Goal: Task Accomplishment & Management: Manage account settings

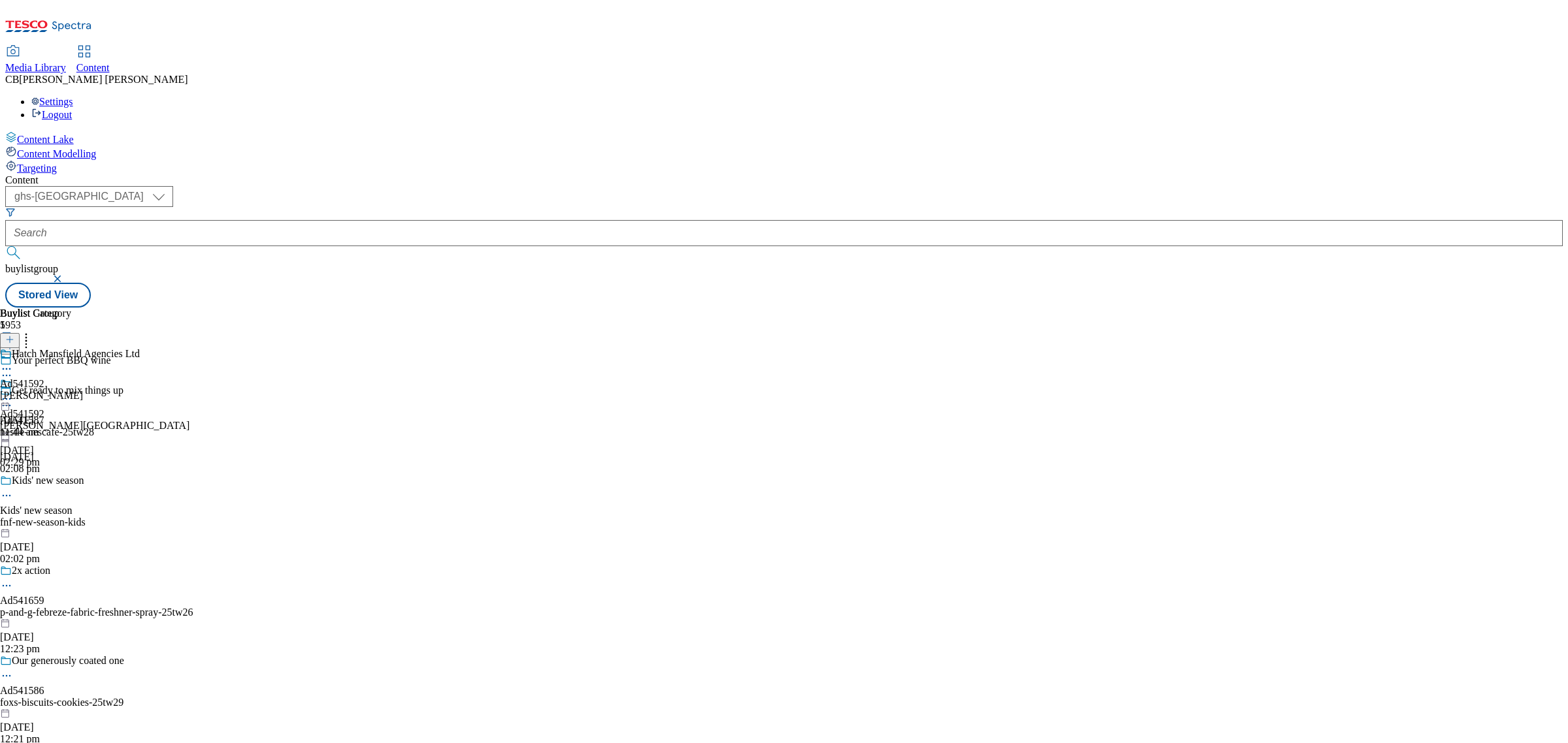
select select "ghs-[GEOGRAPHIC_DATA]"
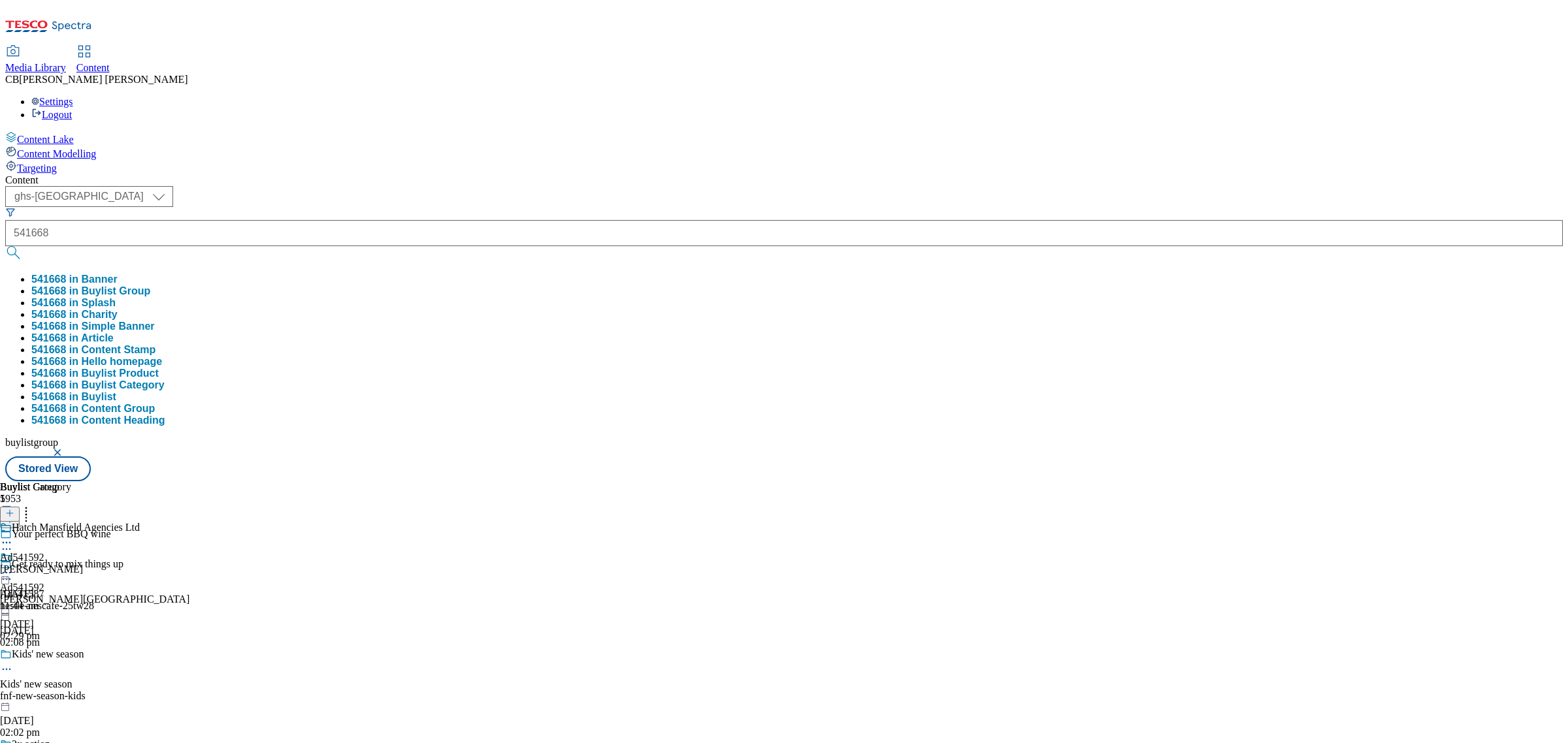
type input "541668"
click at [151, 286] on button "541668 in Buylist Group" at bounding box center [91, 291] width 119 height 11
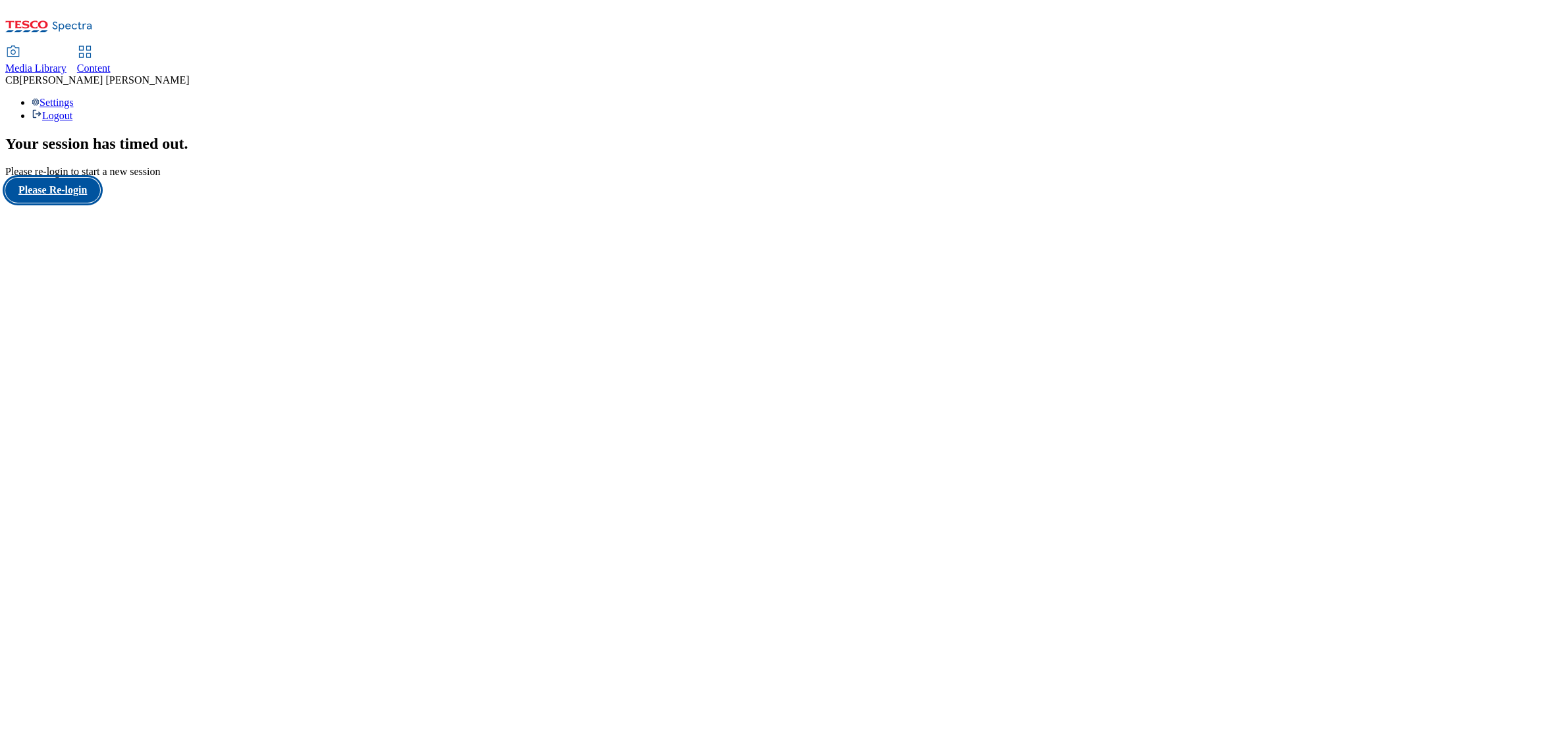
drag, startPoint x: 76, startPoint y: 448, endPoint x: 83, endPoint y: 439, distance: 11.4
click at [76, 203] on button "Please Re-login" at bounding box center [52, 190] width 95 height 25
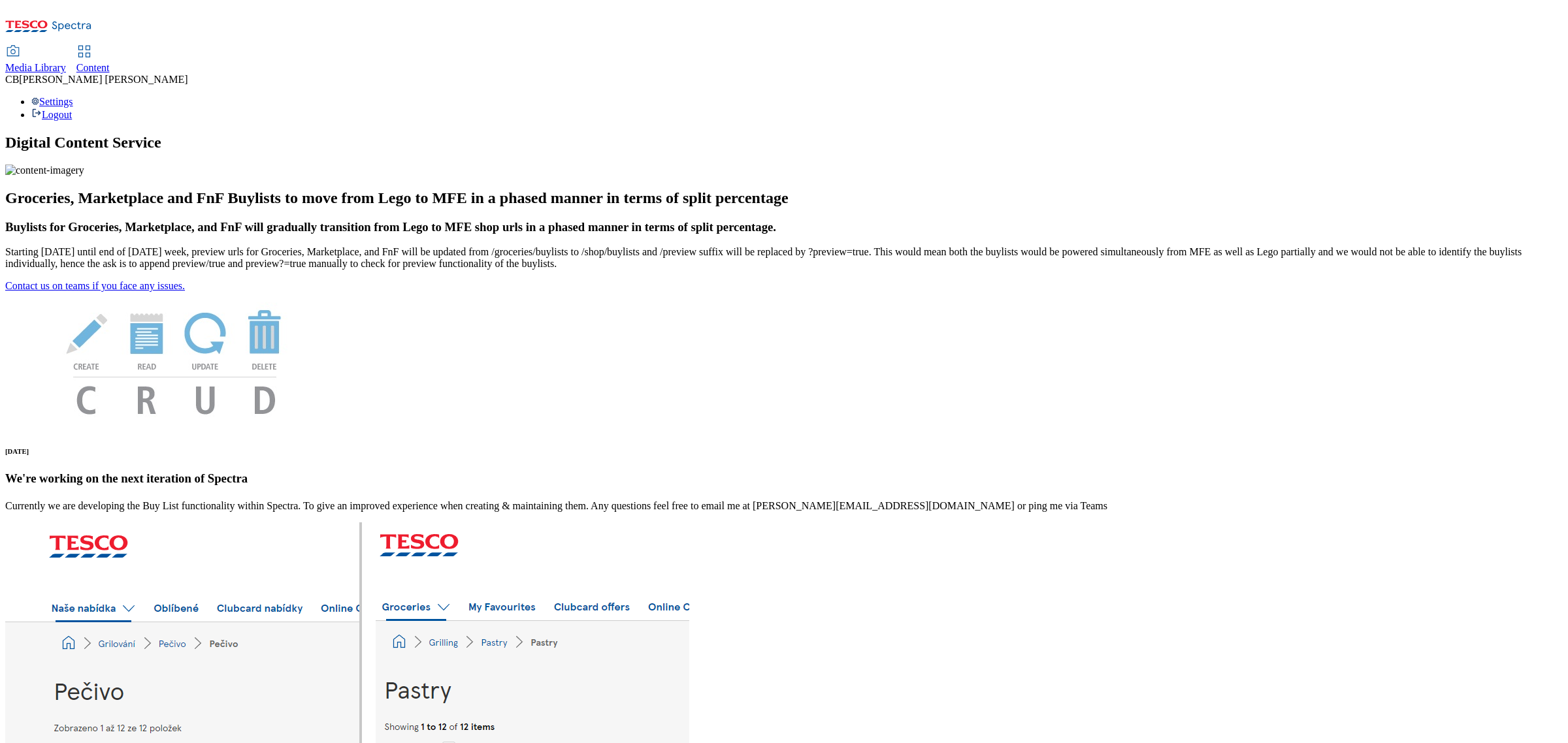
click at [110, 62] on span "Content" at bounding box center [92, 68] width 33 height 11
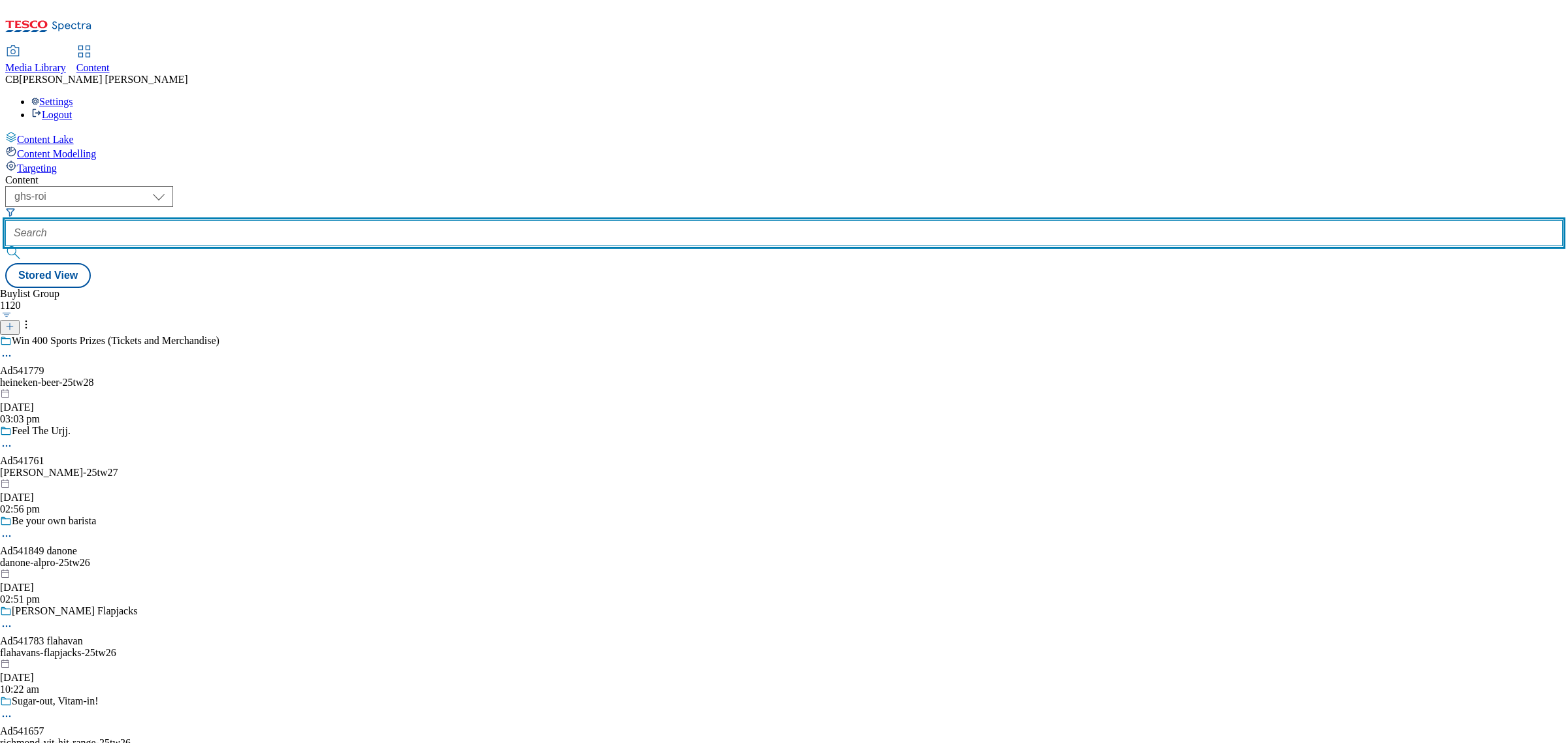
click at [334, 220] on input "text" at bounding box center [784, 232] width 1558 height 26
paste input "541668"
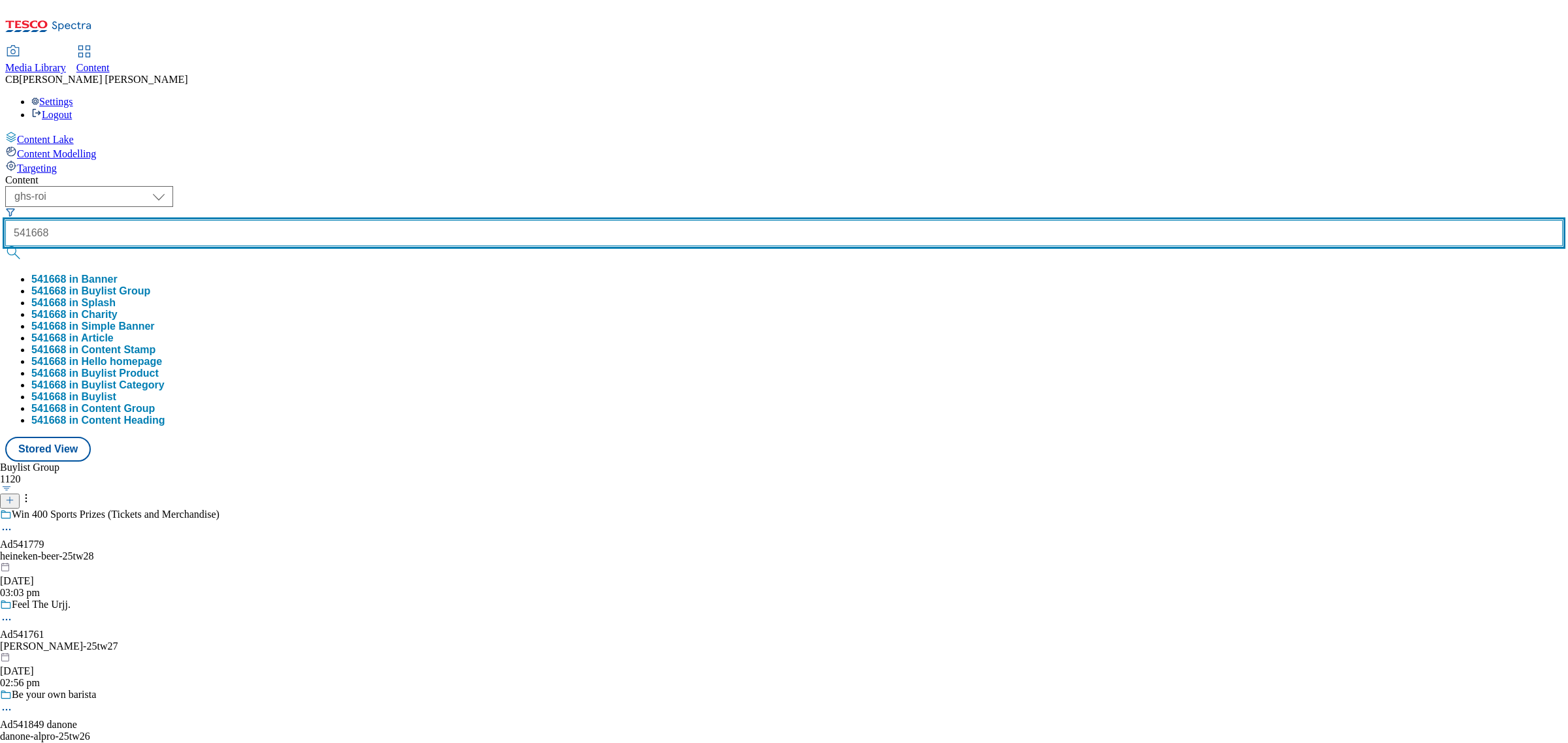
click at [346, 220] on input "541668" at bounding box center [784, 232] width 1558 height 26
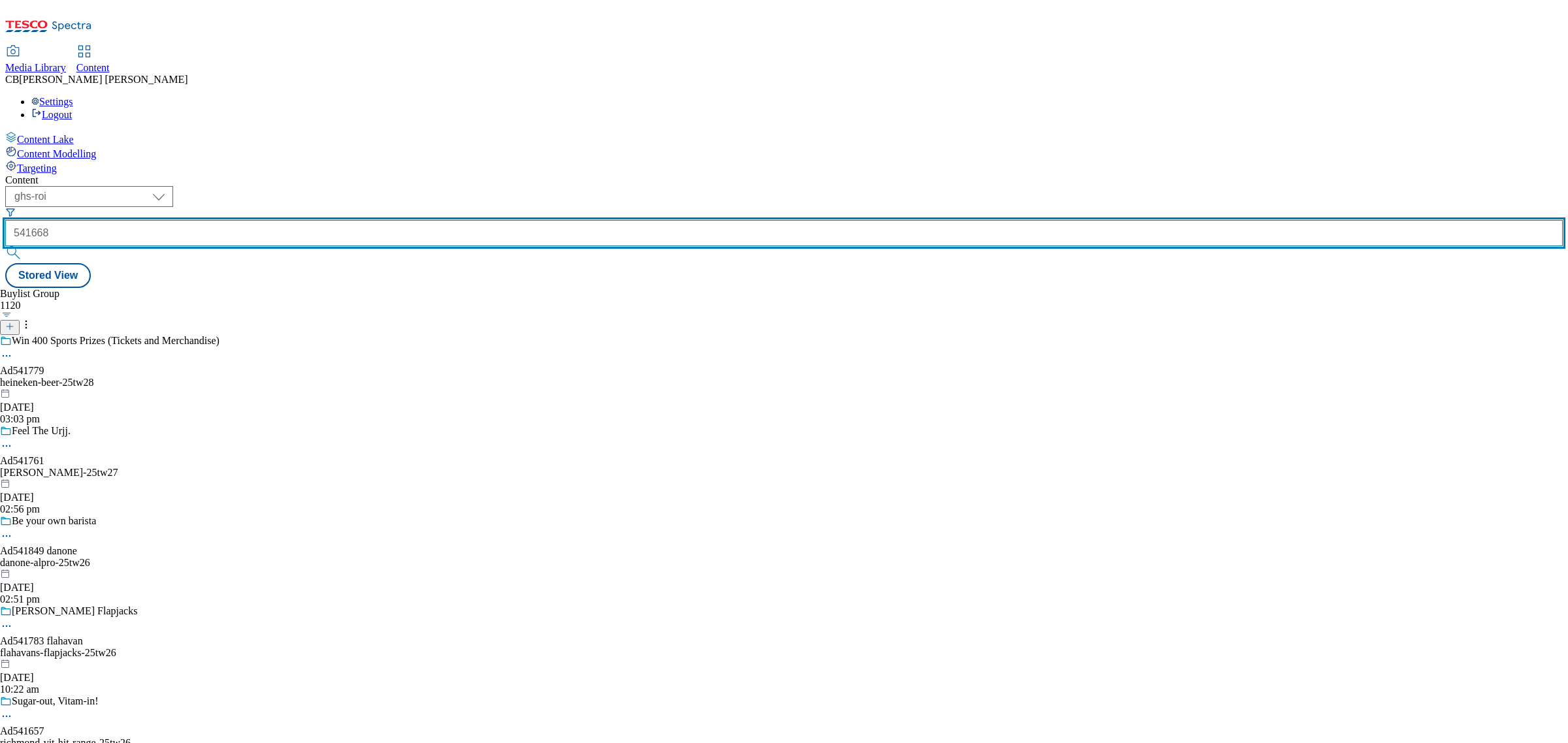
paste input "piccolo-foods-cocomelon-25tw25"
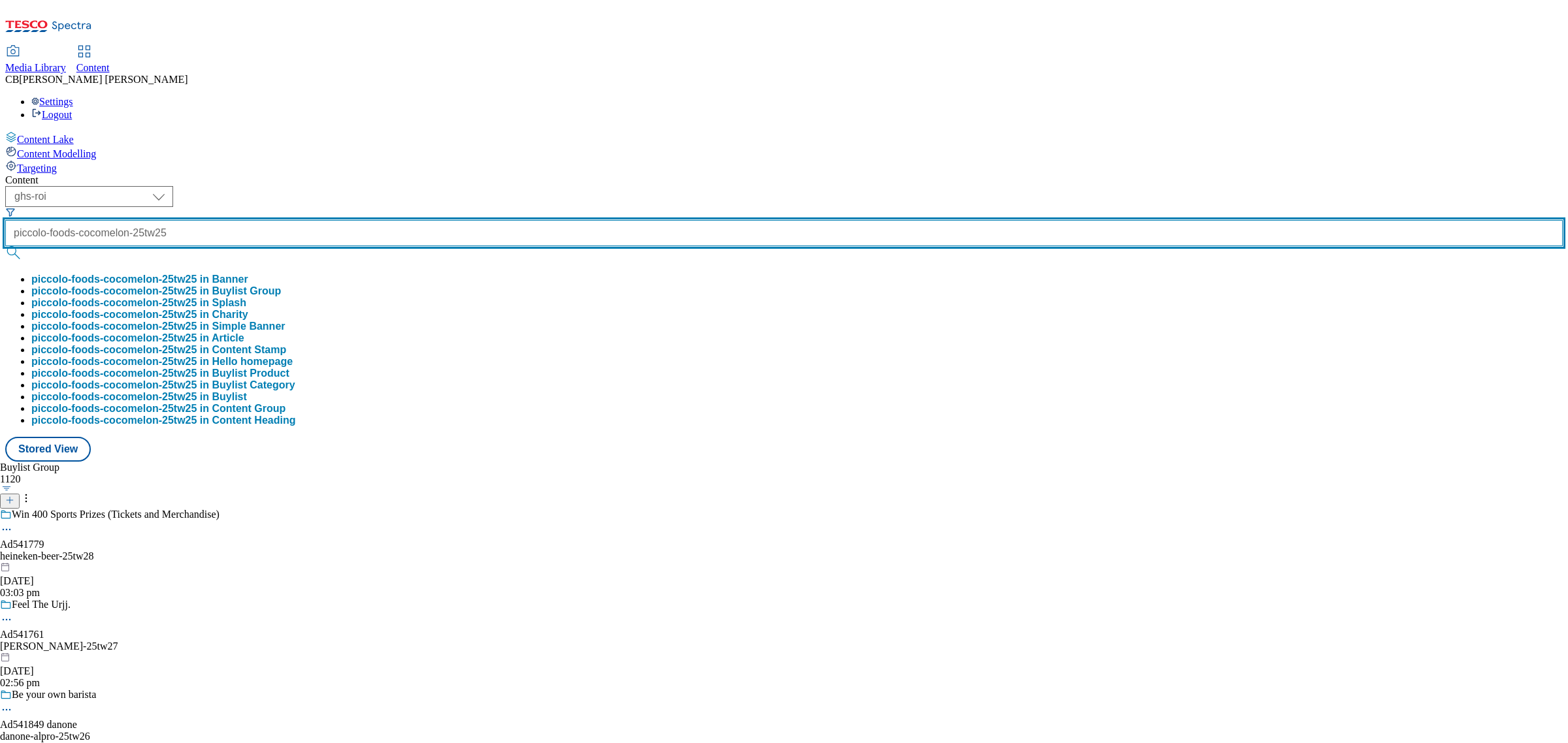
scroll to position [0, 43]
type input "piccolo-foods-cocomelon-25tw25"
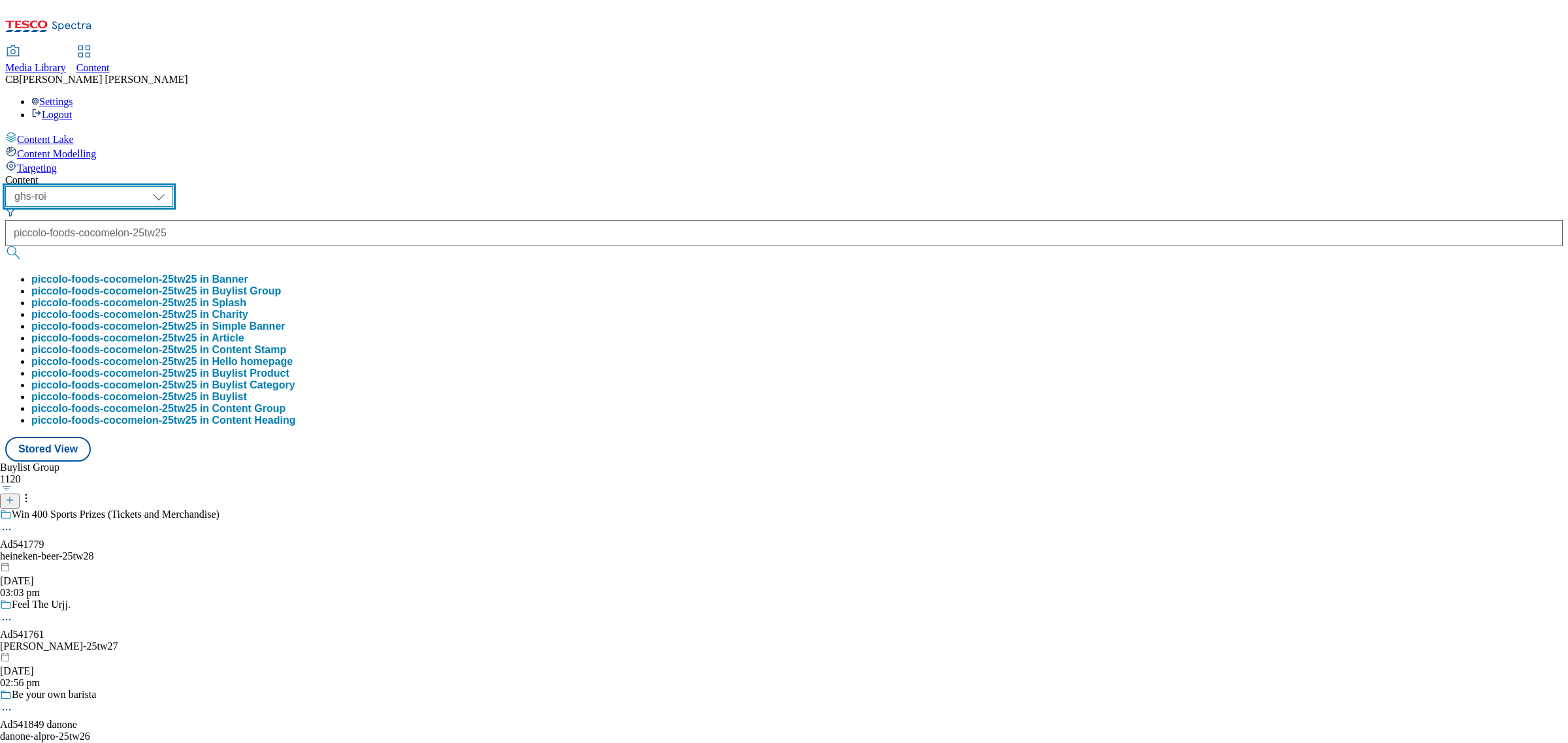
click at [173, 186] on select "ghs-roi ghs-uk" at bounding box center [89, 196] width 168 height 21
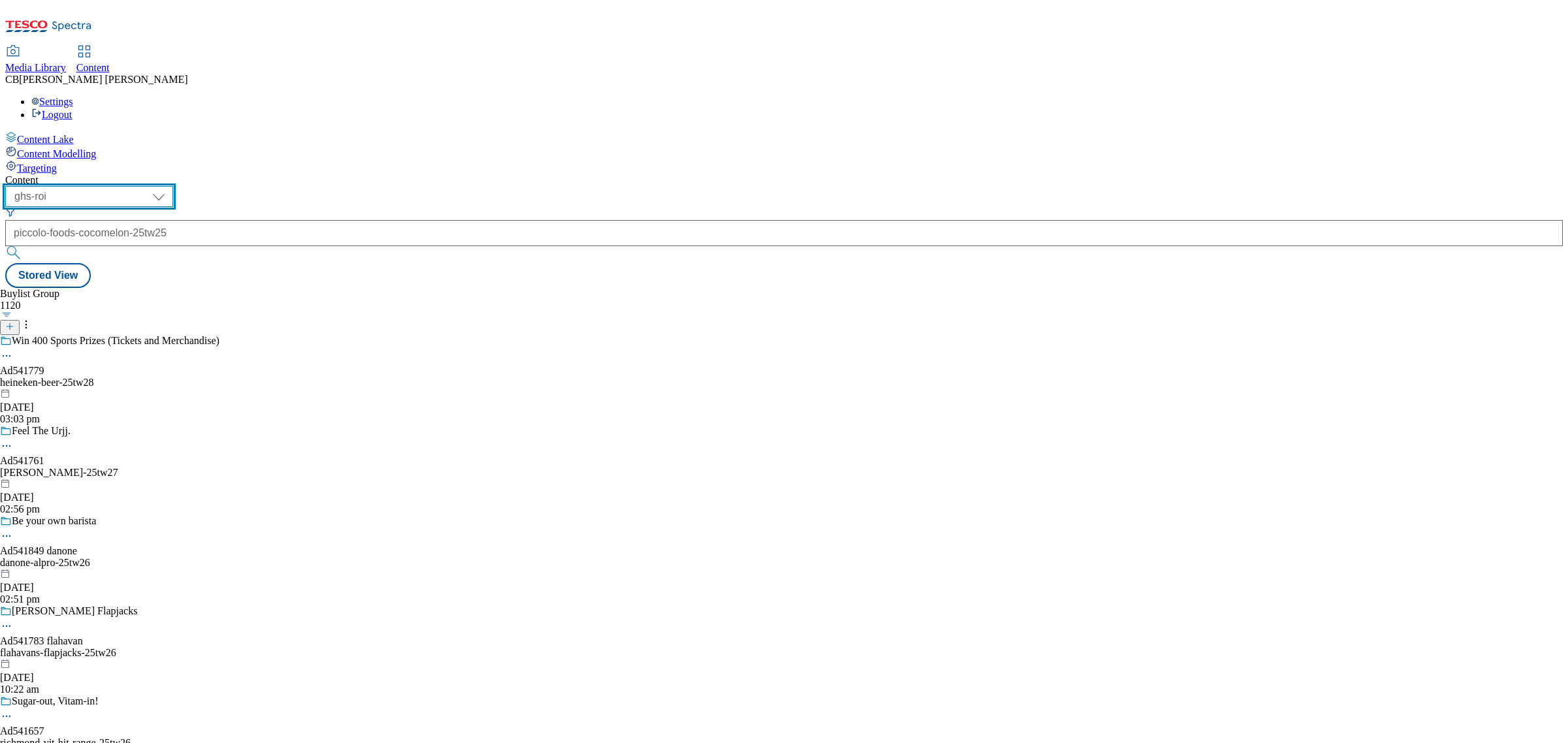
scroll to position [0, 0]
select select "ghs-uk"
click at [170, 186] on select "ghs-roi ghs-uk" at bounding box center [89, 196] width 168 height 21
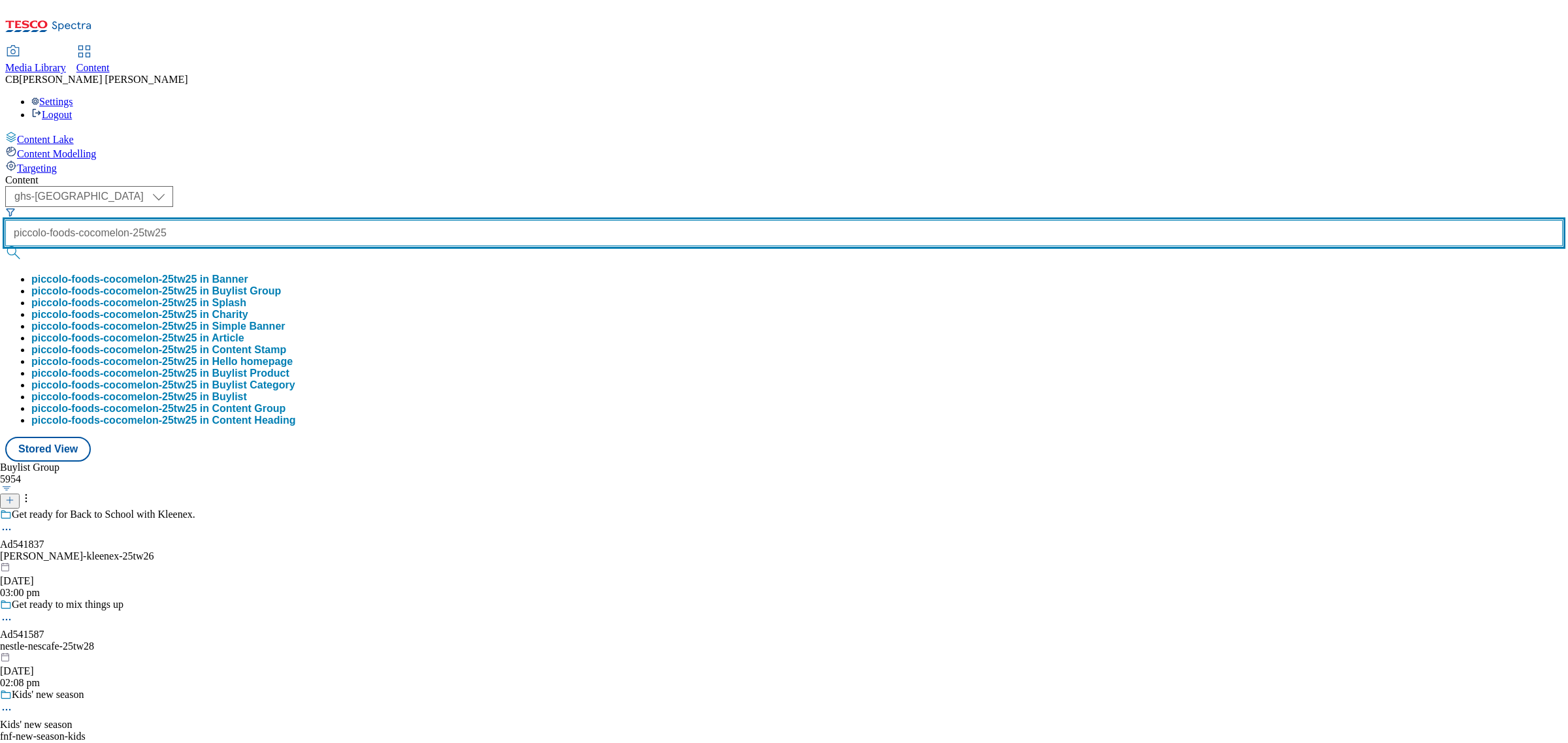
click at [337, 220] on input "piccolo-foods-cocomelon-25tw25" at bounding box center [784, 232] width 1558 height 26
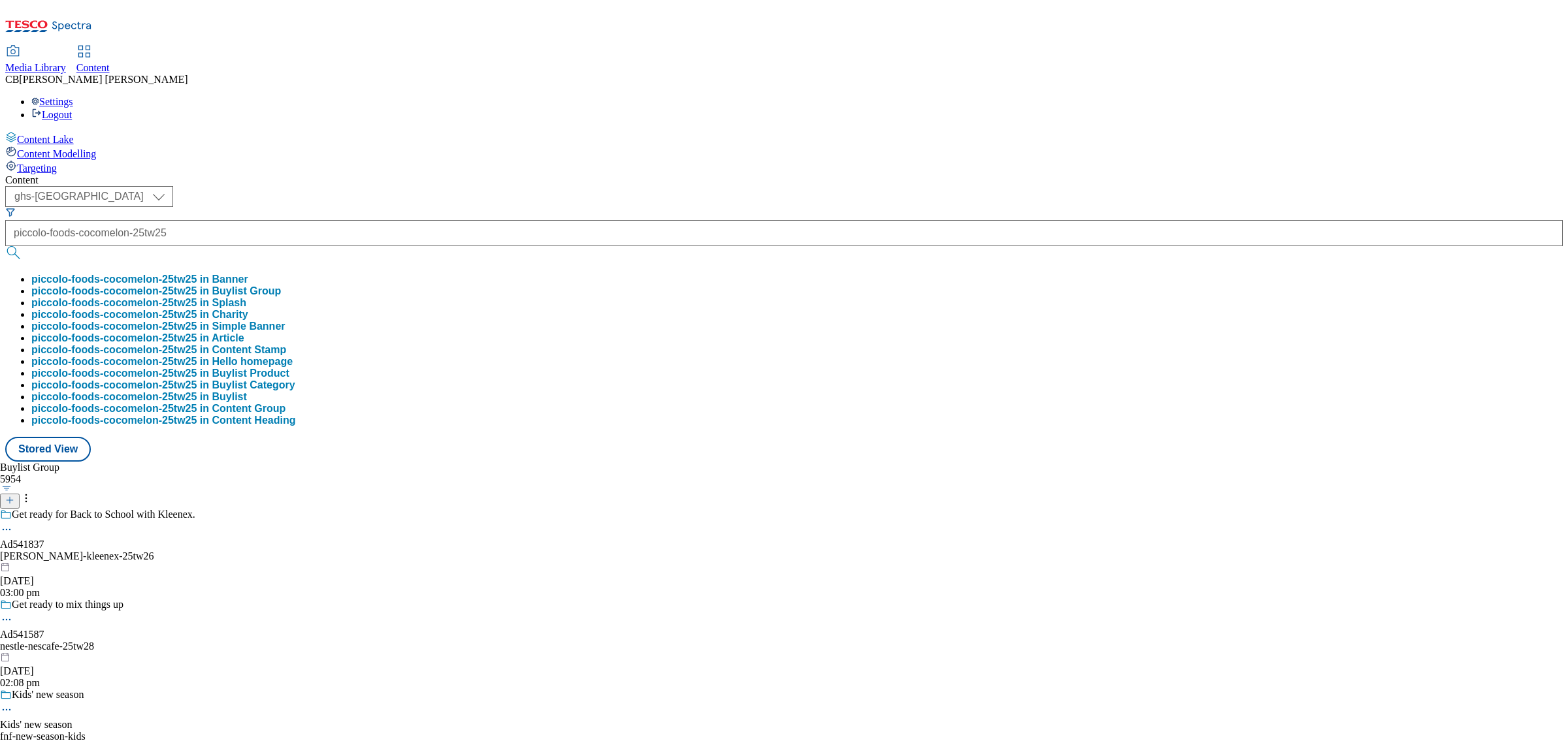
click at [281, 286] on button "piccolo-foods-cocomelon-25tw25 in Buylist Group" at bounding box center [156, 291] width 250 height 11
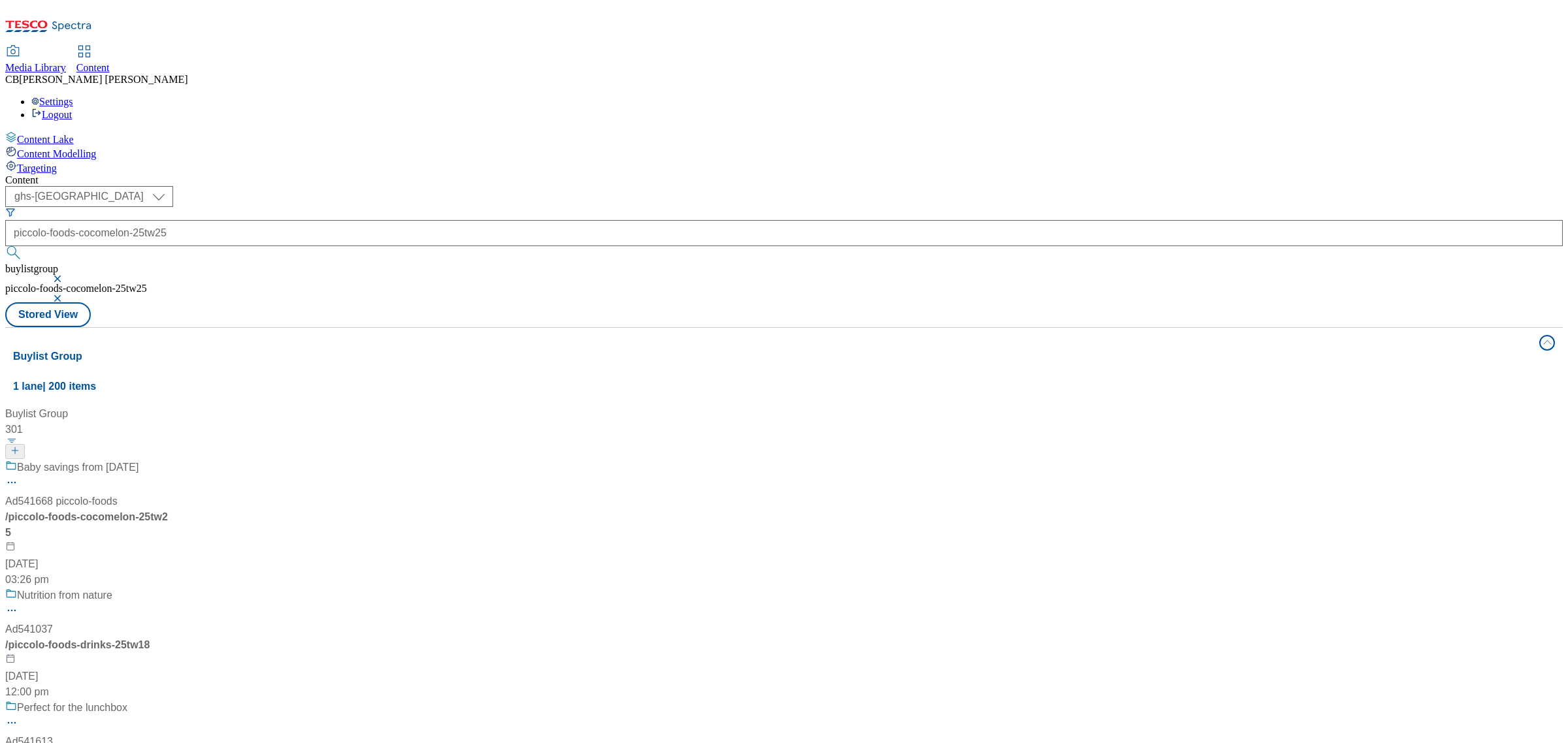
click at [243, 460] on div "Baby savings from 6th August Ad541668 piccolo-foods / piccolo-foods-cocomelon-2…" at bounding box center [123, 524] width 237 height 128
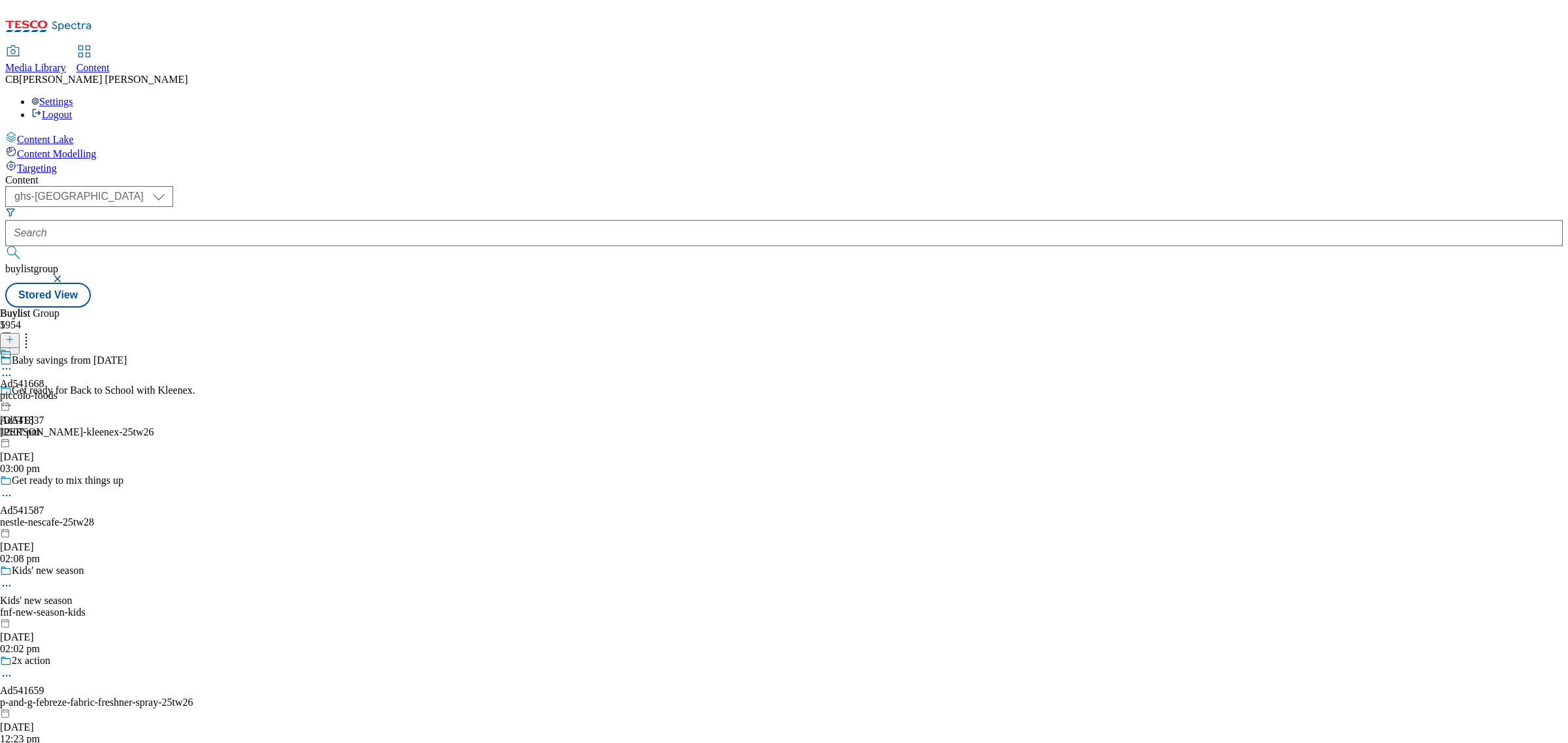
click at [13, 362] on icon at bounding box center [7, 369] width 13 height 13
click at [82, 512] on span "Un-publish" at bounding box center [61, 516] width 42 height 10
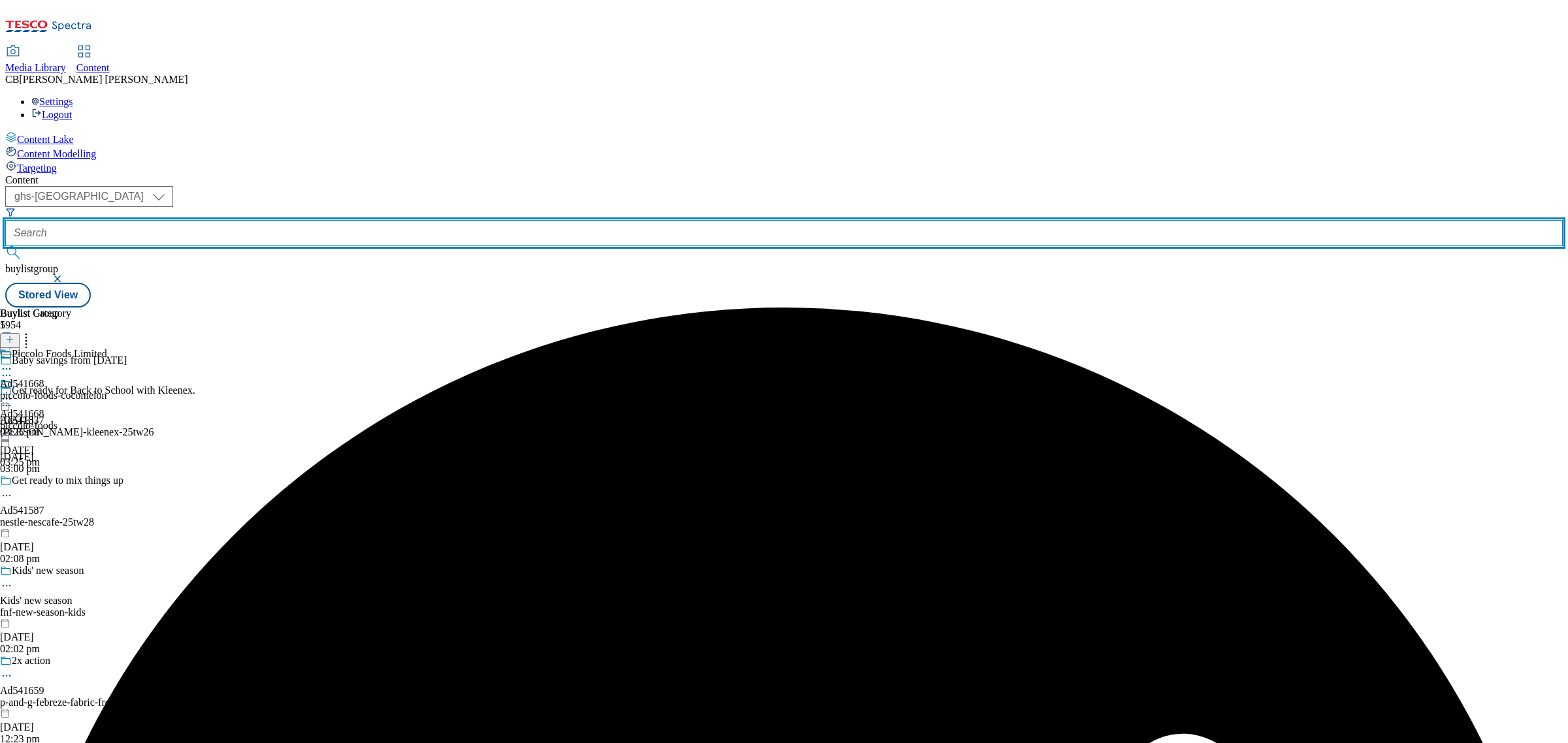
click at [309, 220] on input "text" at bounding box center [784, 232] width 1558 height 26
paste input "good4u-kids-cereals-25tw25"
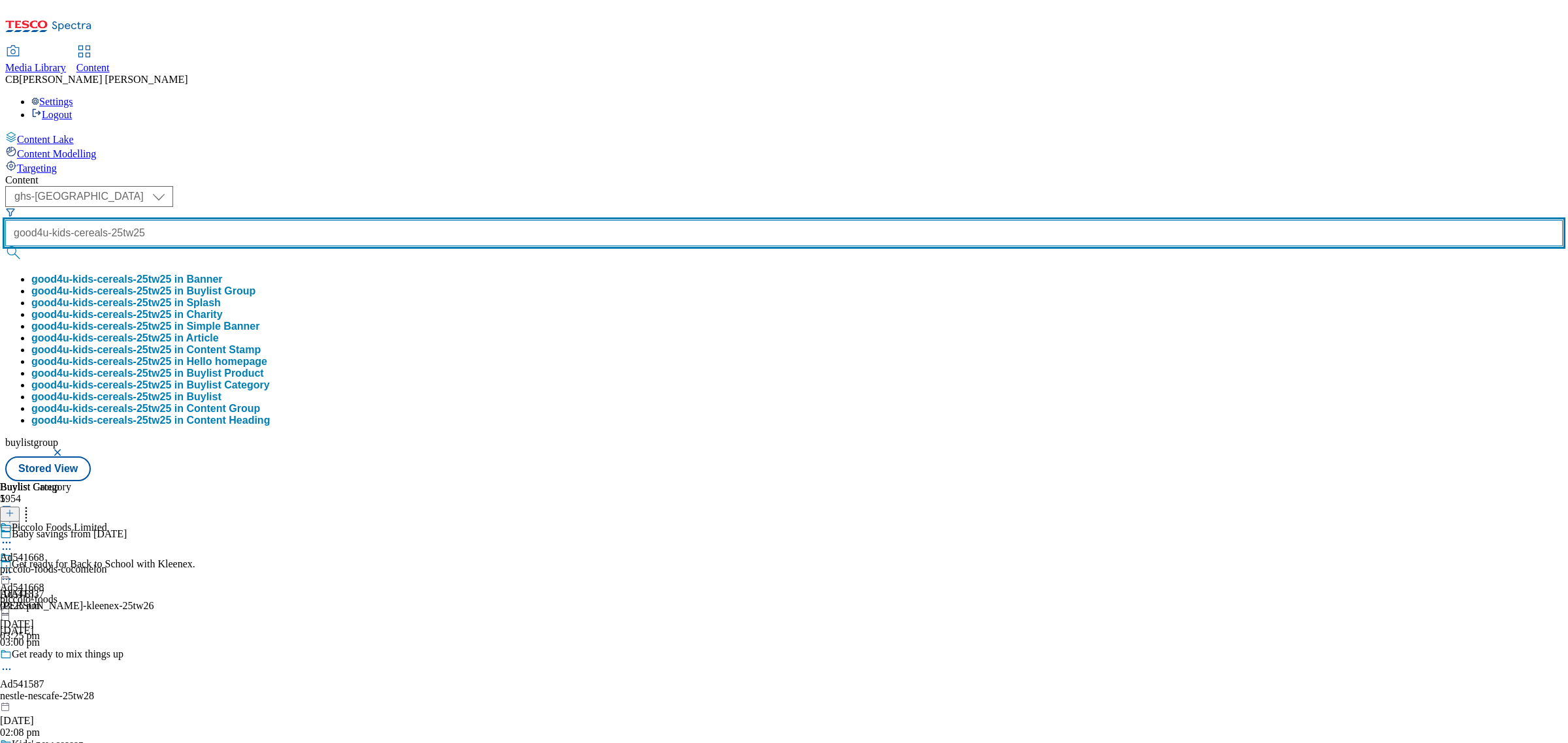
type input "good4u-kids-cereals-25tw25"
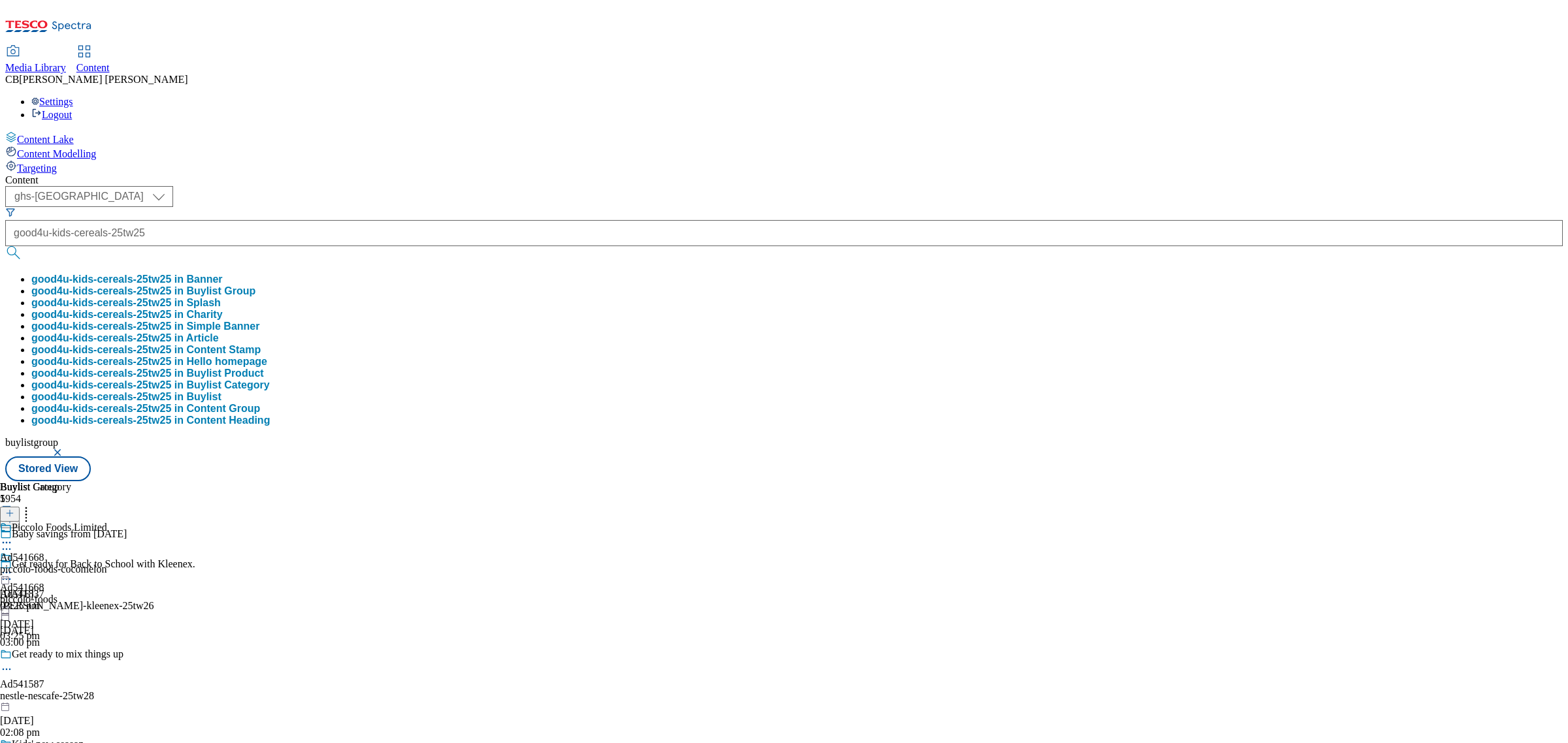
click at [255, 286] on button "good4u-kids-cereals-25tw25 in Buylist Group" at bounding box center [143, 291] width 224 height 11
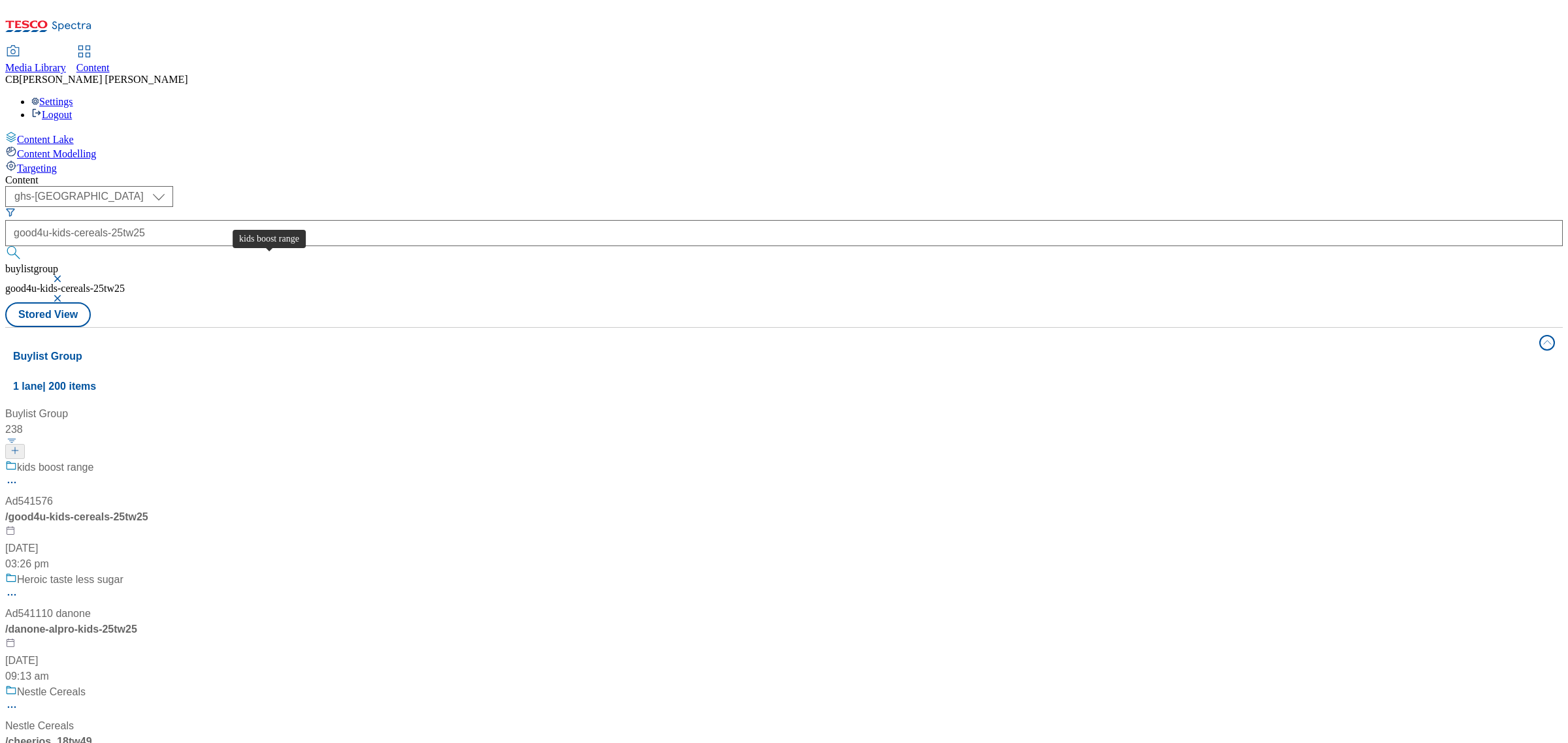
click at [93, 460] on span "kids boost range" at bounding box center [55, 468] width 76 height 16
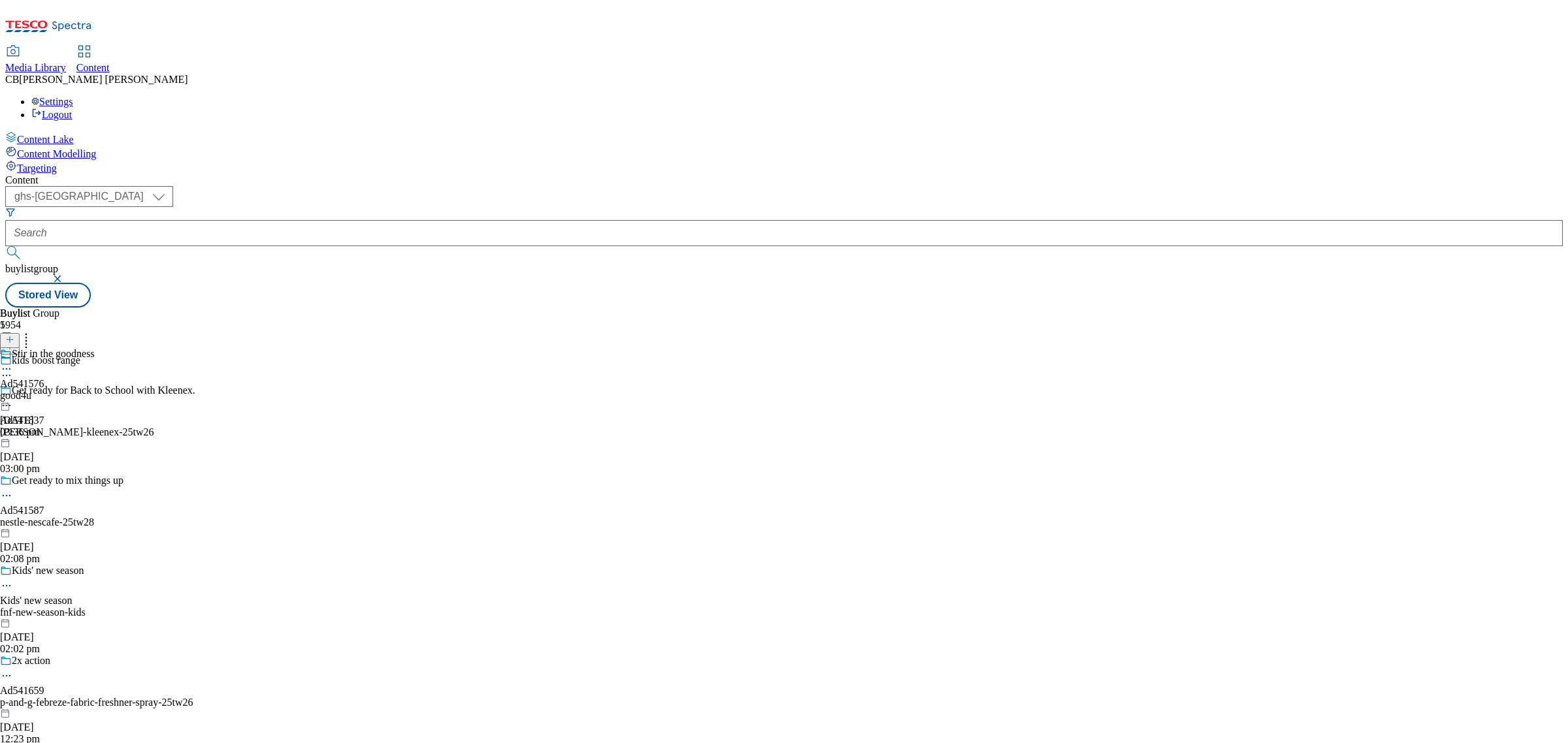
click at [13, 362] on icon at bounding box center [7, 369] width 13 height 13
click at [61, 389] on button "Edit" at bounding box center [43, 396] width 34 height 15
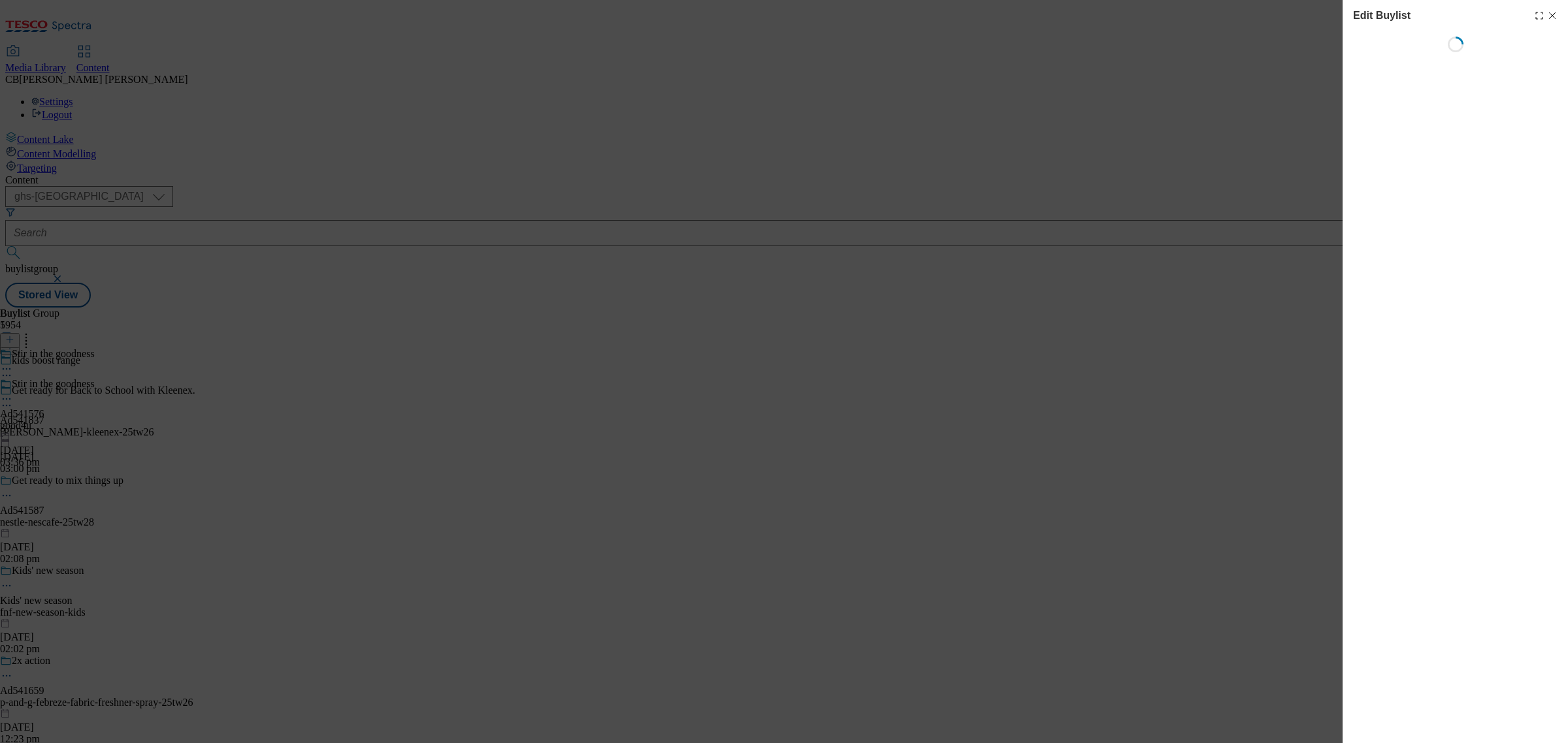
select select "tactical"
select select "supplier funded short term 1-3 weeks"
select select "dunnhumby"
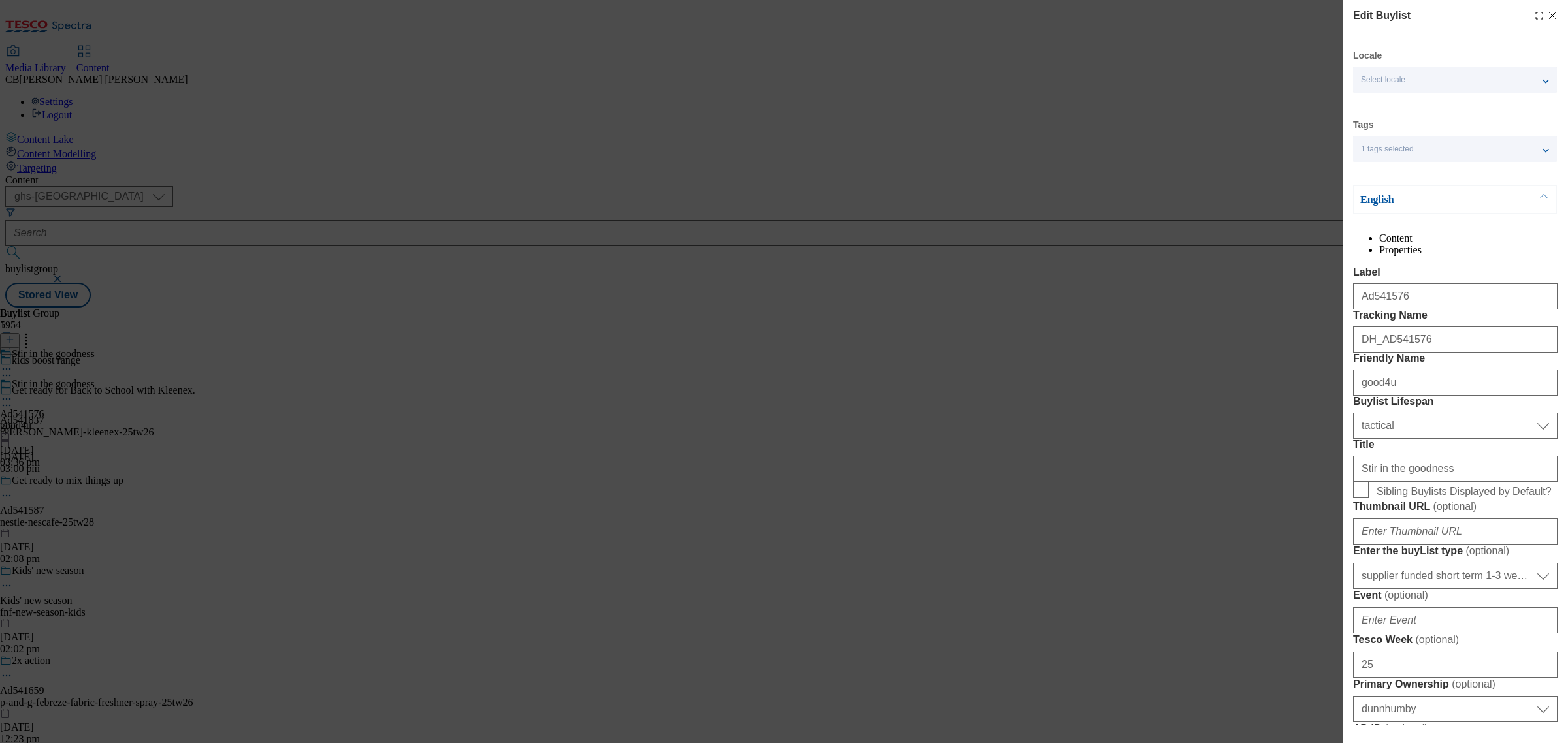
select select "Banner"
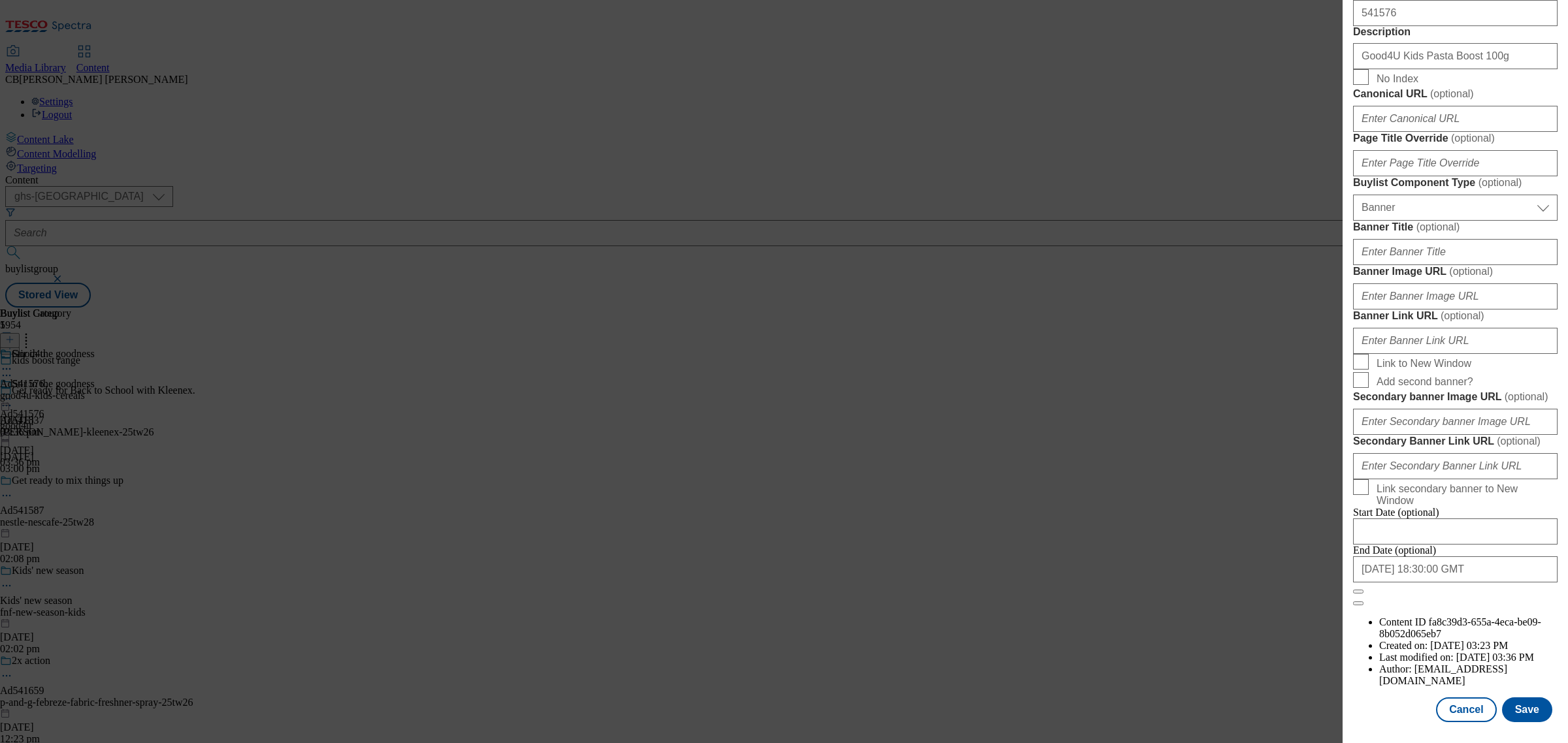
scroll to position [991, 0]
click at [1479, 310] on input "Banner Image URL ( optional )" at bounding box center [1455, 295] width 205 height 26
paste input "https://digitalcontent.api.tesco.com/v2/media/ghs-mktg/d910f01d-1f9f-418f-86ce-…"
type input "https://digitalcontent.api.tesco.com/v2/media/ghs-mktg/d910f01d-1f9f-418f-86ce-…"
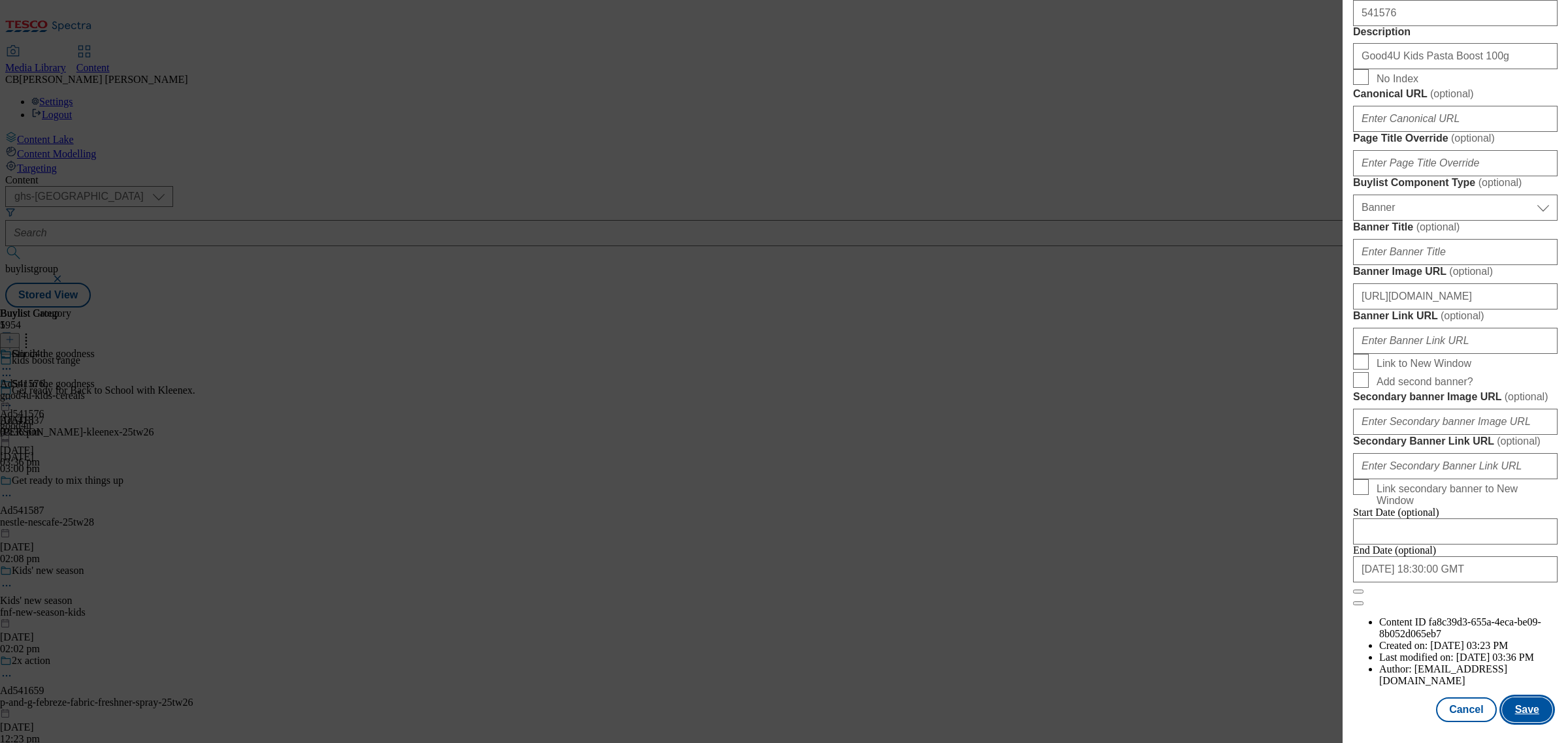
click at [1526, 697] on button "Save" at bounding box center [1527, 710] width 51 height 25
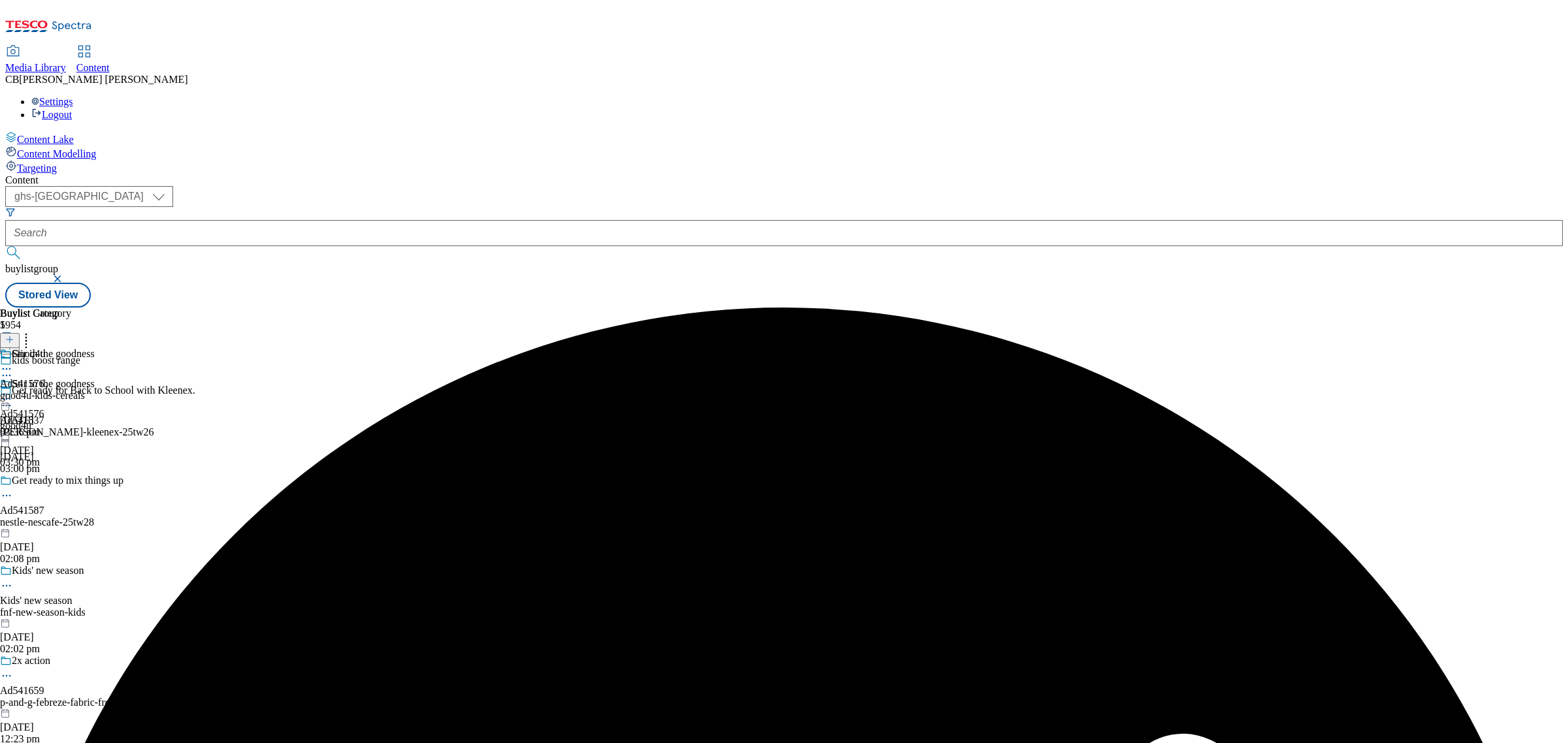
click at [13, 392] on icon at bounding box center [7, 399] width 13 height 13
click at [94, 478] on li "Preview" at bounding box center [60, 486] width 69 height 15
click at [13, 392] on icon at bounding box center [7, 399] width 13 height 13
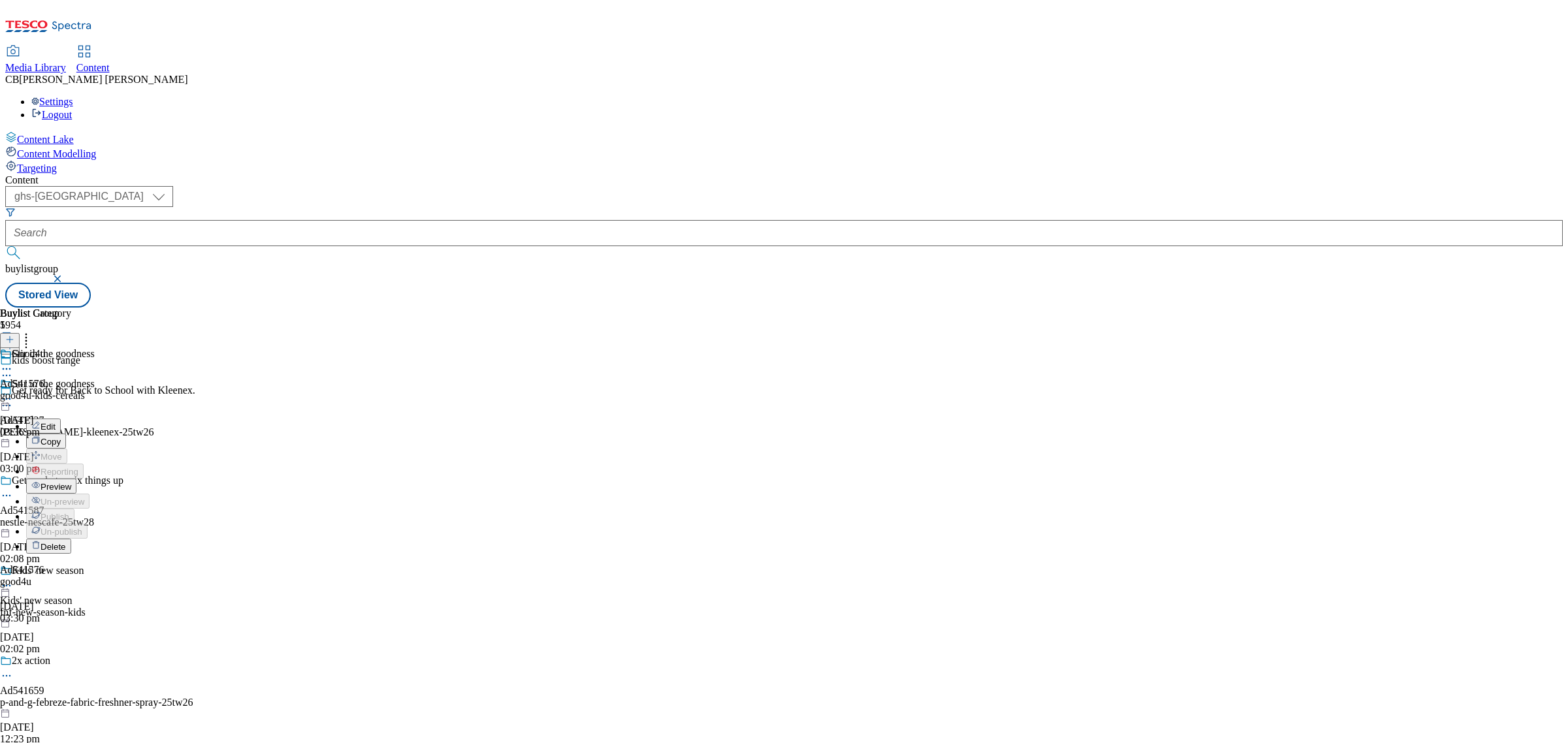
click at [71, 482] on span "Preview" at bounding box center [55, 487] width 31 height 10
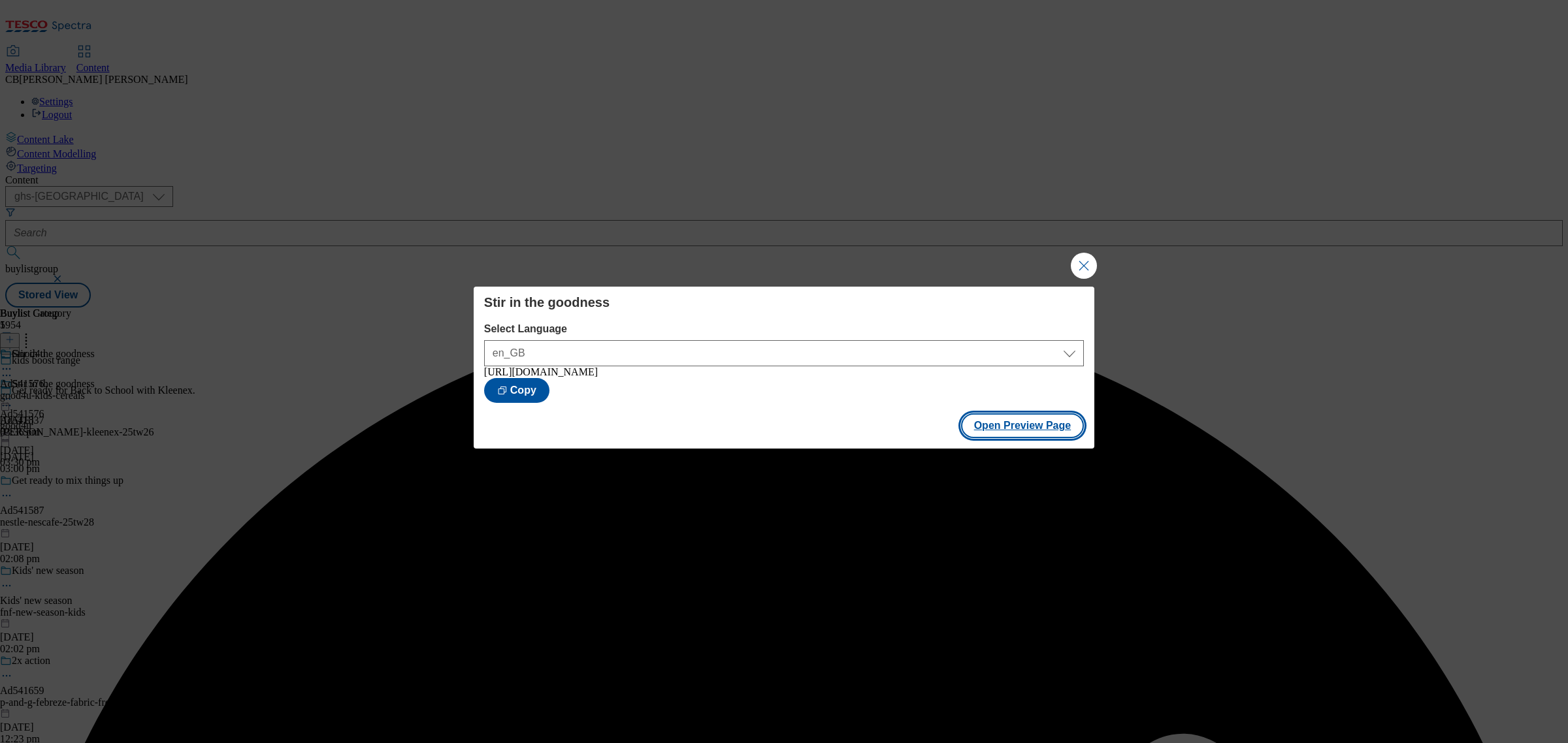
click at [1035, 429] on button "Open Preview Page" at bounding box center [1023, 426] width 124 height 25
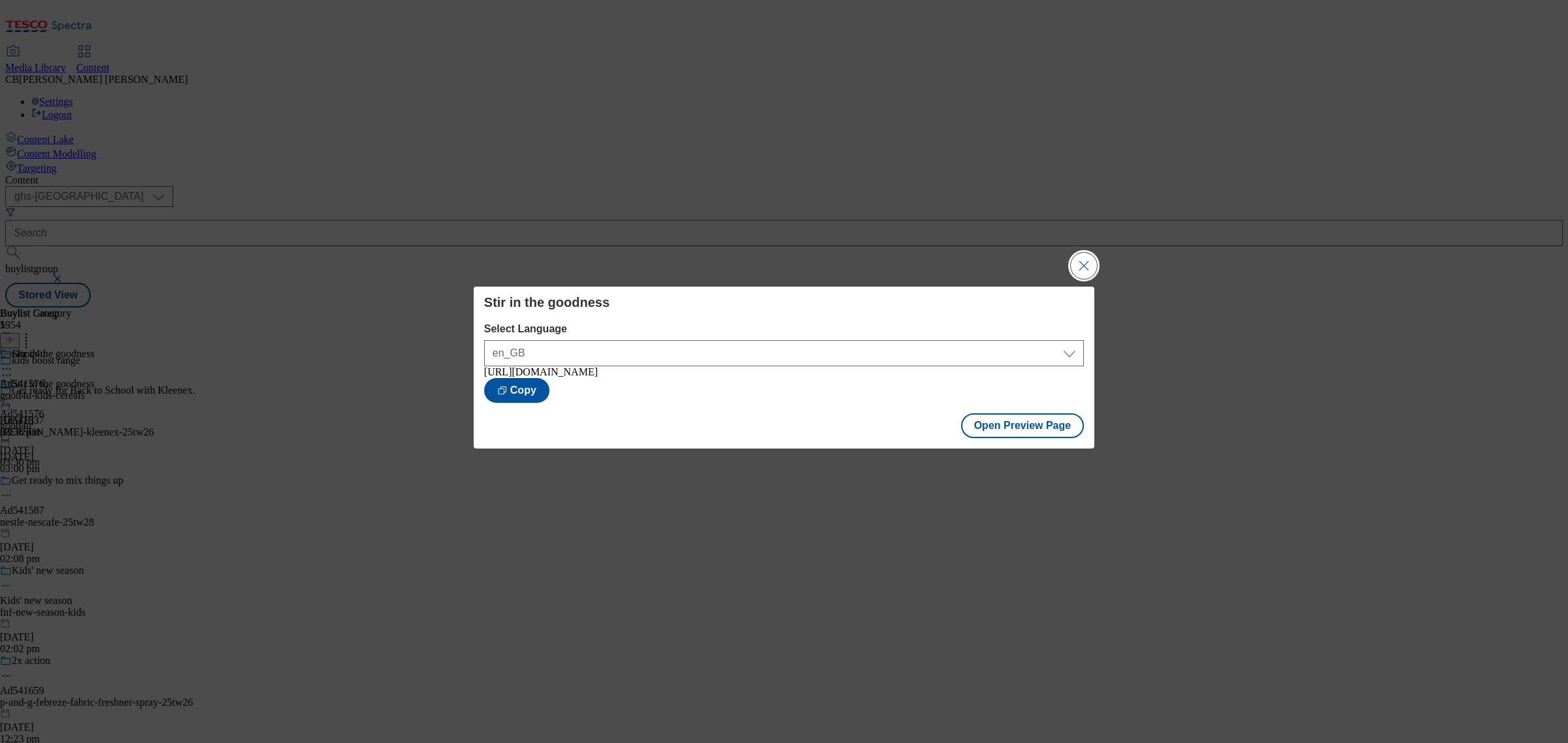
click at [1088, 265] on button "Close Modal" at bounding box center [1083, 265] width 26 height 26
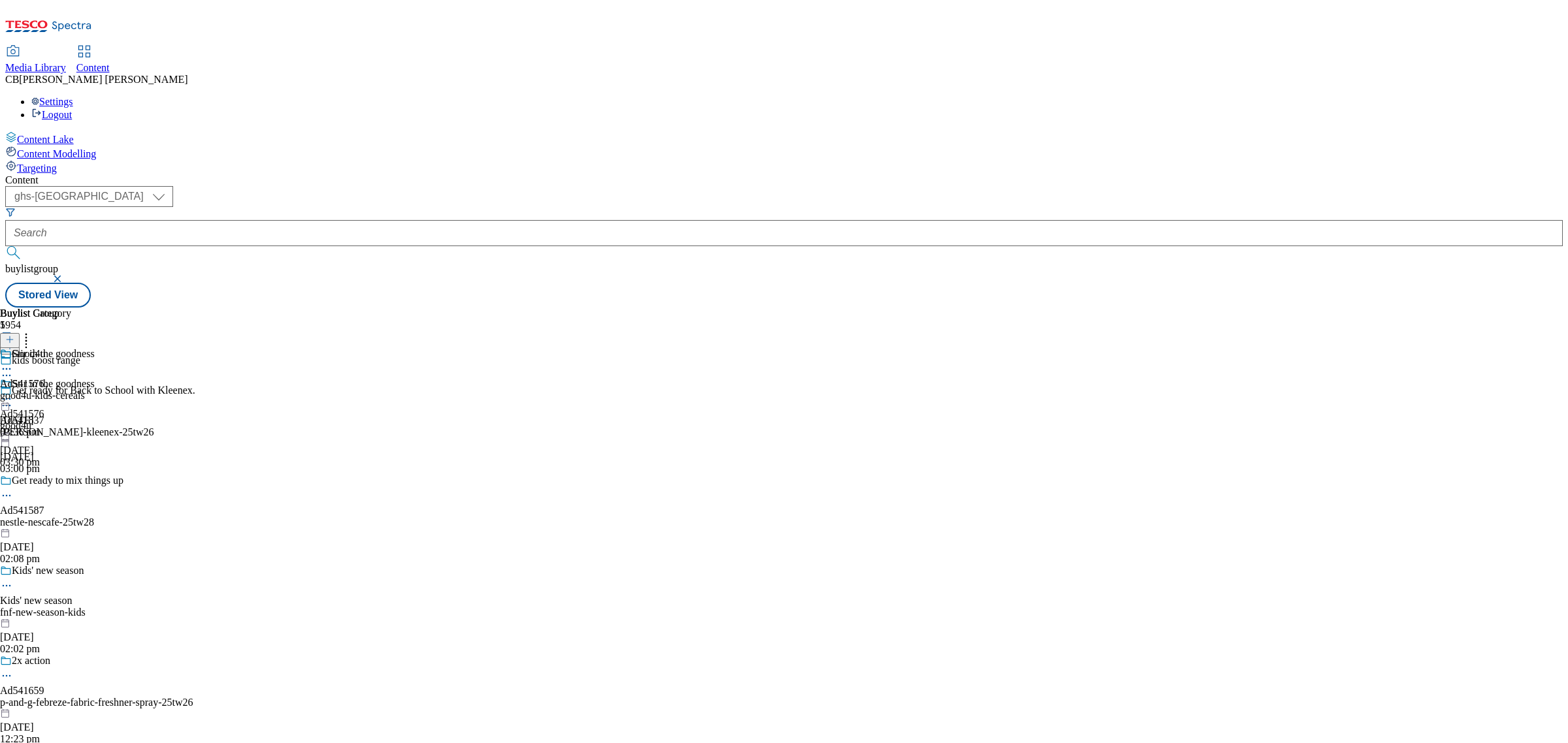
click at [11, 398] on circle at bounding box center [10, 399] width 2 height 2
click at [70, 527] on span "Publish" at bounding box center [54, 532] width 29 height 10
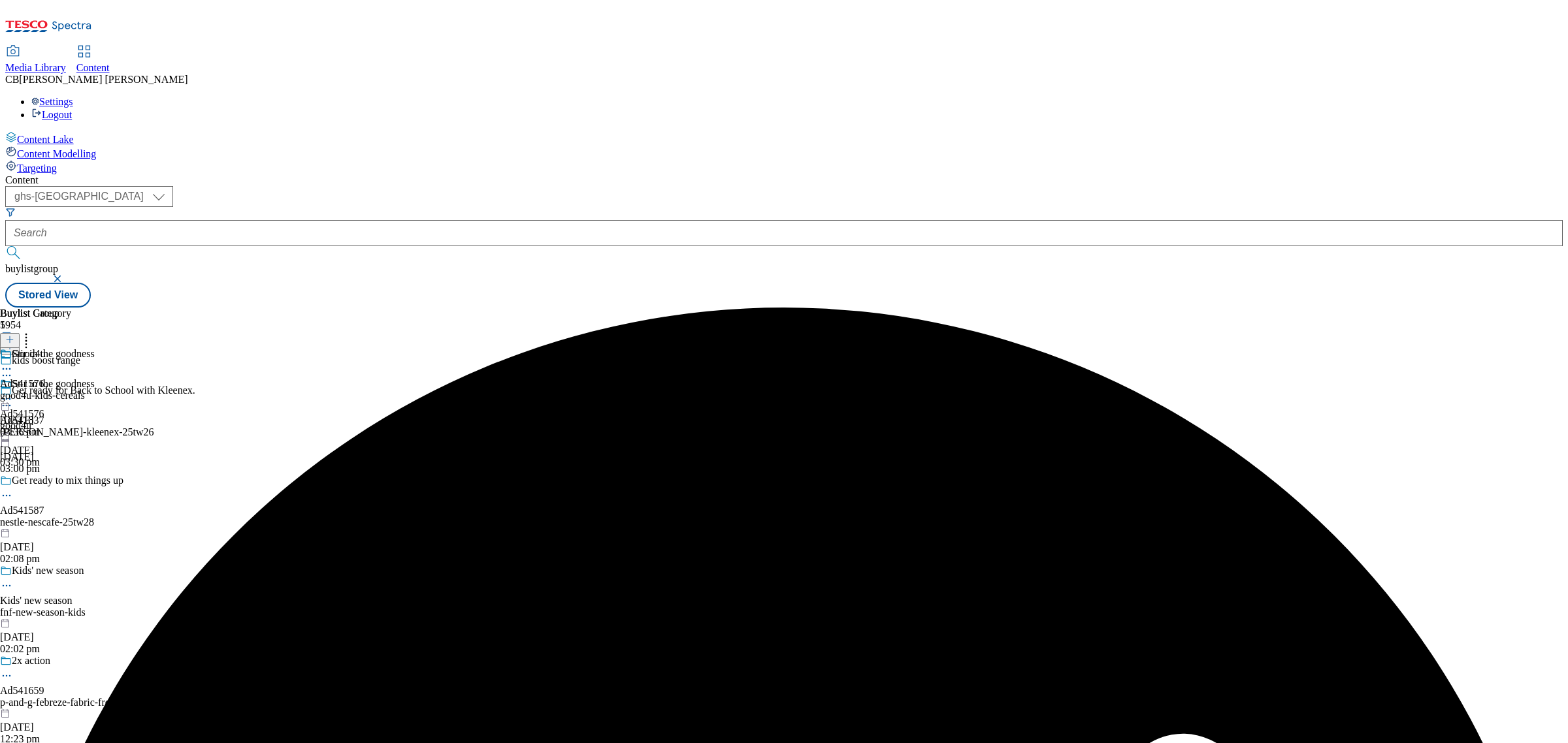
click at [13, 392] on icon at bounding box center [7, 399] width 13 height 13
click at [85, 438] on div "Good4u Ad541576 good4u-kids-cereals 7 Aug 2025 03:36 pm" at bounding box center [42, 392] width 85 height 90
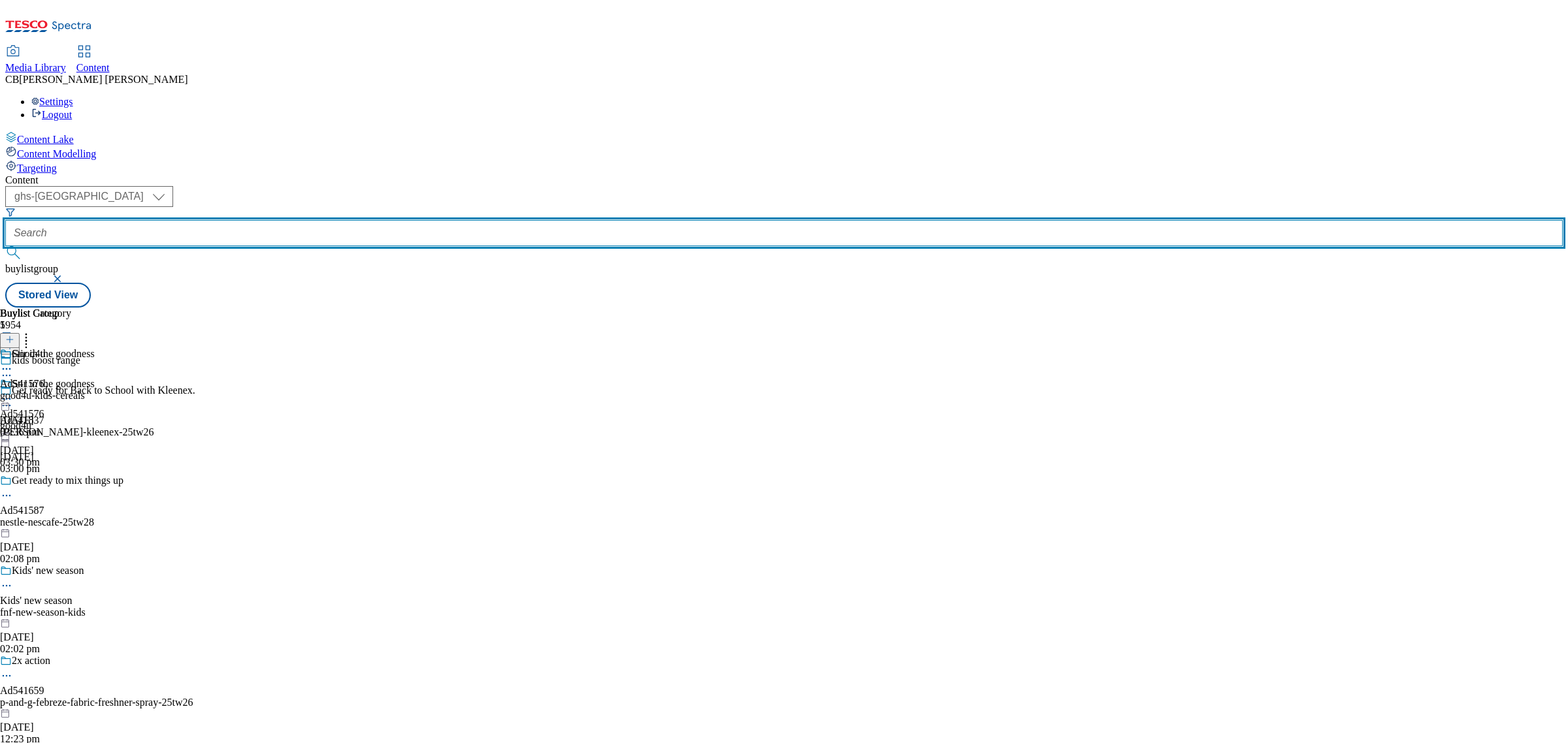
click at [300, 220] on input "text" at bounding box center [784, 232] width 1558 height 26
paste input "united-biscuits-jacobs-bites-25tw25"
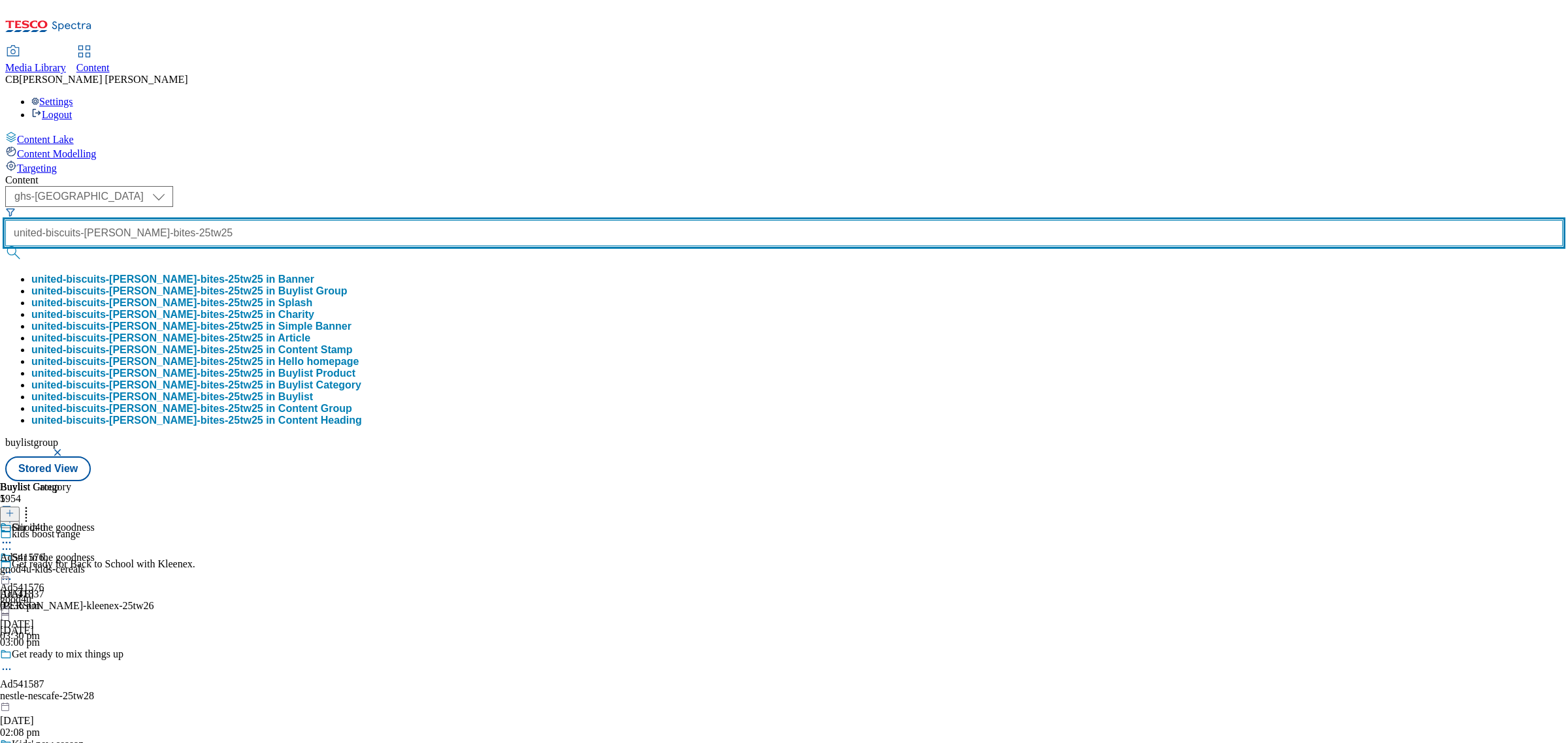
scroll to position [0, 52]
type input "united-biscuits-jacobs-bites-25tw25"
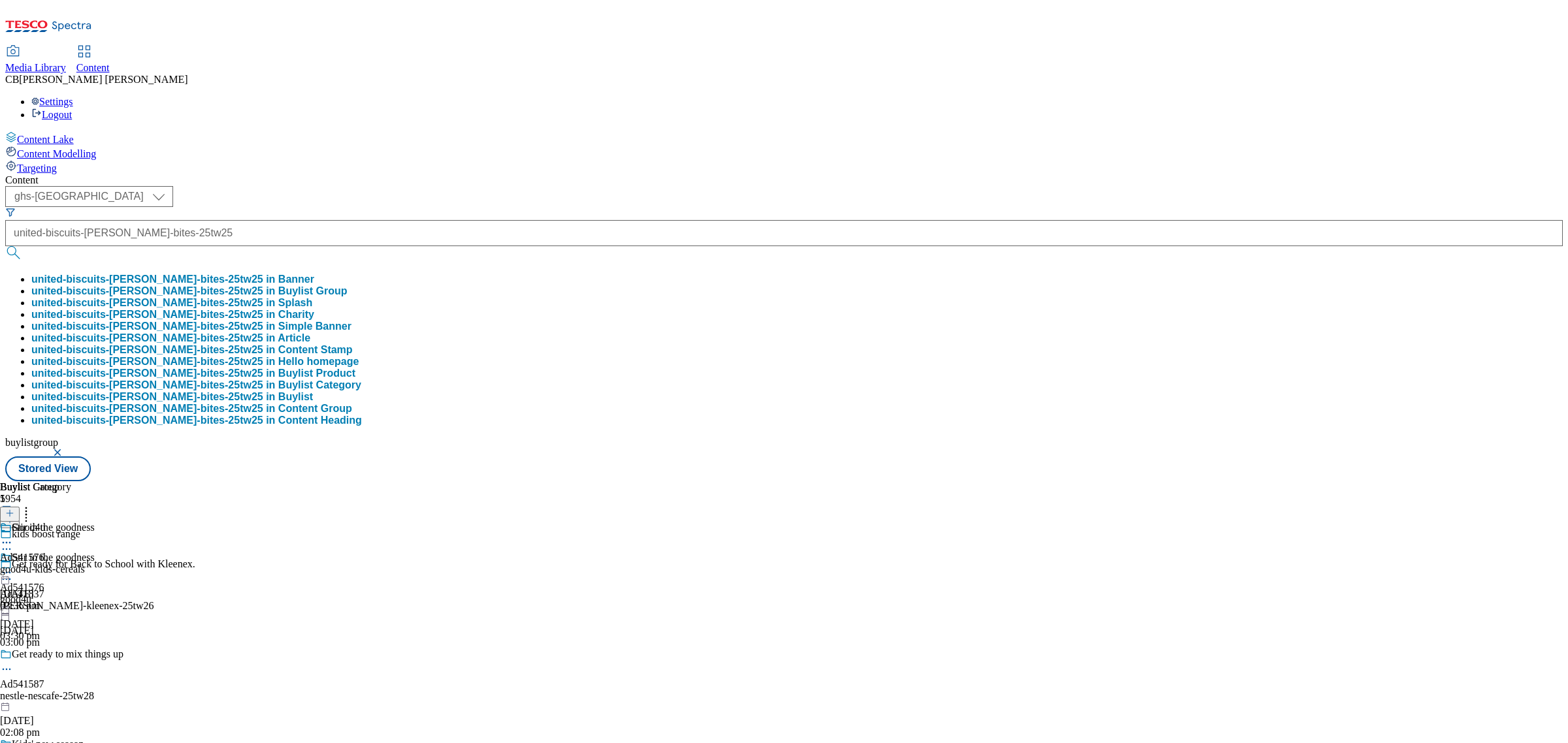
click at [499, 174] on div "Content ( optional ) ghs-roi ghs-uk ghs-uk united-biscuits-jacobs-bites-25tw25 …" at bounding box center [784, 328] width 1558 height 307
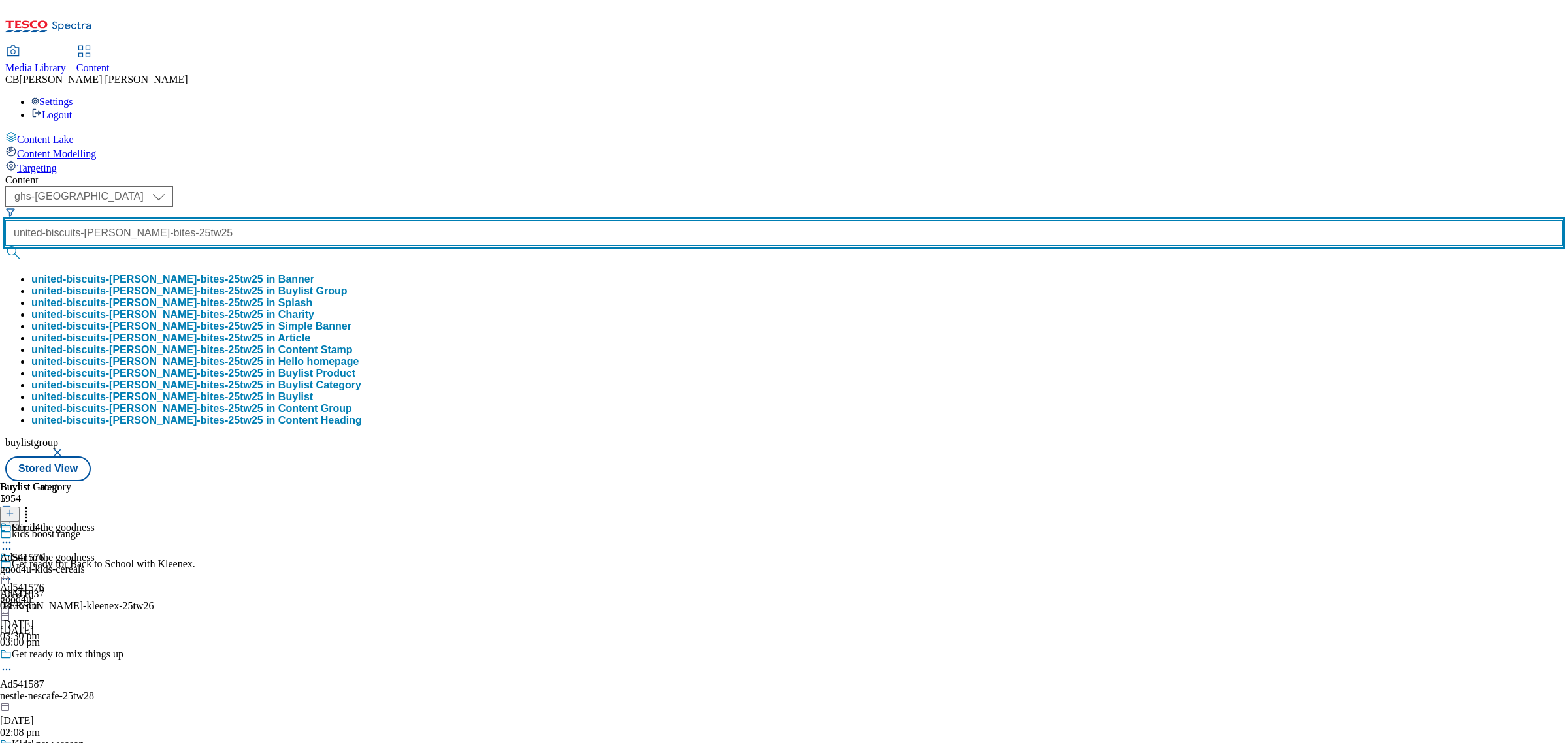
click at [318, 220] on input "united-biscuits-jacobs-bites-25tw25" at bounding box center [784, 232] width 1558 height 26
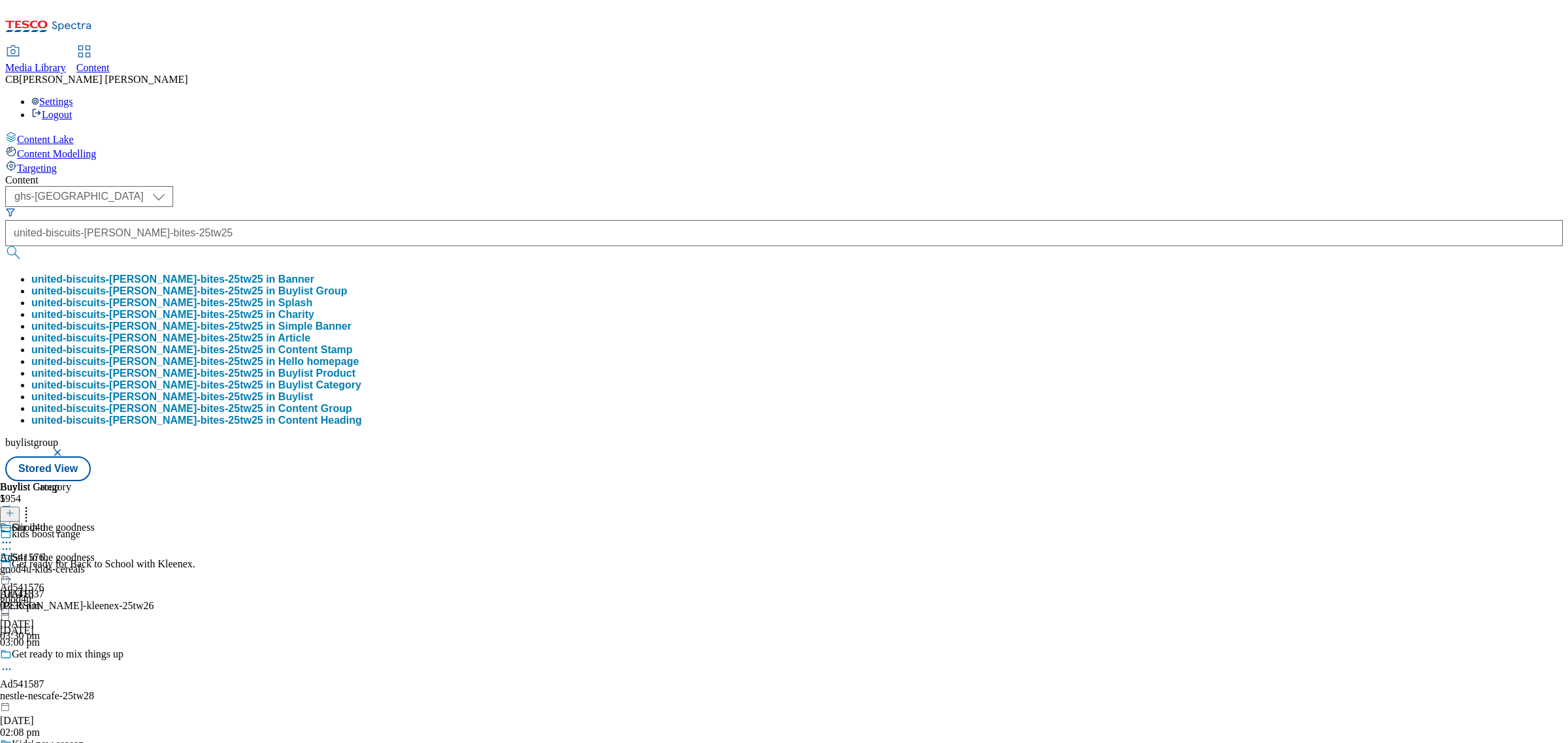
click at [332, 286] on button "united-biscuits-jacobs-bites-25tw25 in Buylist Group" at bounding box center [190, 291] width 316 height 11
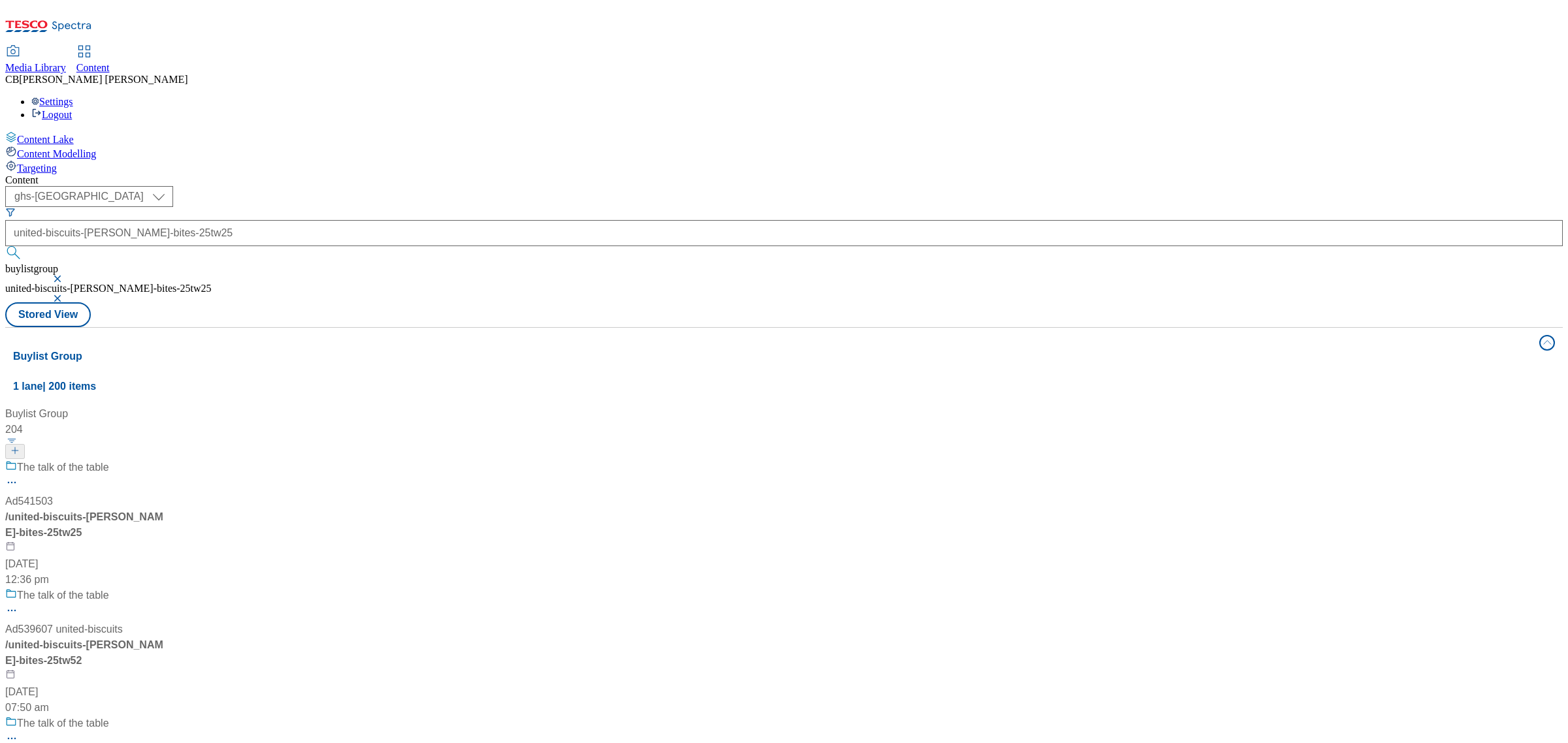
click at [294, 460] on div "The talk of the table Ad541503 / united-biscuits-jacobs-bites-25tw25 8 Aug 2025…" at bounding box center [149, 524] width 288 height 128
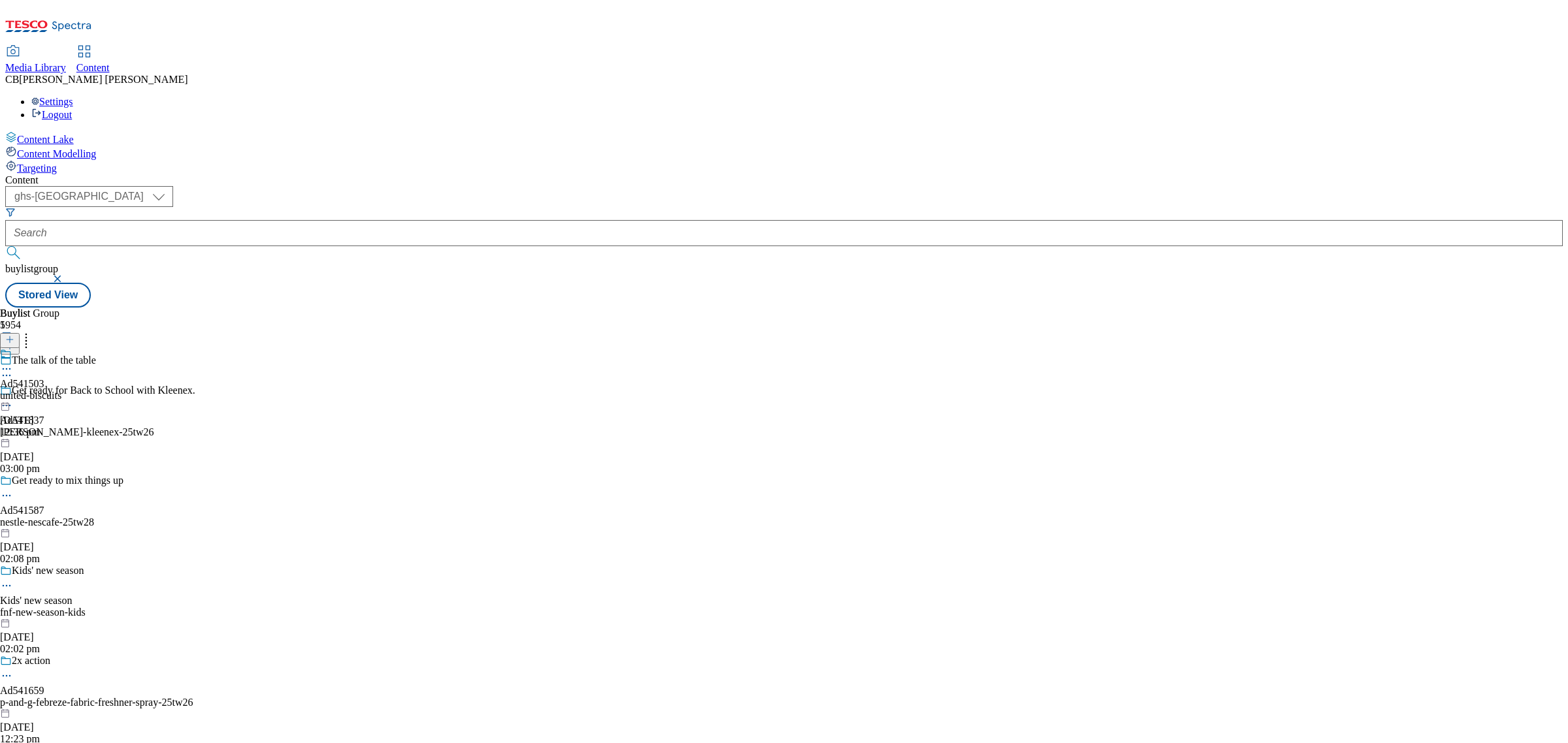
click at [13, 362] on icon at bounding box center [7, 369] width 13 height 13
click at [55, 392] on span "Edit" at bounding box center [48, 396] width 15 height 10
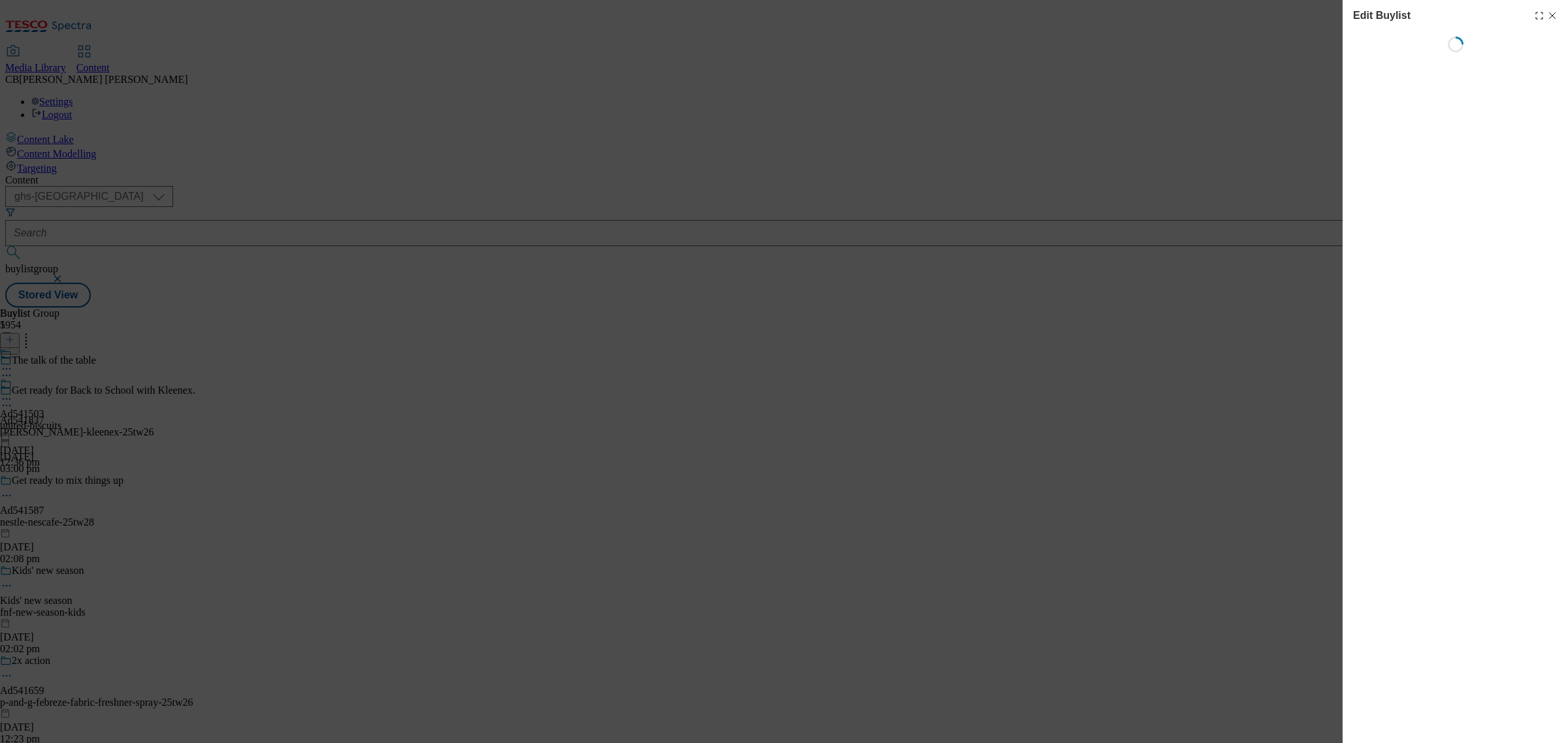
select select "tactical"
select select "supplier funded short term 1-3 weeks"
select select "dunnhumby"
select select "Banner"
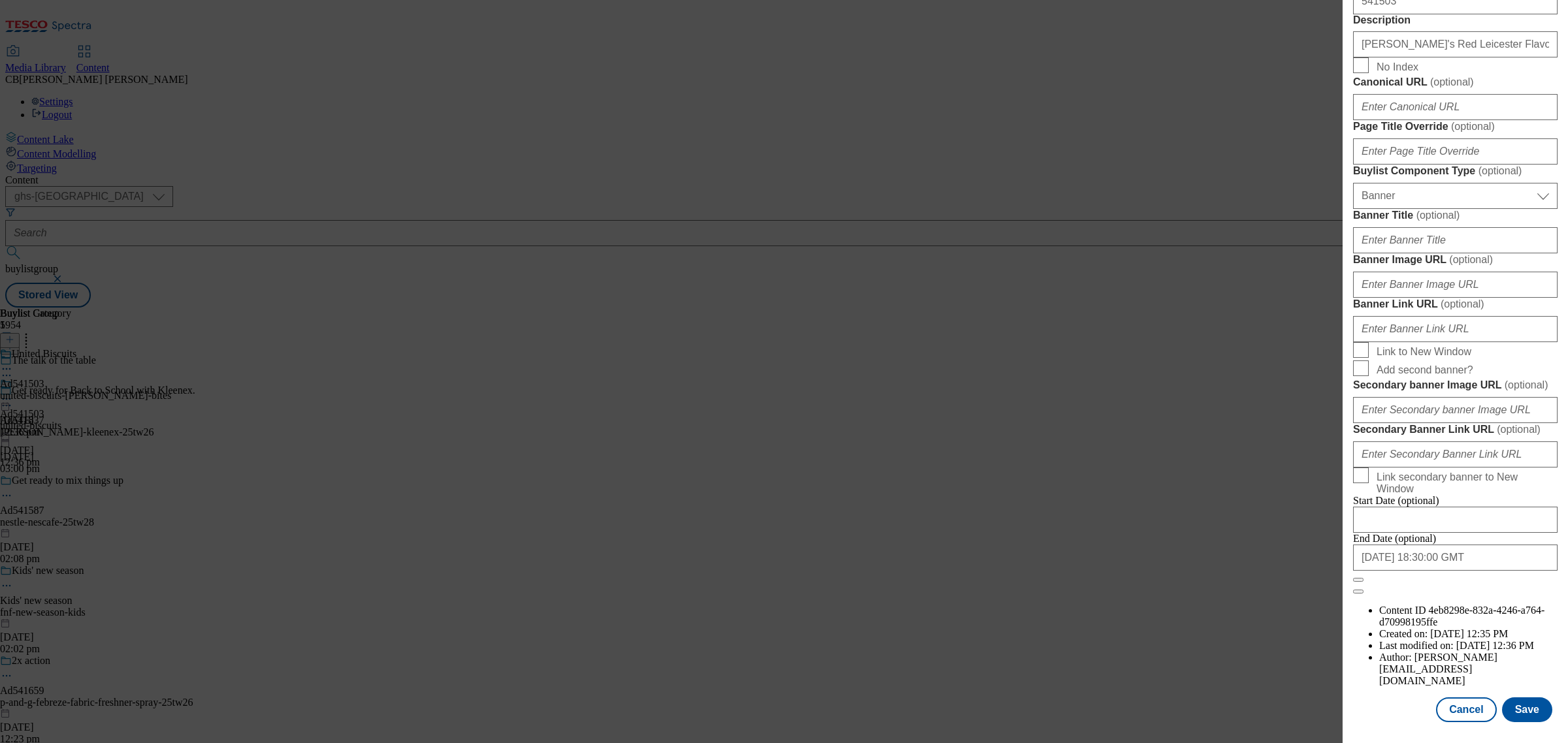
scroll to position [1235, 0]
click at [1453, 271] on input "Banner Image URL ( optional )" at bounding box center [1455, 284] width 205 height 26
paste input "https://digitalcontent.api.tesco.com/v2/media/ghs-mktg/bb6a064e-6f13-48d2-aaff-…"
type input "https://digitalcontent.api.tesco.com/v2/media/ghs-mktg/bb6a064e-6f13-48d2-aaff-…"
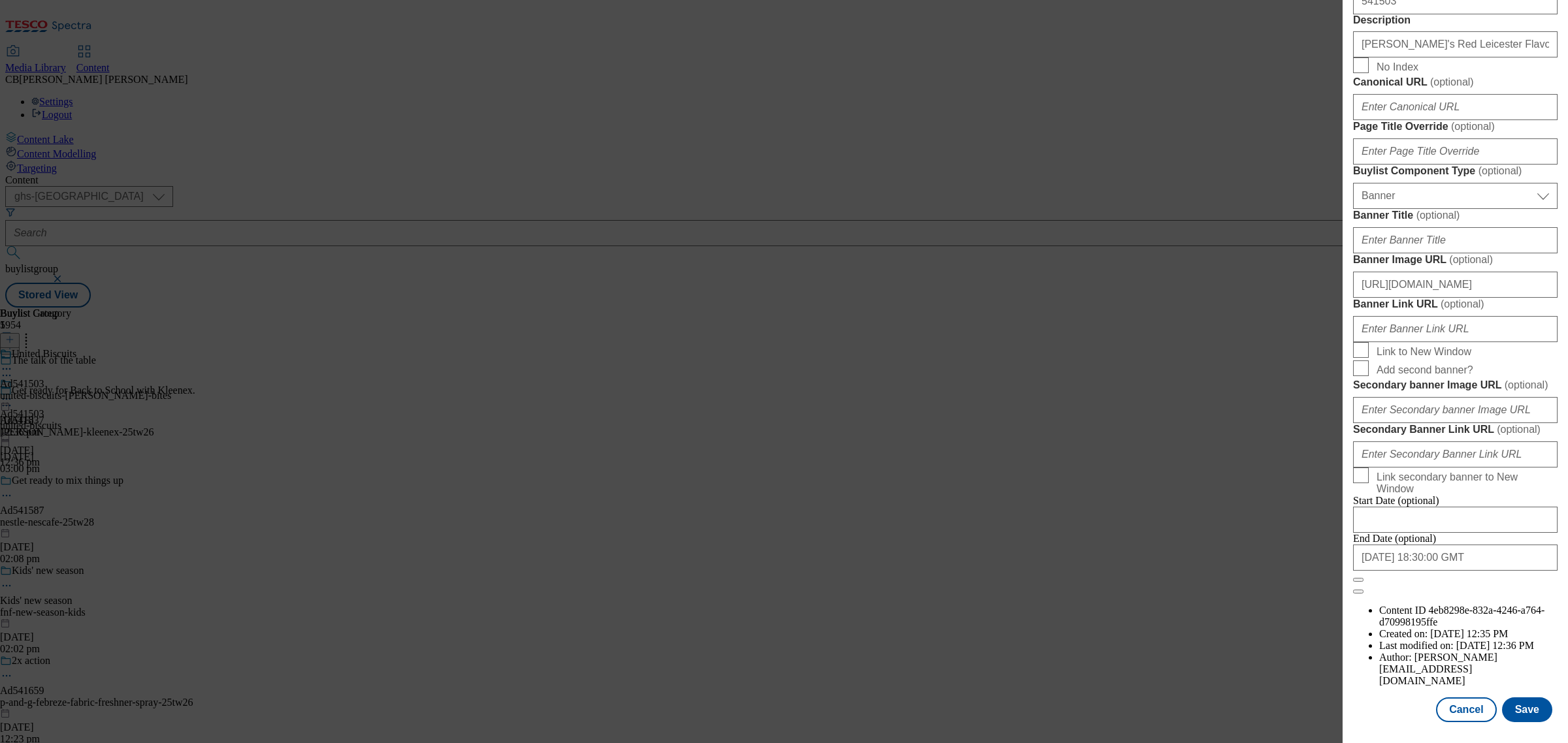
click at [1534, 165] on form "Label Ad541503 Tracking Name DH_AD541503 Friendly Name united-biscuits Buylist …" at bounding box center [1455, 54] width 205 height 1080
click at [1520, 697] on button "Save" at bounding box center [1527, 710] width 51 height 25
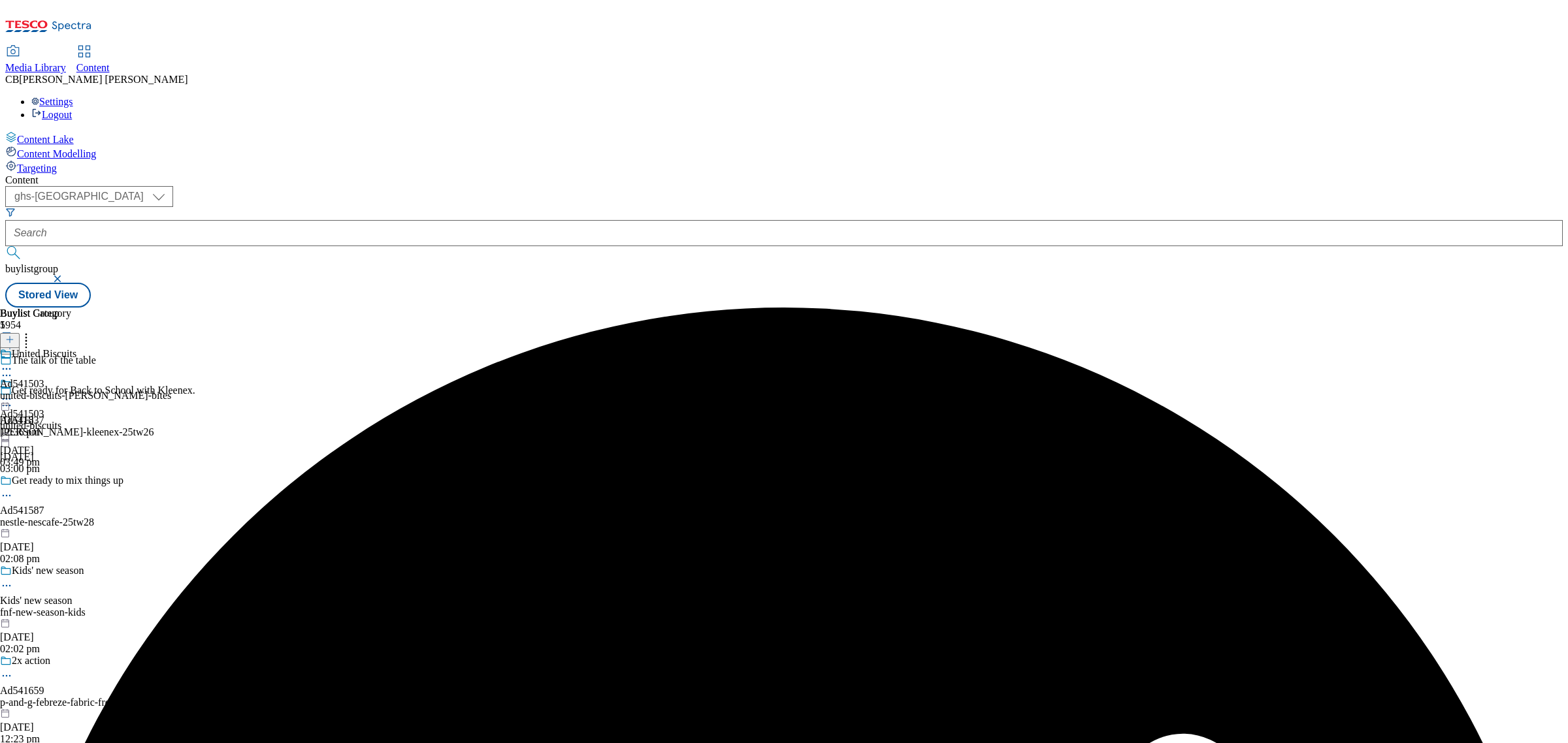
click at [13, 392] on icon at bounding box center [7, 399] width 13 height 13
click at [71, 482] on span "Preview" at bounding box center [55, 487] width 31 height 10
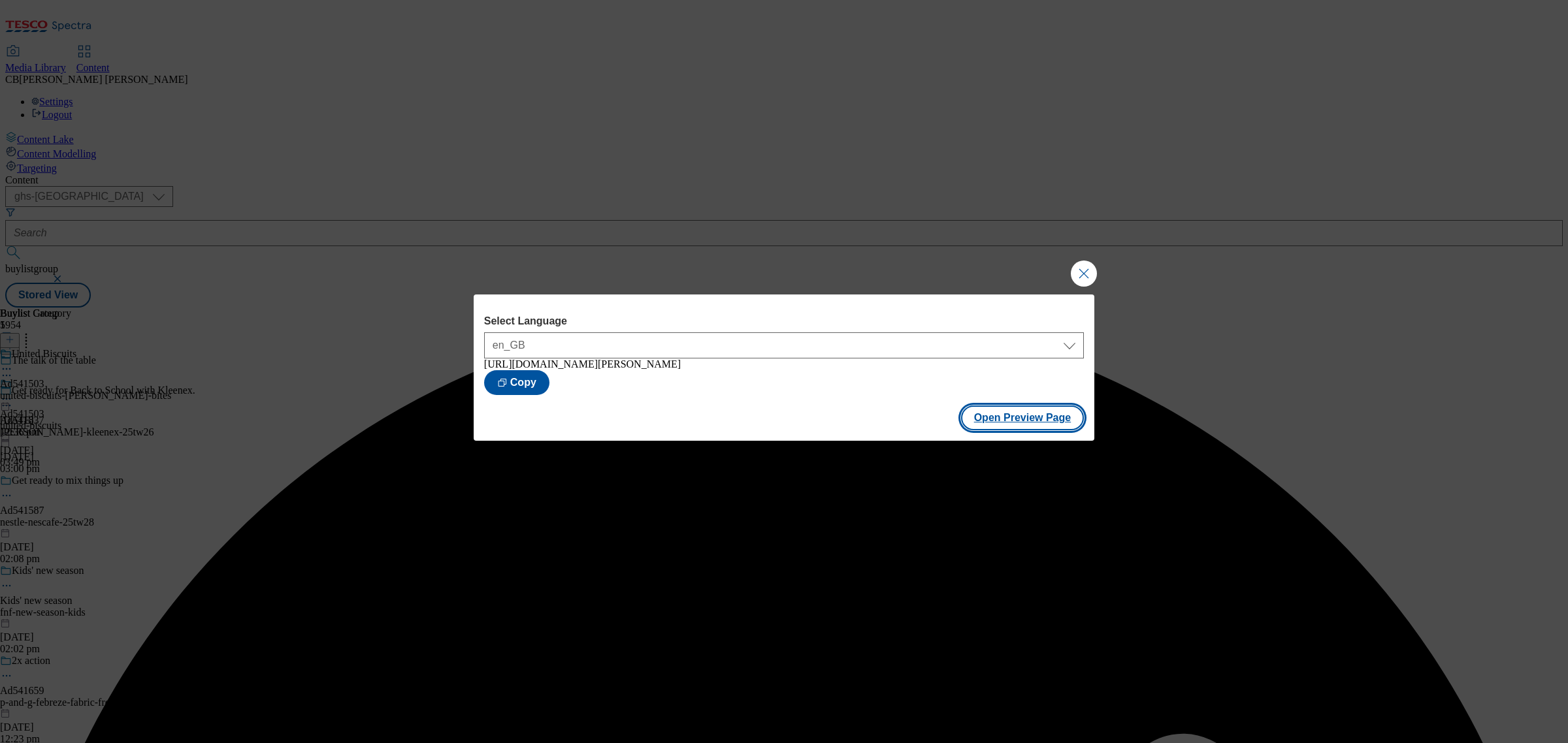
click at [1026, 418] on button "Open Preview Page" at bounding box center [1023, 418] width 124 height 25
click at [1086, 271] on button "Close Modal" at bounding box center [1083, 272] width 26 height 26
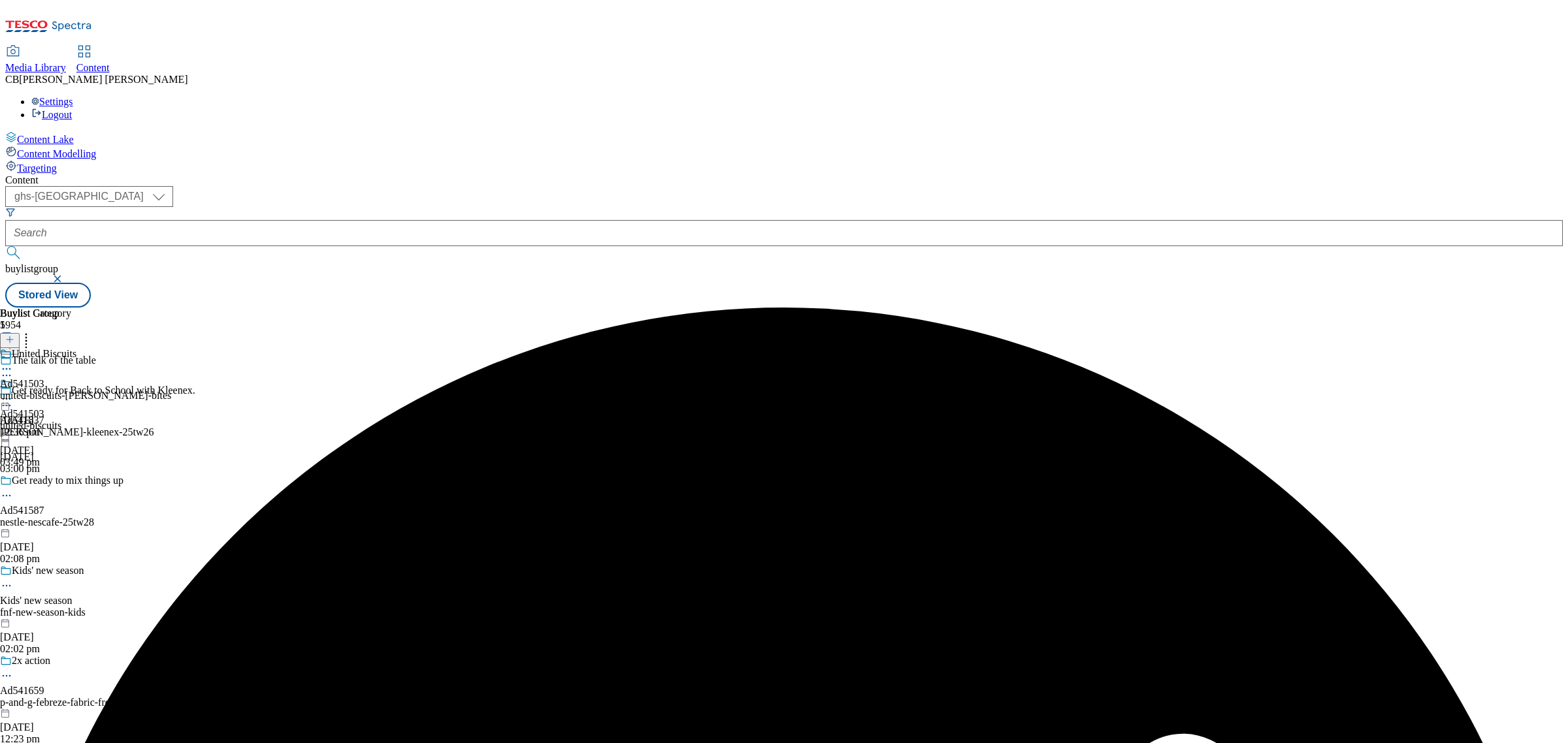
click at [13, 392] on icon at bounding box center [7, 399] width 13 height 13
click at [70, 527] on span "Publish" at bounding box center [54, 532] width 29 height 10
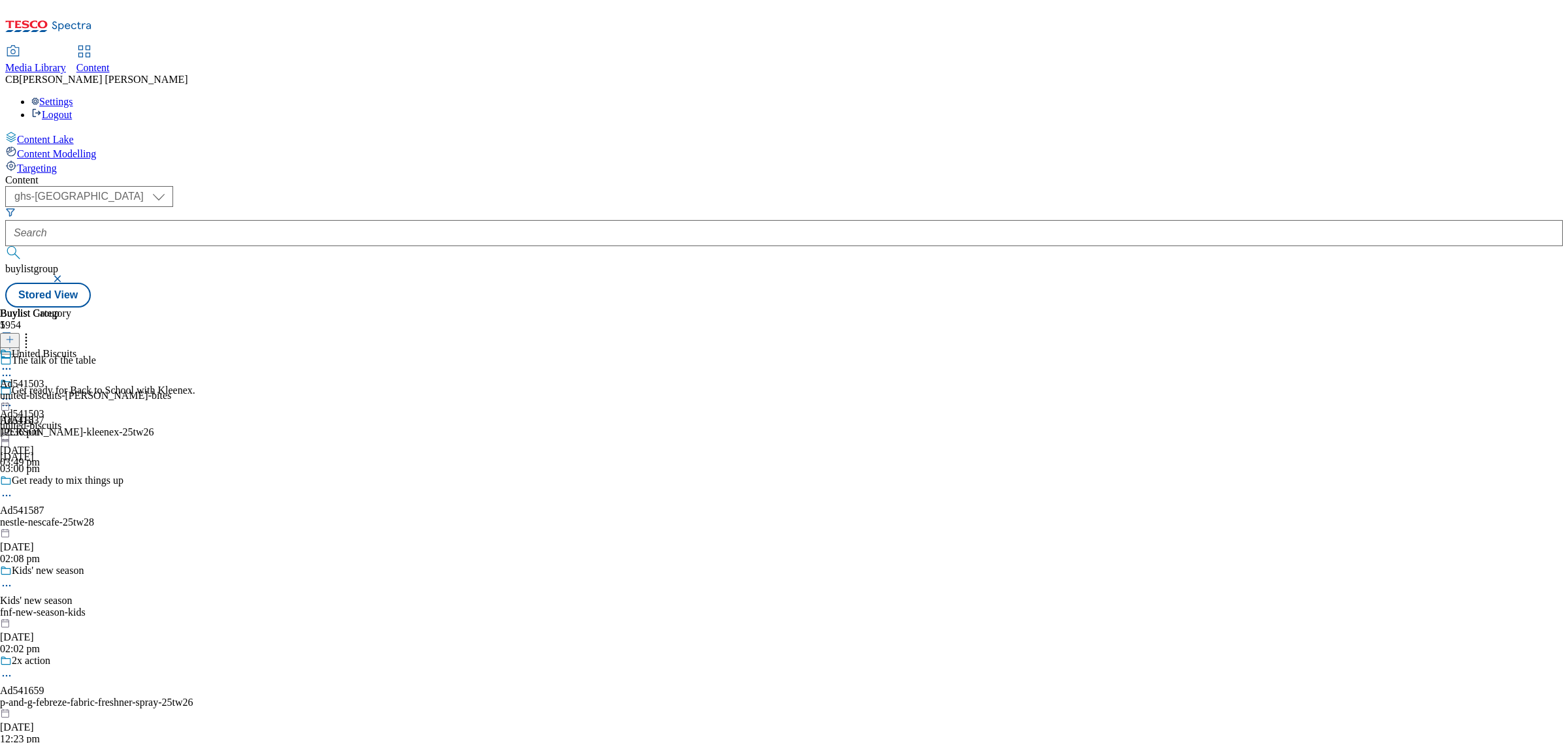
click at [13, 392] on icon at bounding box center [7, 399] width 13 height 13
click at [109, 512] on span "Open Preview Url" at bounding box center [73, 516] width 68 height 10
click at [13, 392] on icon at bounding box center [7, 399] width 13 height 13
click at [172, 438] on div "United Biscuits Ad541503 united-biscuits-jacobs-bites 8 Aug 2025 12:36 pm" at bounding box center [86, 392] width 172 height 90
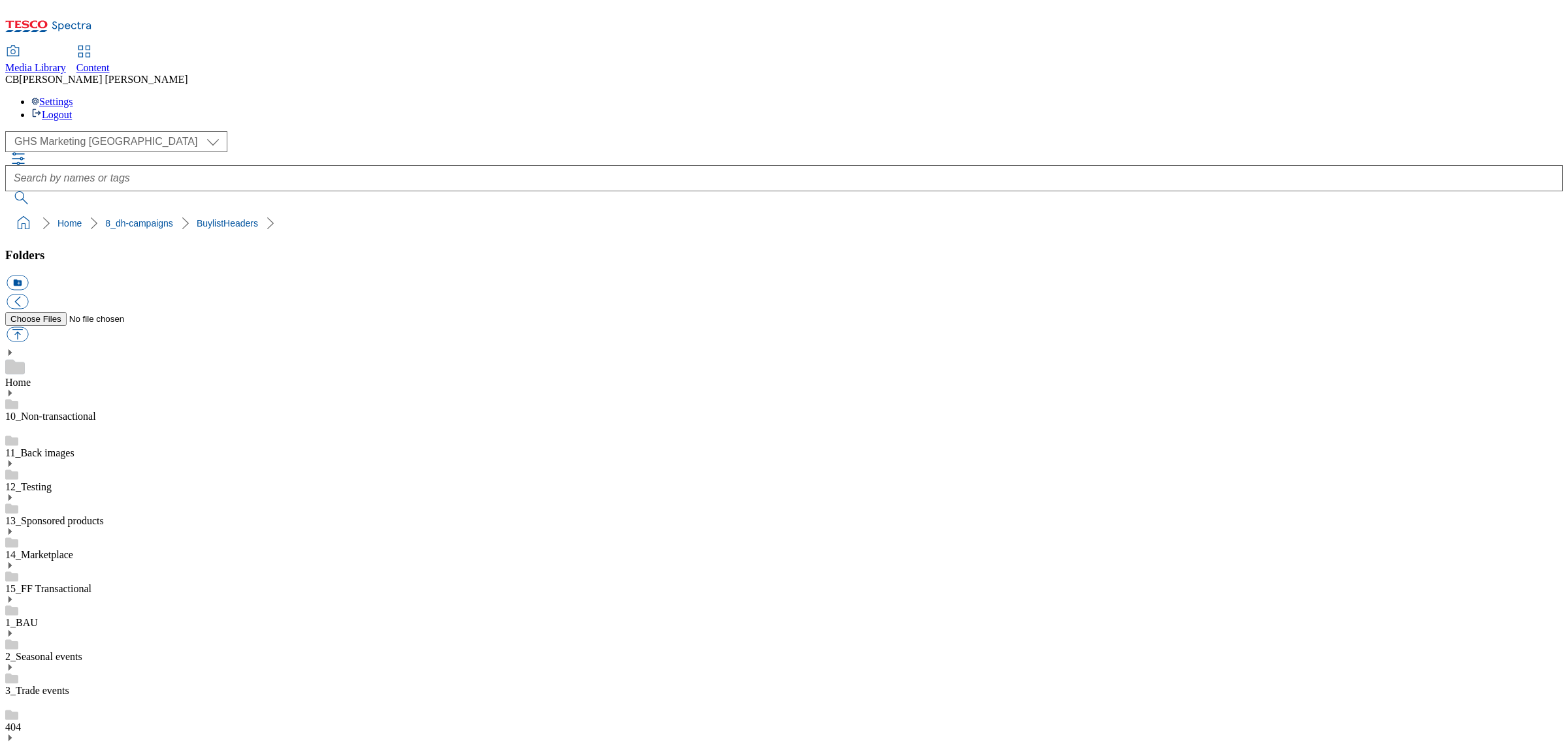
scroll to position [245, 0]
click at [28, 327] on button "button" at bounding box center [17, 334] width 22 height 15
type input "C:\fakepath\1755066063570-ad541576_Good4U_Legobrand_H_1184x333_V3.jpg"
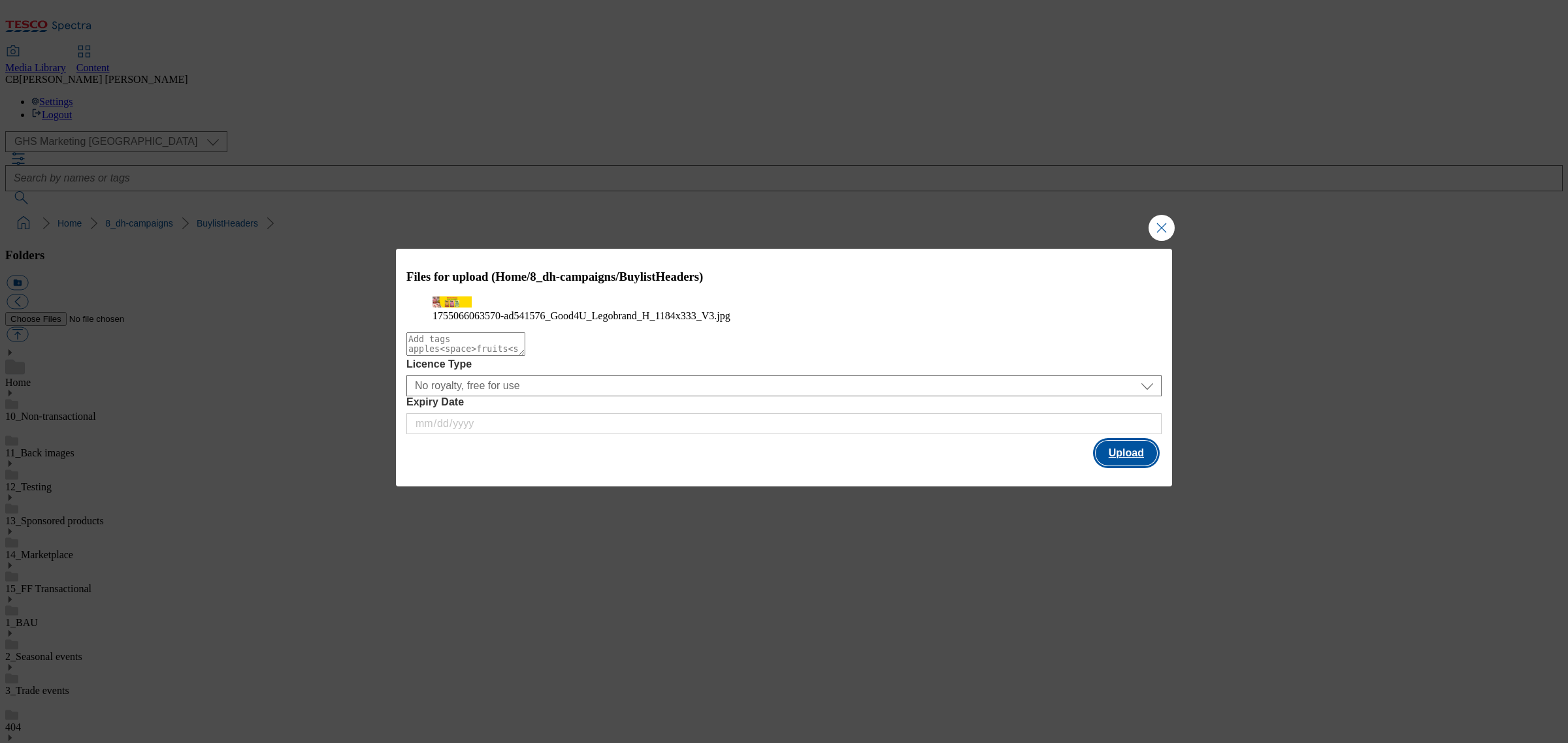
click at [1132, 466] on button "Upload" at bounding box center [1126, 453] width 61 height 25
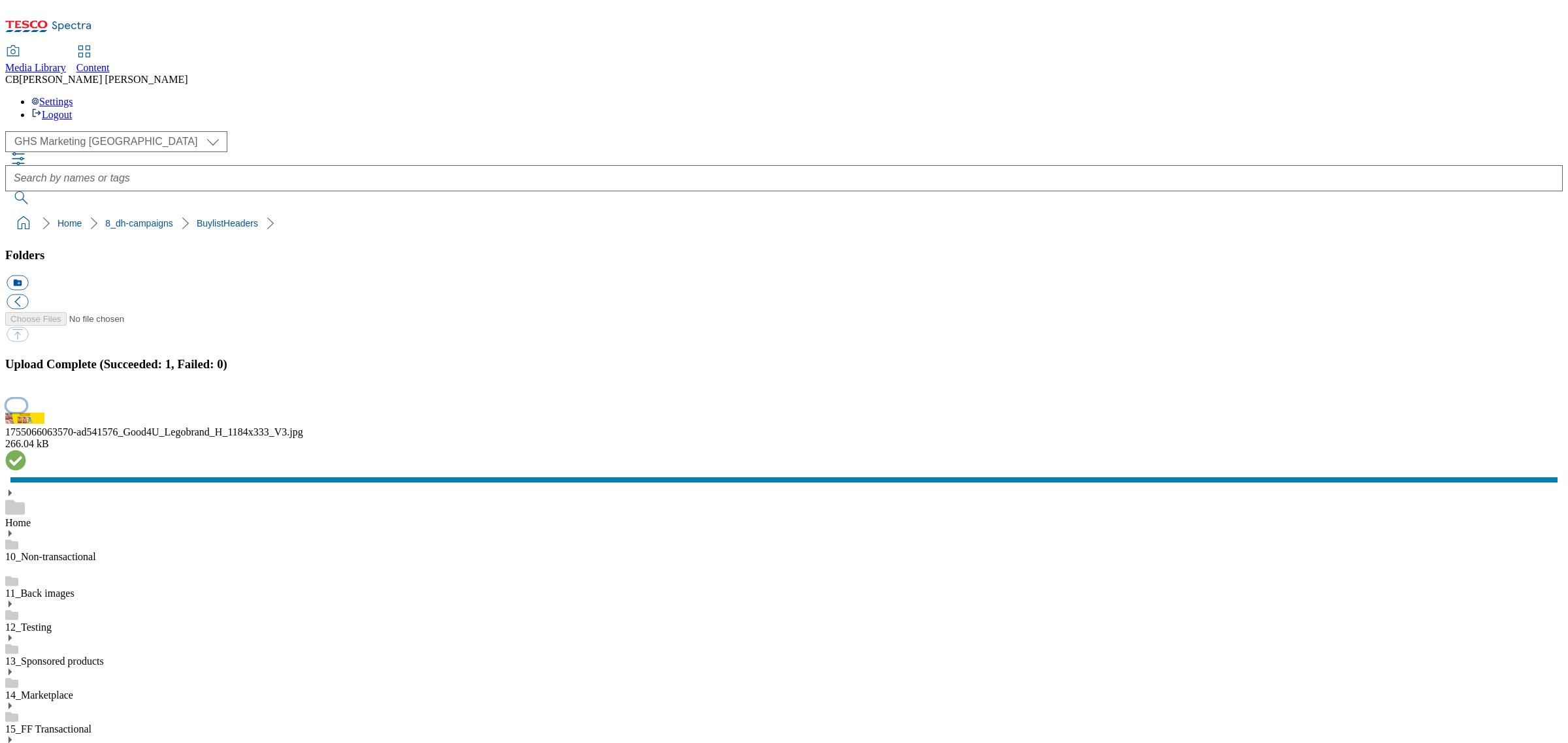
click at [26, 412] on button "button" at bounding box center [16, 405] width 20 height 12
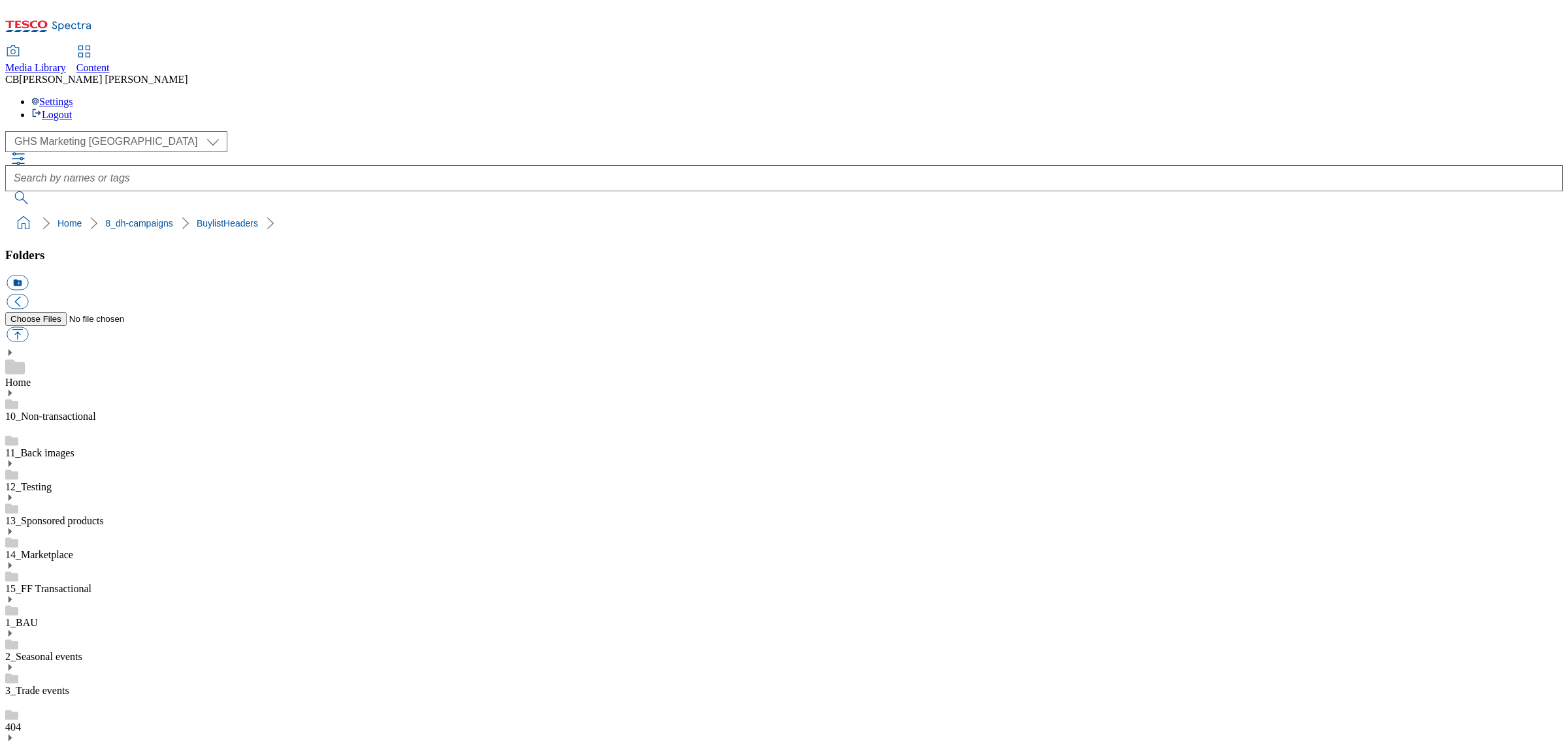
click at [28, 327] on button "button" at bounding box center [17, 334] width 22 height 15
type input "C:\fakepath\1754657743508-ad541503_Jacobs_Bites_LegoBrand_H_1184x333_V1.jpg"
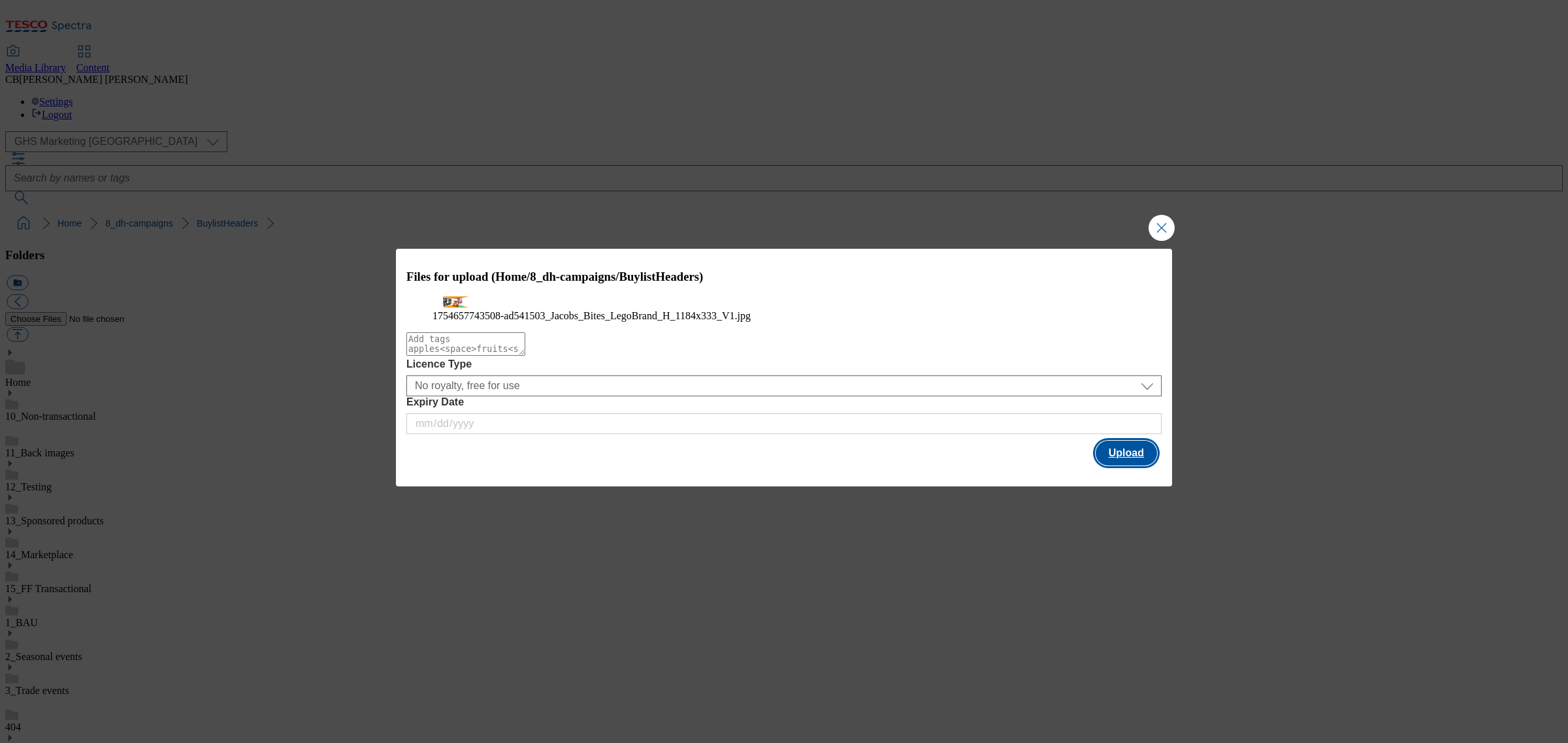
click at [1145, 466] on button "Upload" at bounding box center [1126, 453] width 61 height 25
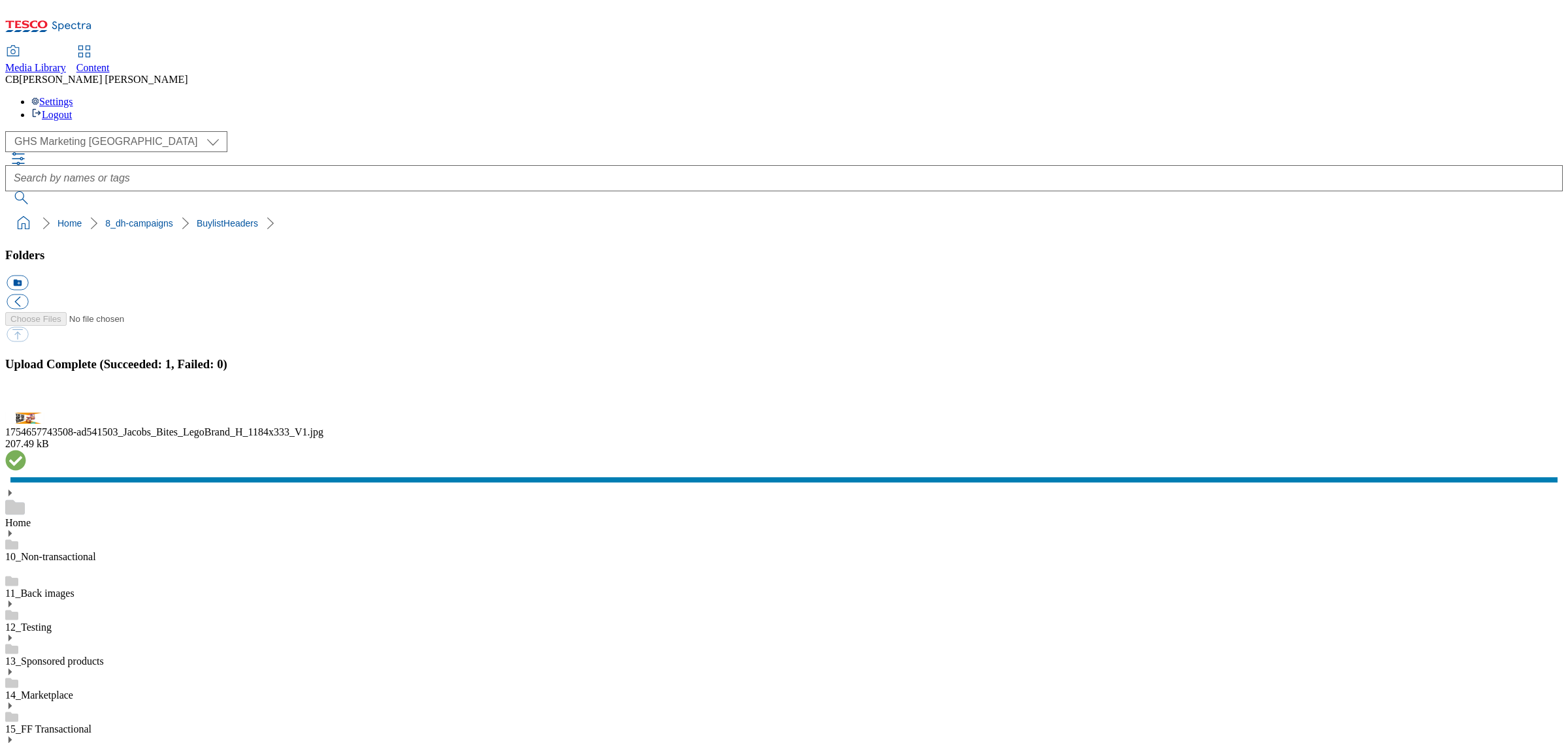
click at [26, 412] on button "button" at bounding box center [16, 405] width 20 height 12
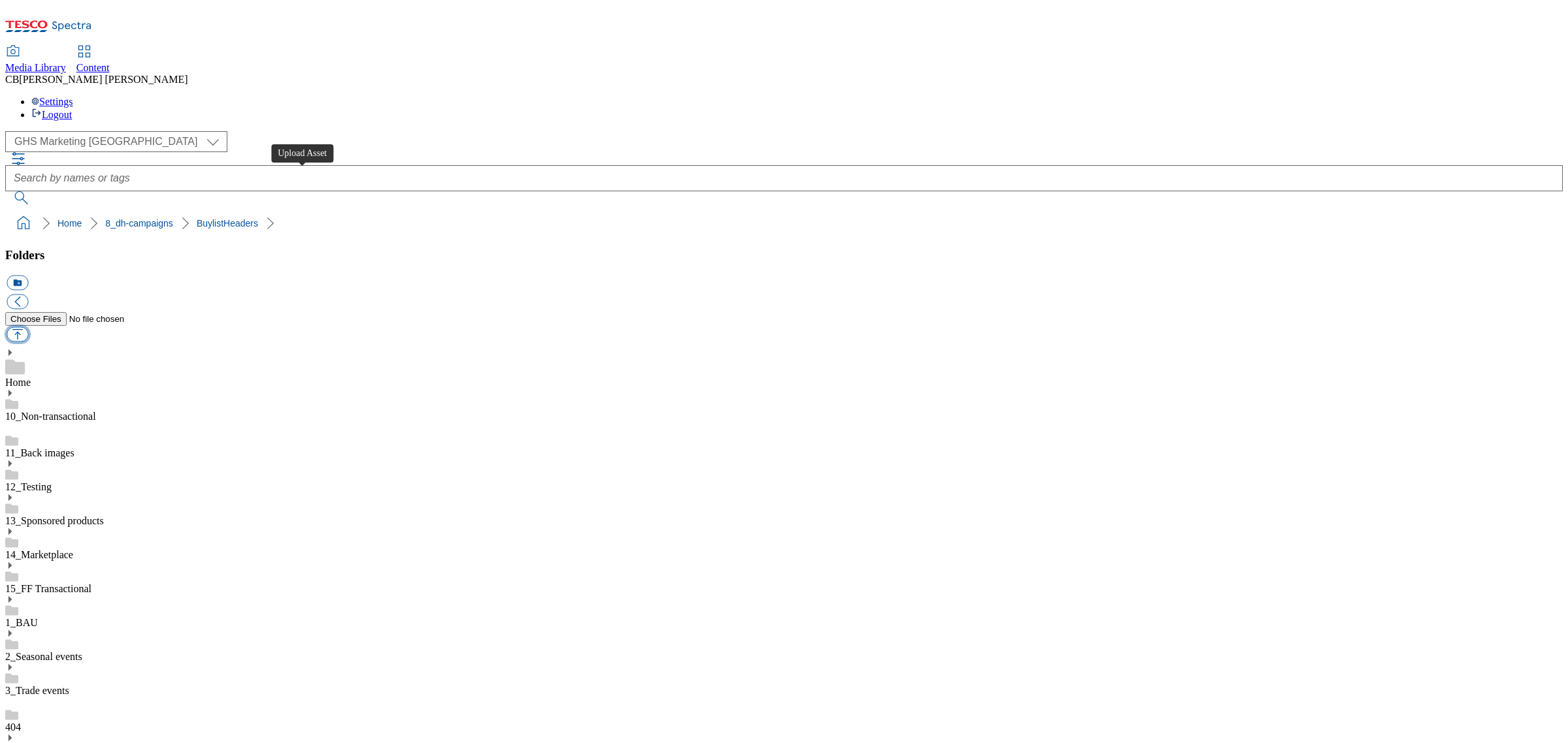
click at [28, 327] on button "button" at bounding box center [17, 334] width 22 height 15
type input "C:\fakepath\1755084331546-ad541691_Harteys_Lunch_Box_LegoBrand_H_1184x333_V3.jpg"
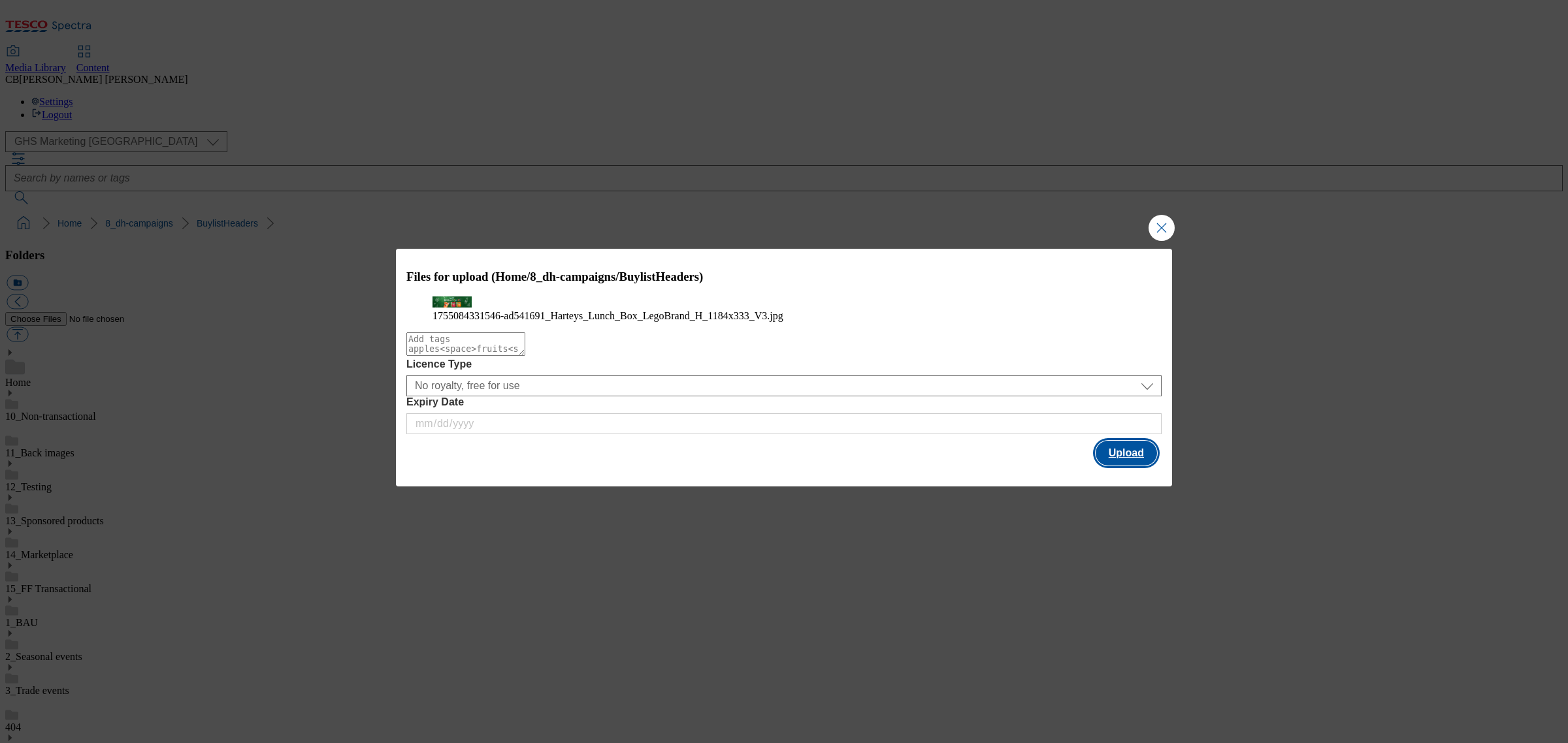
click at [1132, 466] on button "Upload" at bounding box center [1126, 453] width 61 height 25
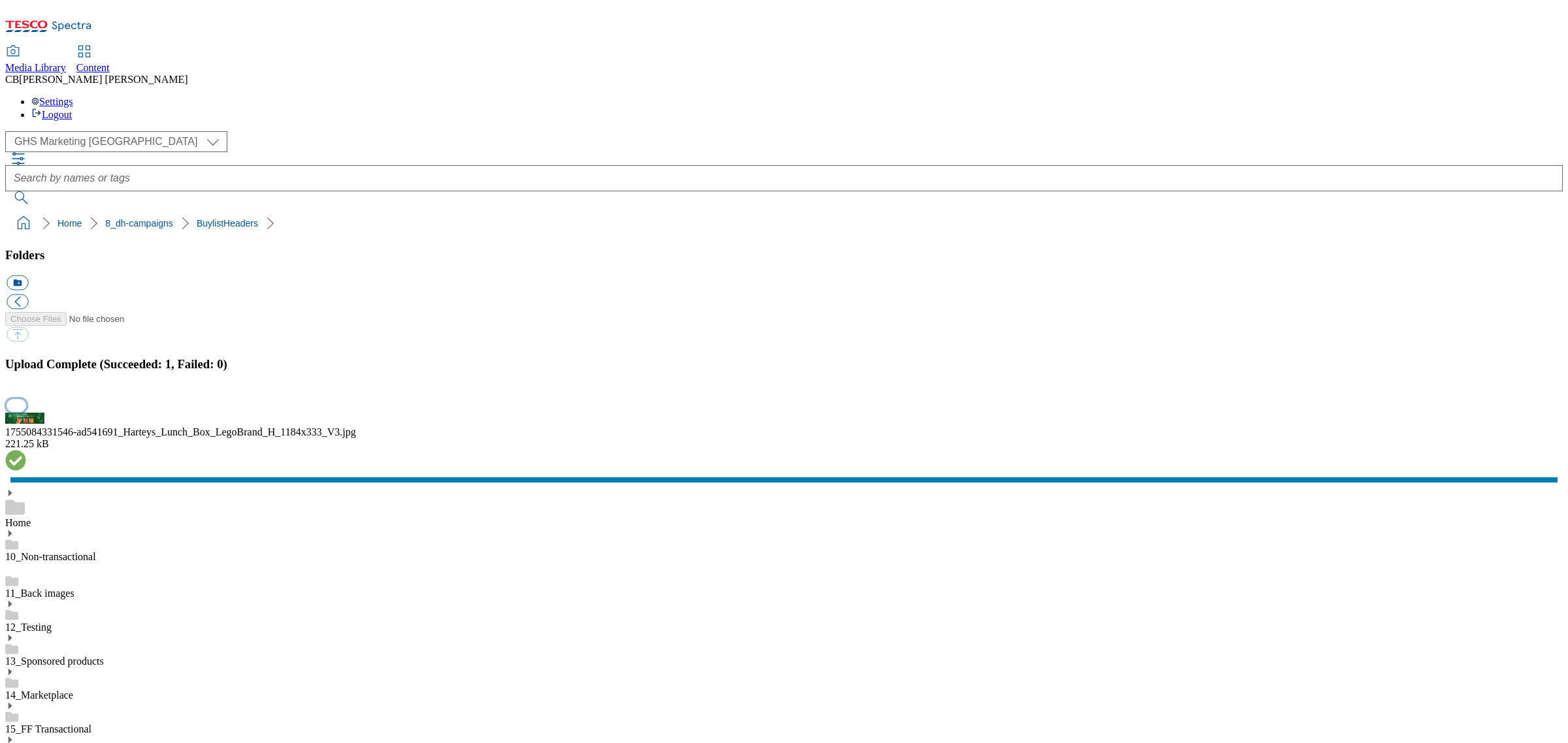
click at [26, 412] on button "button" at bounding box center [16, 405] width 20 height 12
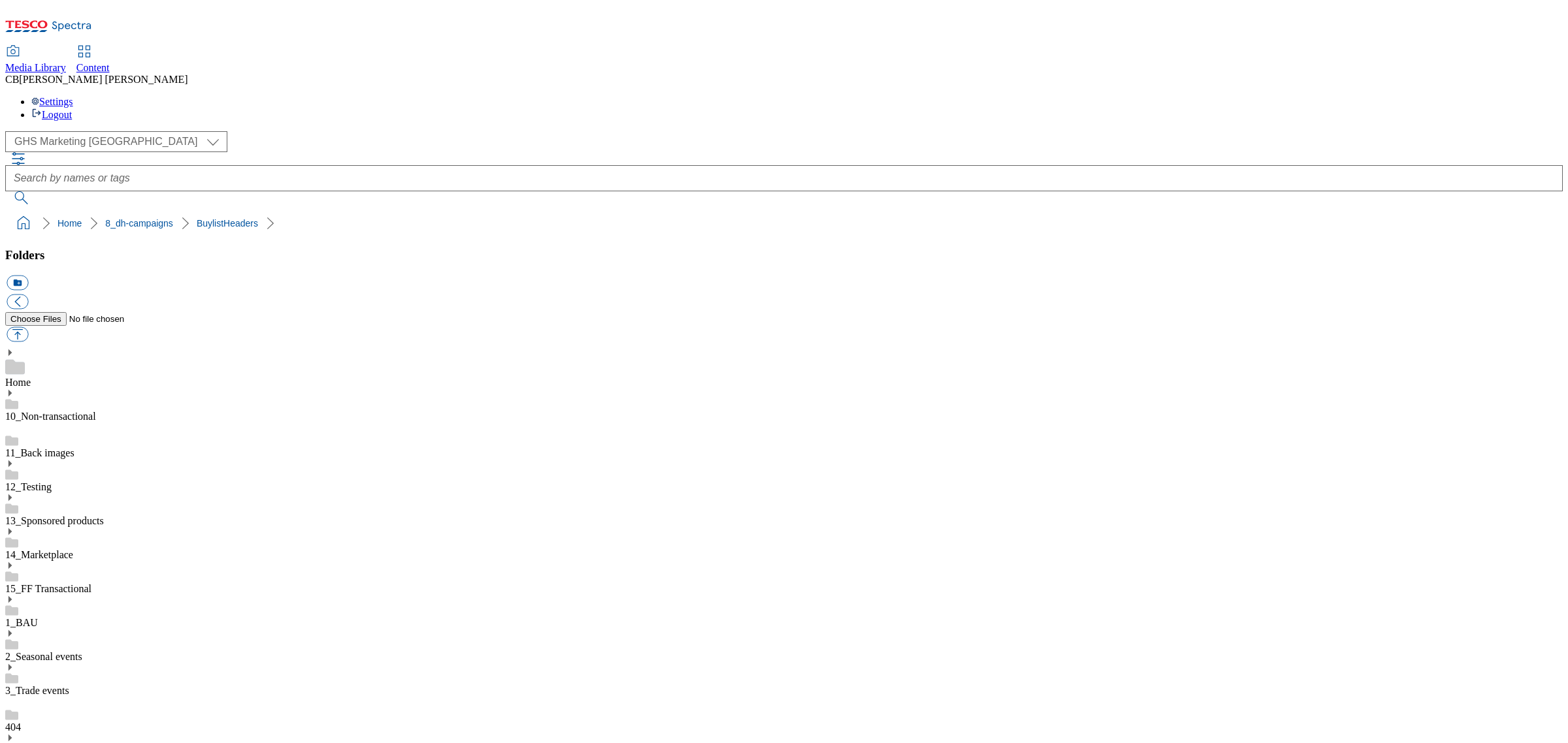
click at [28, 327] on button "button" at bounding box center [17, 334] width 22 height 15
type input "C:\fakepath\1754393087961-BLH_1184x333.png"
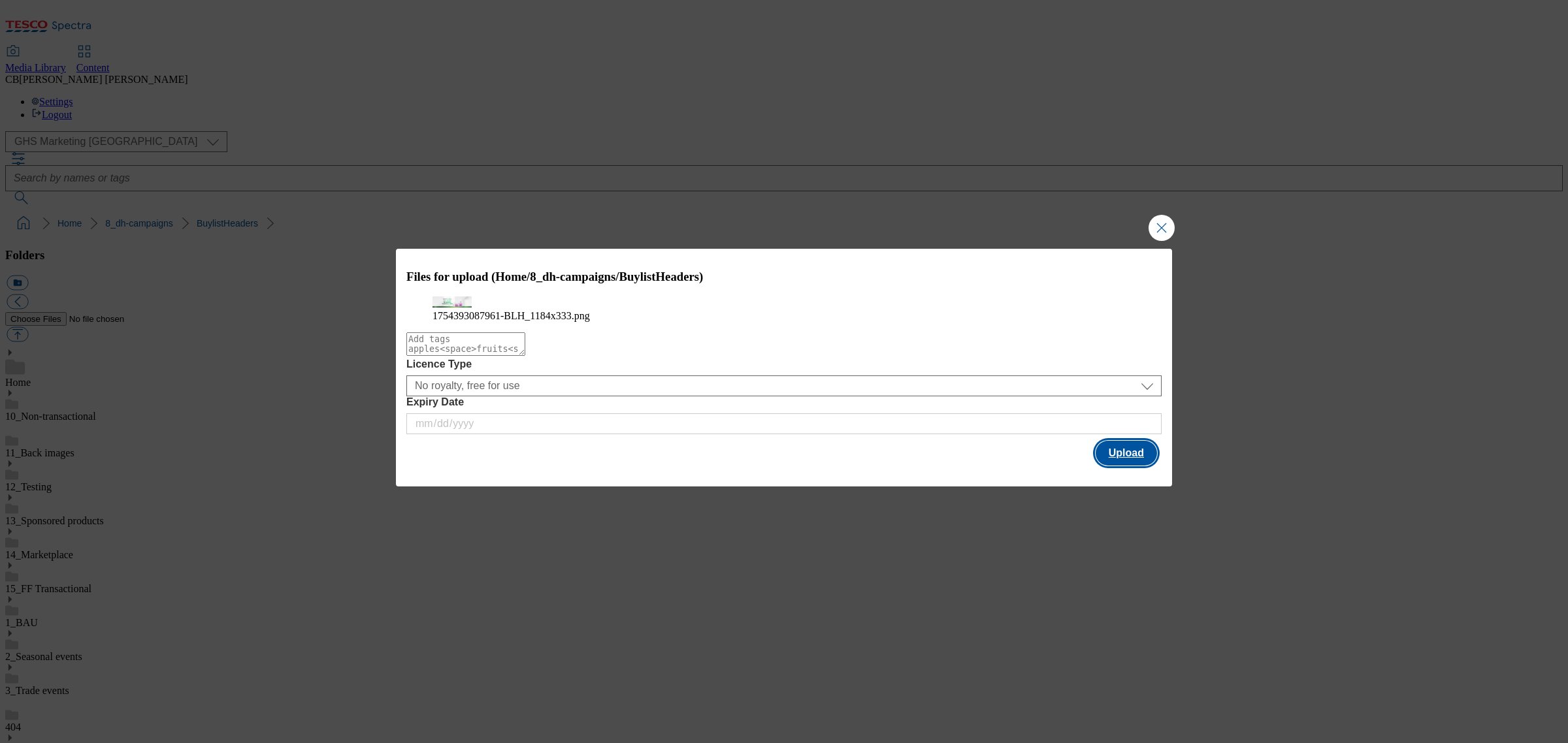
click at [1121, 466] on button "Upload" at bounding box center [1126, 453] width 61 height 25
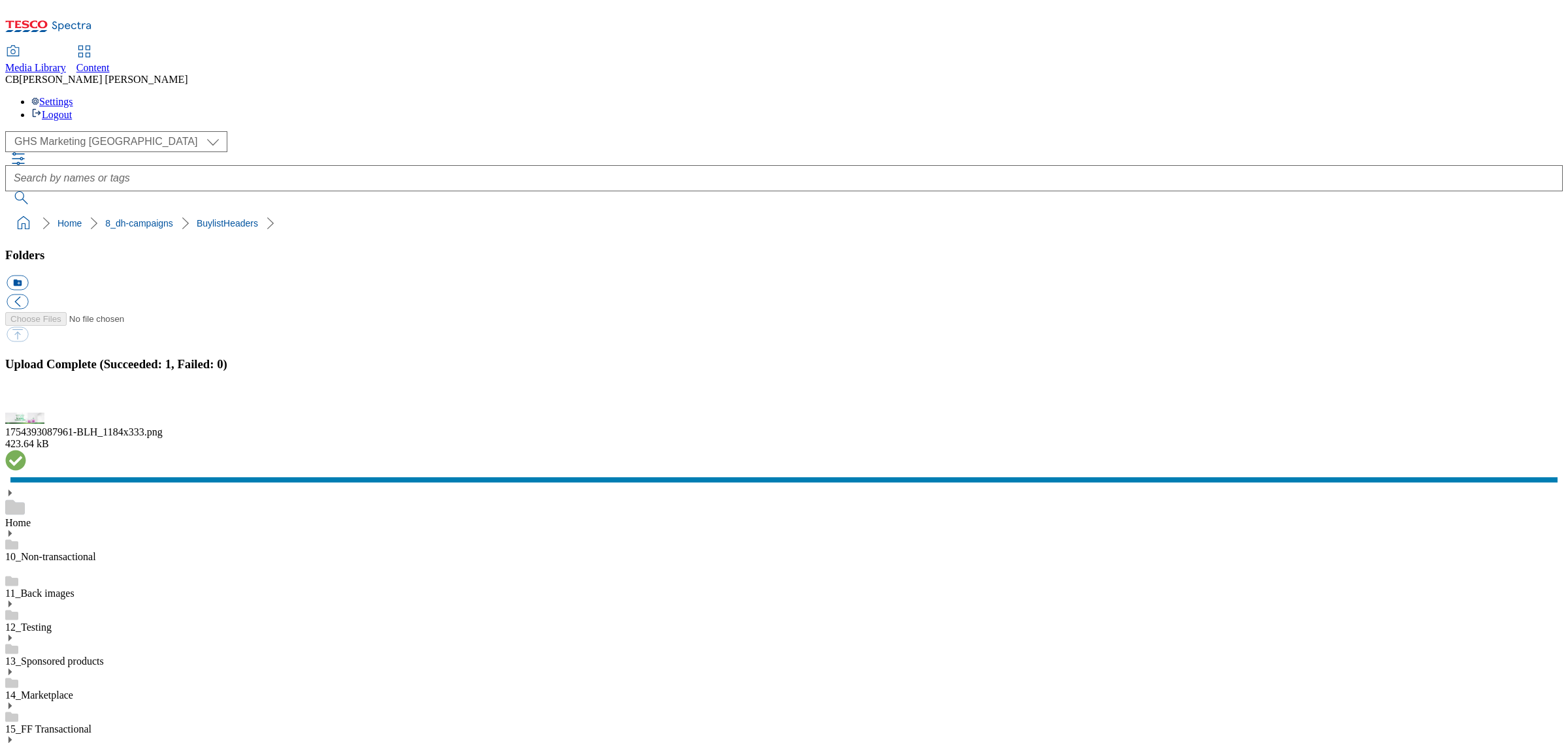
click at [26, 412] on button "button" at bounding box center [16, 405] width 20 height 12
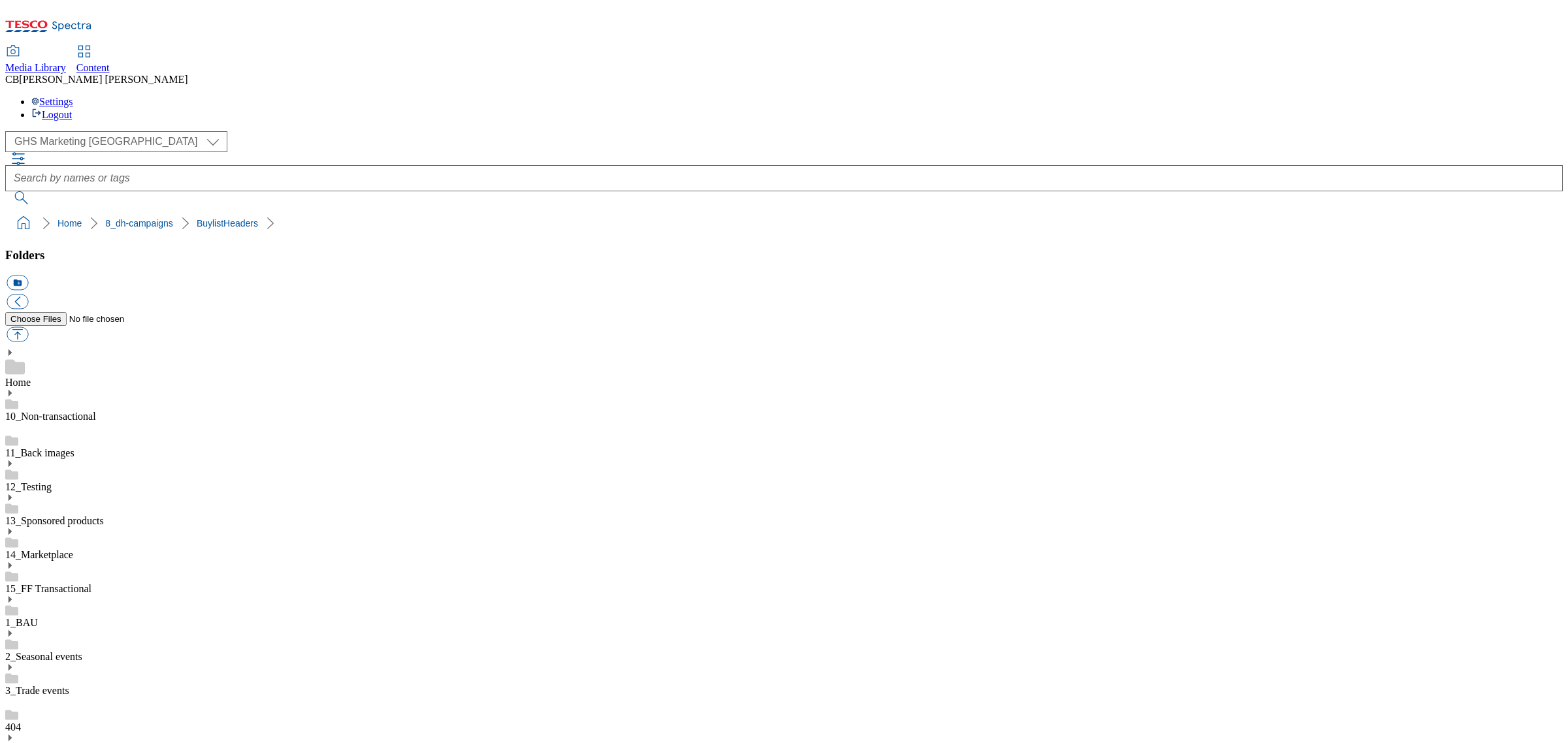
click at [28, 327] on button "button" at bounding box center [17, 334] width 22 height 15
type input "C:\fakepath\1754047718951-25619_Hellmanns Buylist Header.jpg"
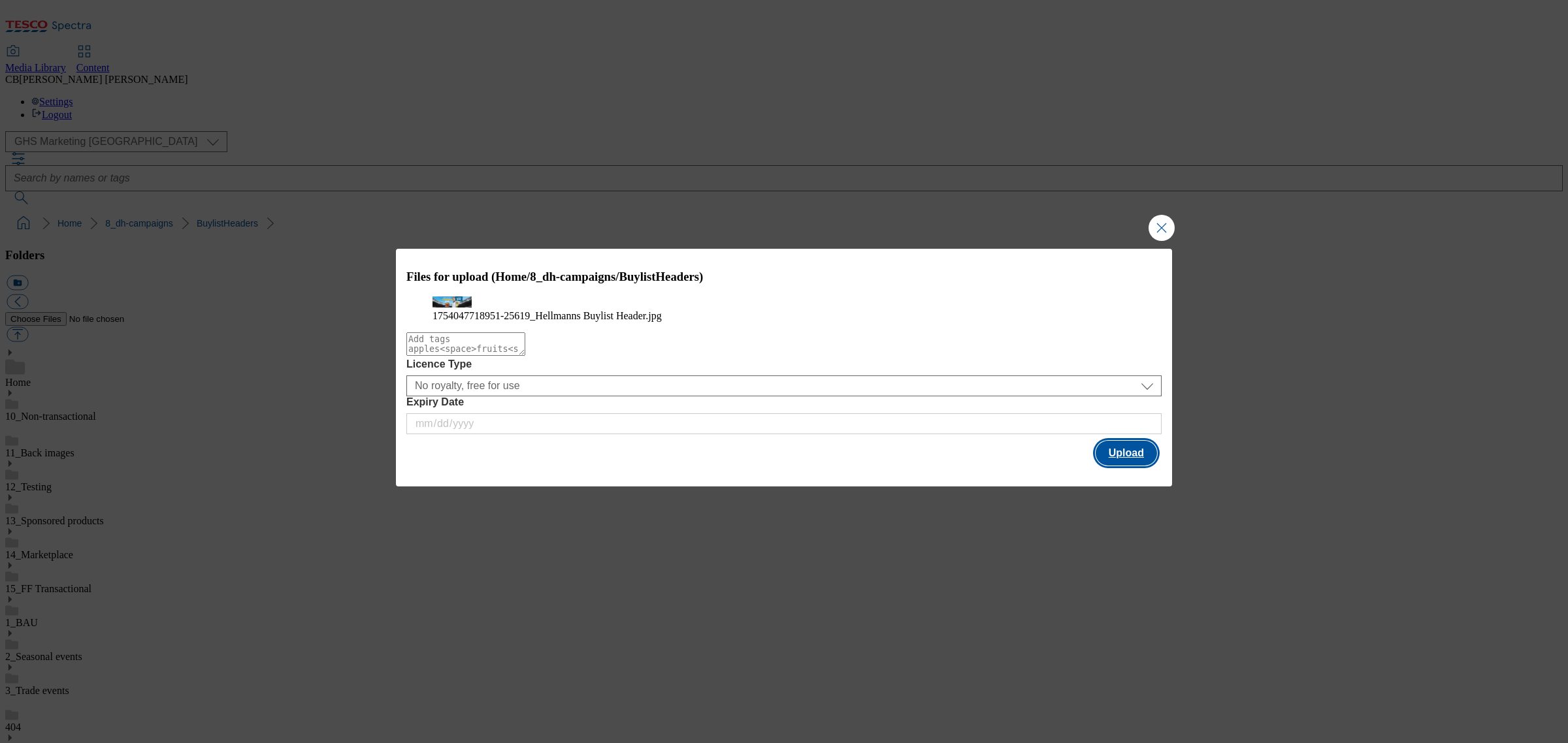
click at [1112, 466] on button "Upload" at bounding box center [1126, 453] width 61 height 25
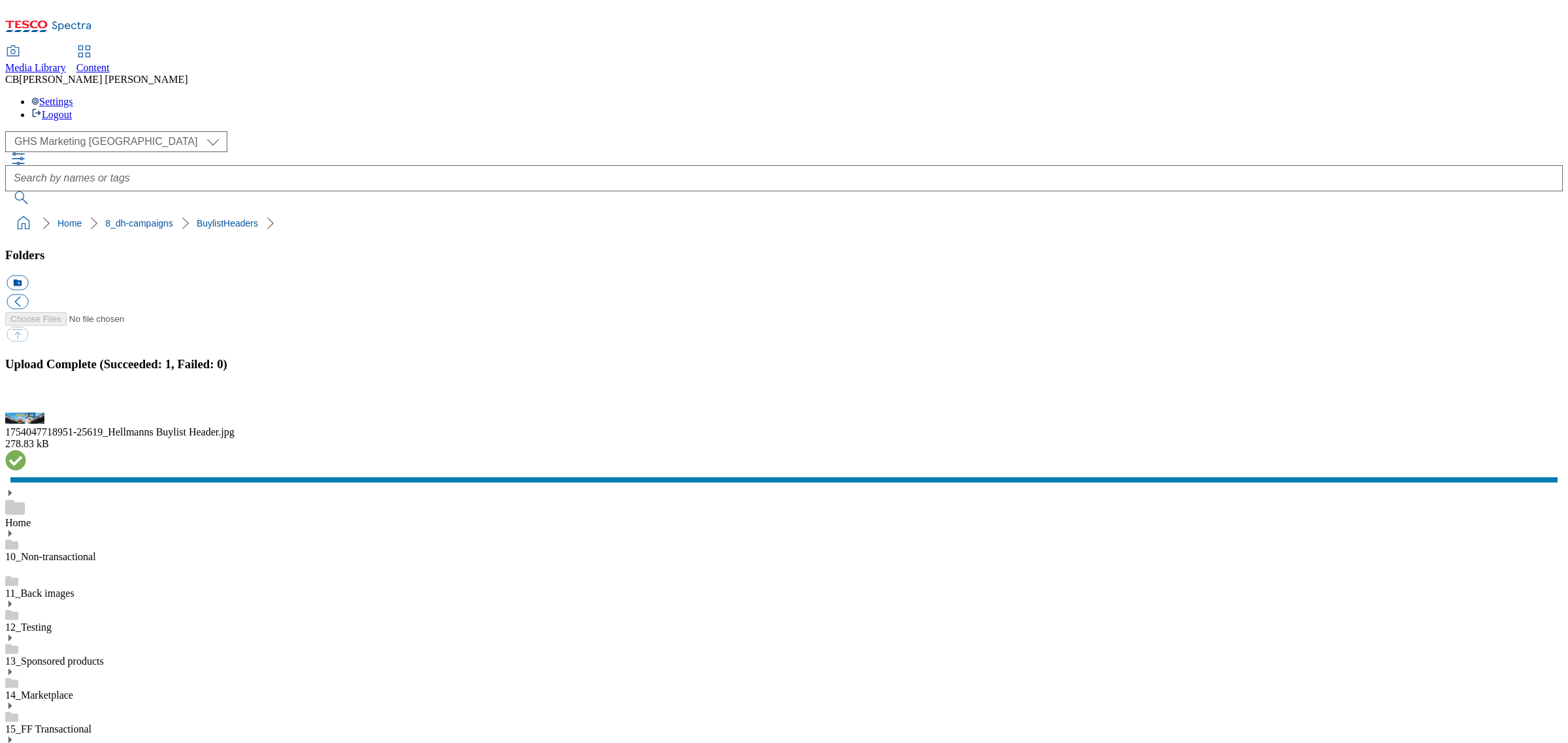
click at [26, 412] on button "button" at bounding box center [16, 405] width 20 height 12
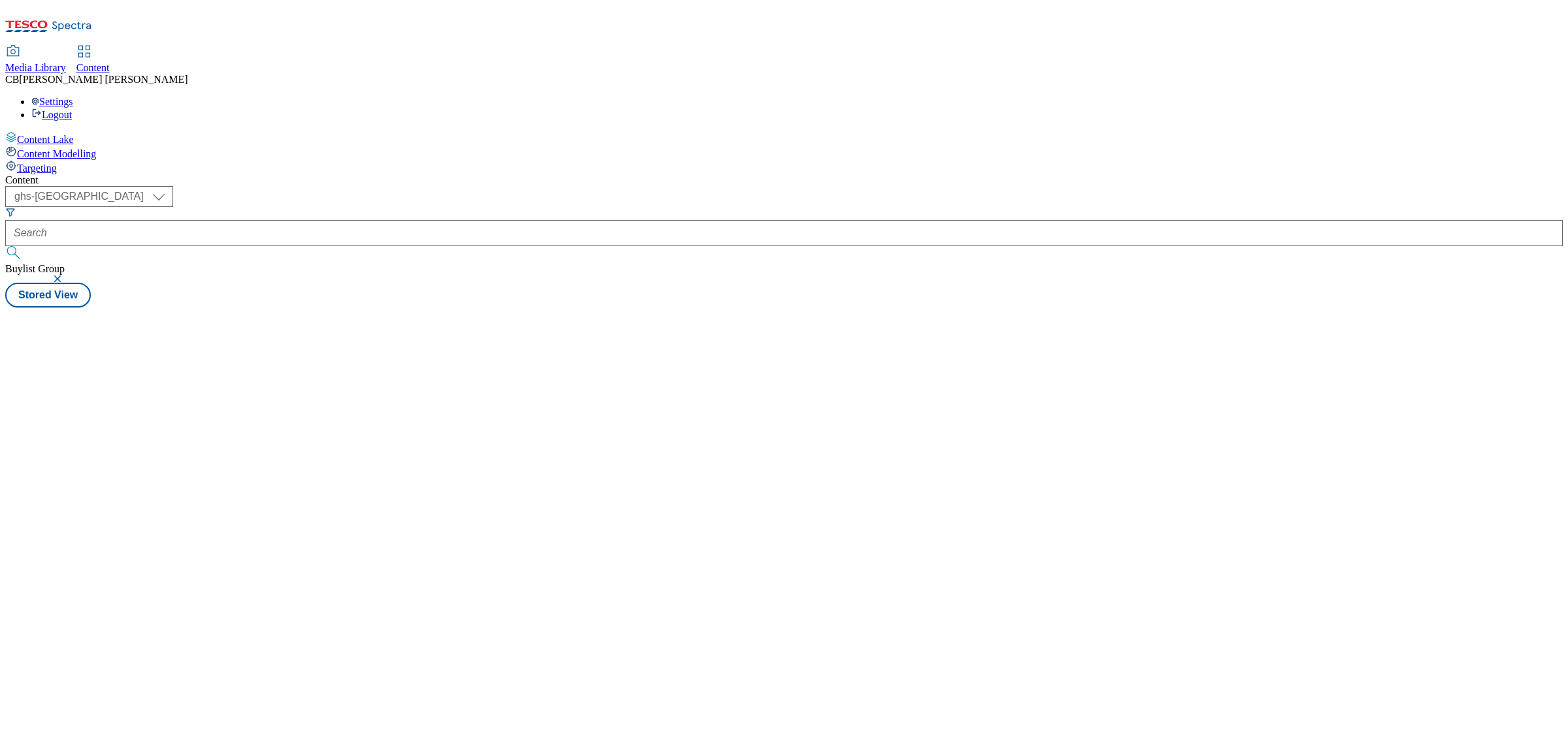
select select "ghs-[GEOGRAPHIC_DATA]"
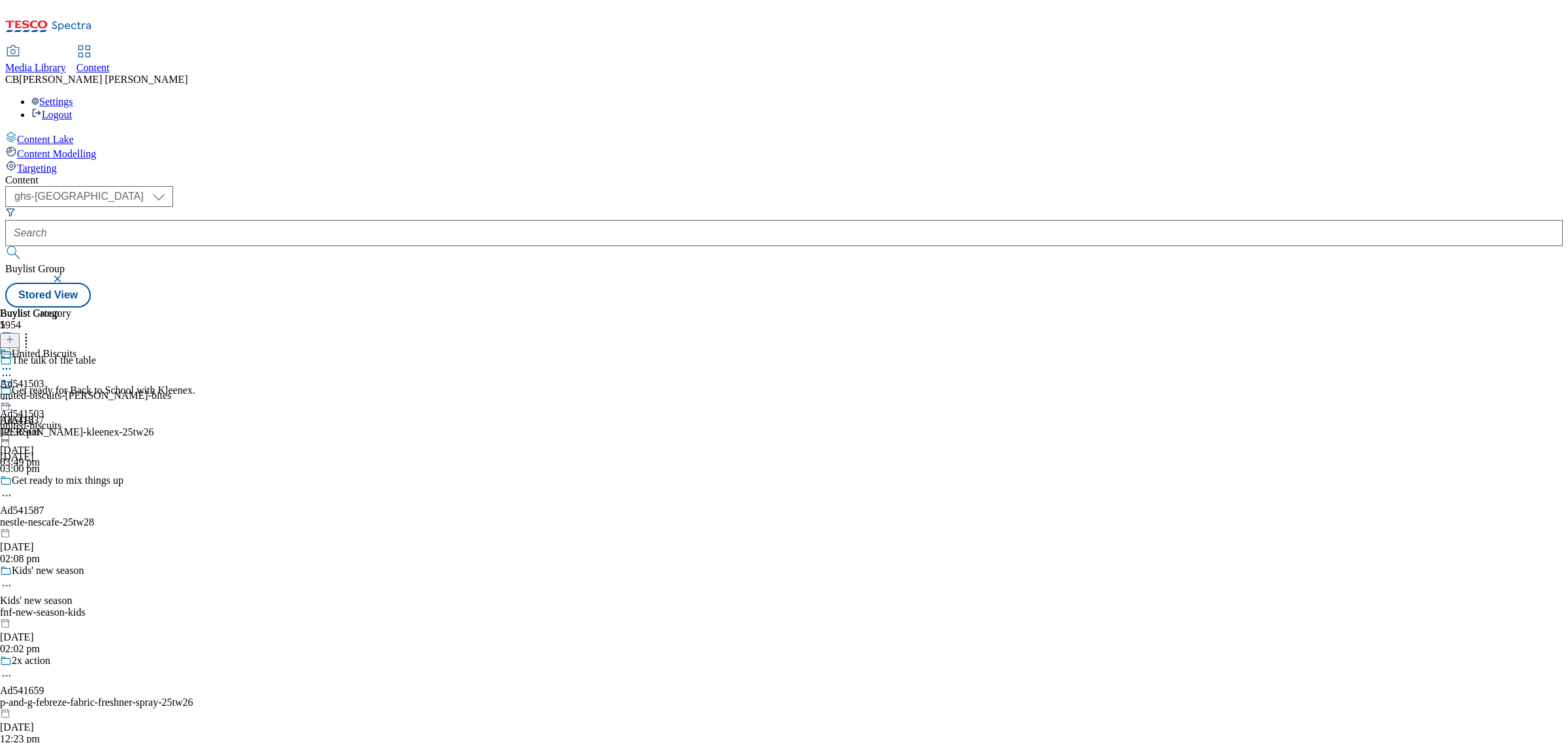
click at [61, 457] on div "Ad541503 united-biscuits [DATE] 03:49 pm" at bounding box center [31, 423] width 61 height 90
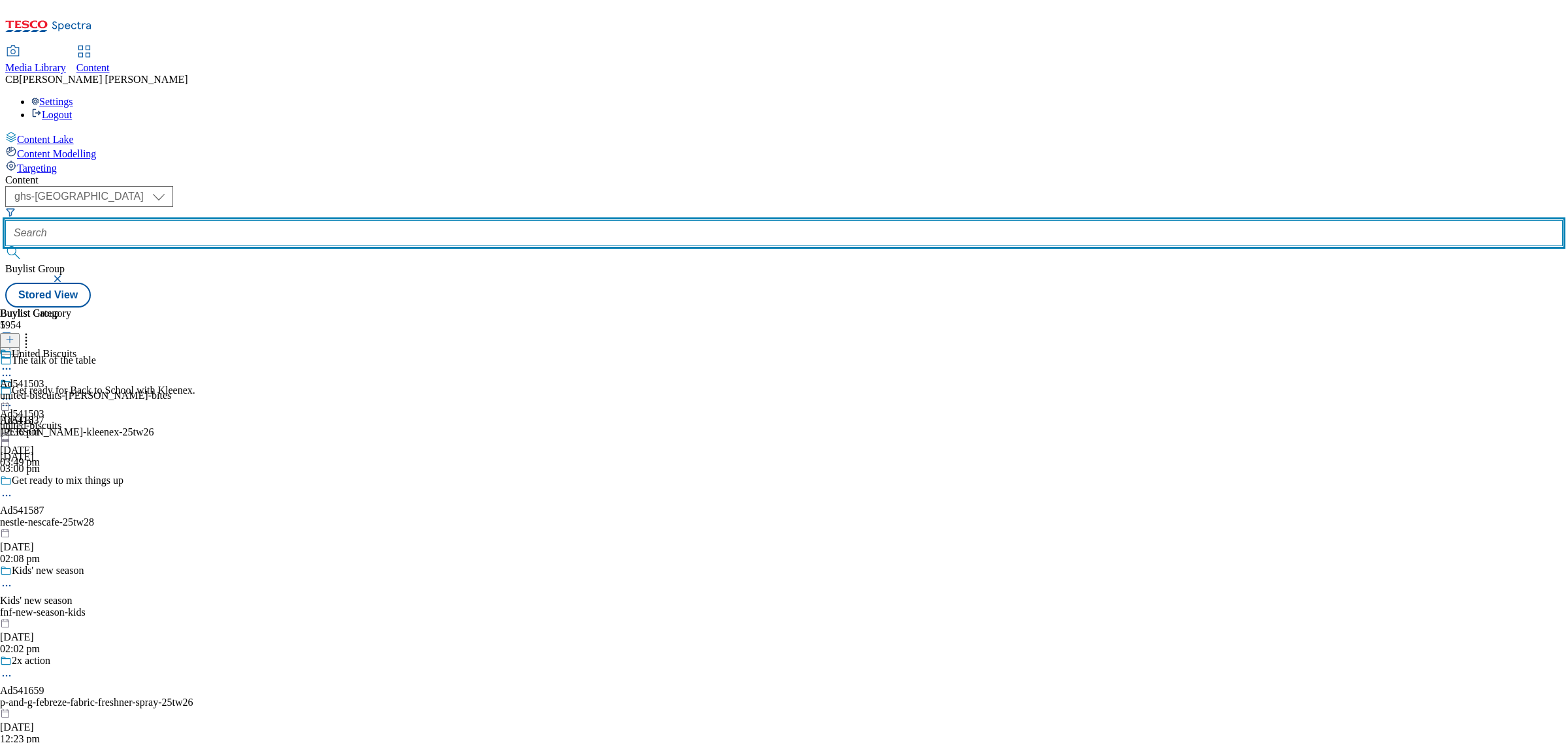
click at [336, 220] on input "text" at bounding box center [784, 232] width 1558 height 26
paste input "hain-frozen-foods-hartleys-25tw25"
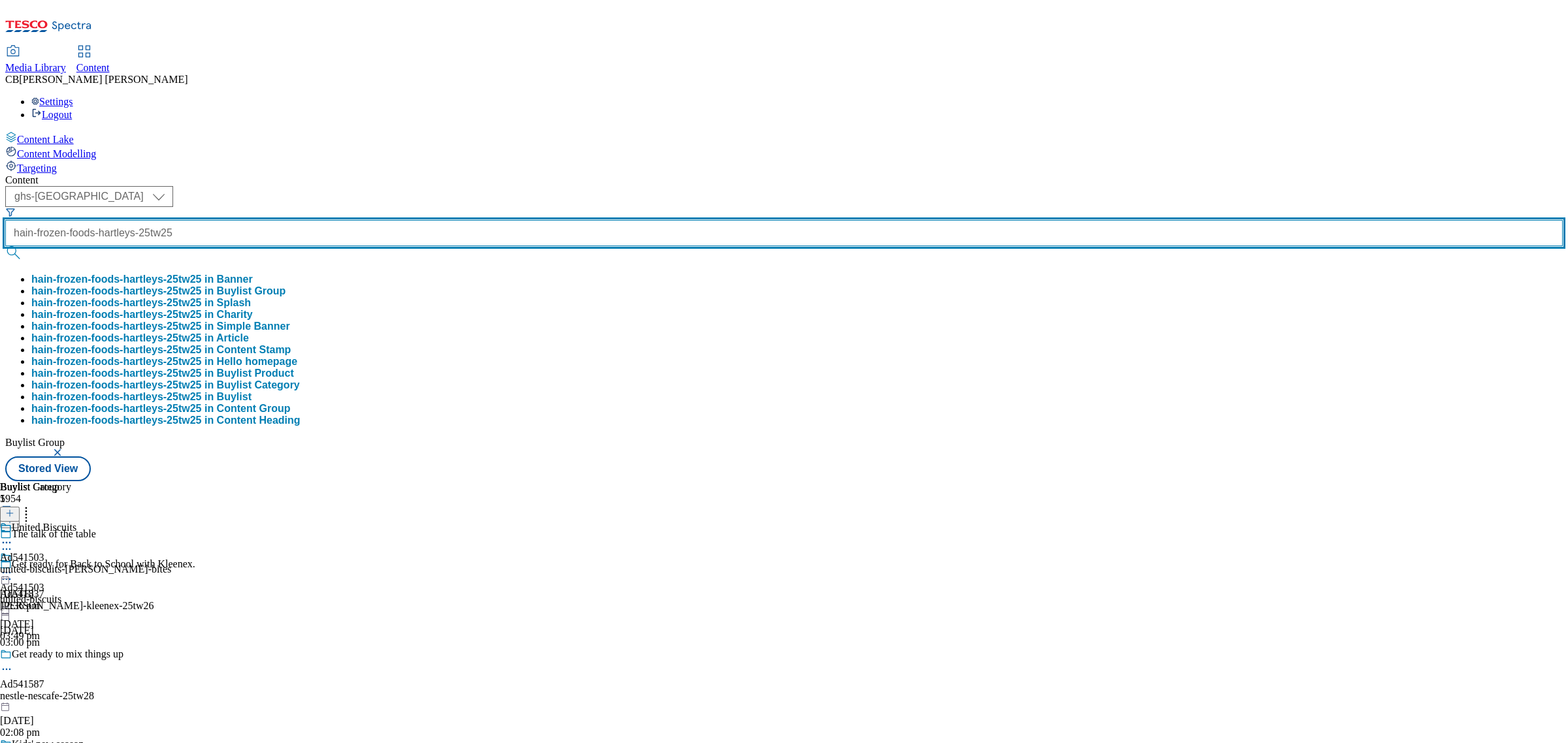
scroll to position [0, 47]
type input "hain-frozen-foods-hartleys-25tw25"
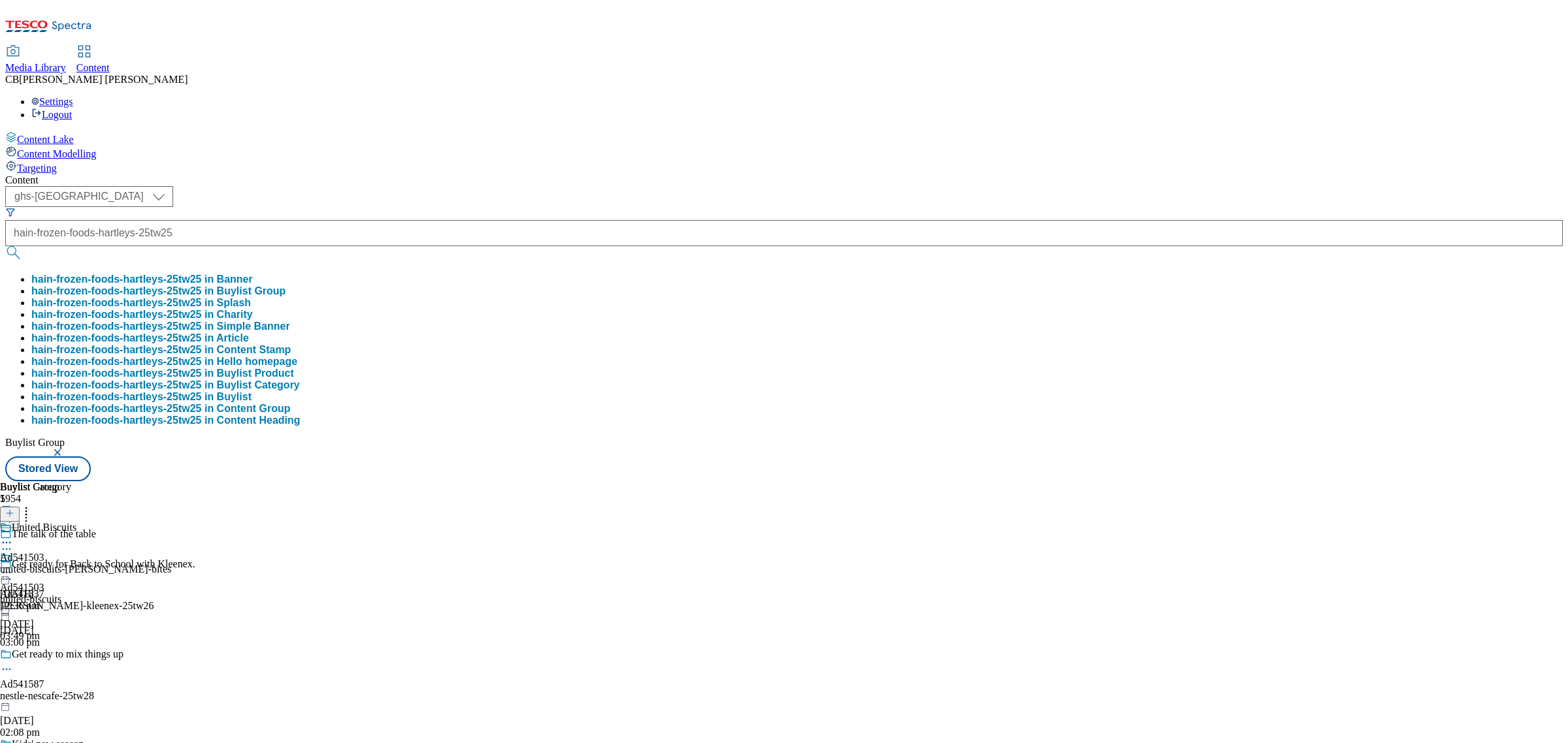
click at [286, 286] on button "hain-frozen-foods-hartleys-25tw25 in Buylist Group" at bounding box center [158, 291] width 255 height 11
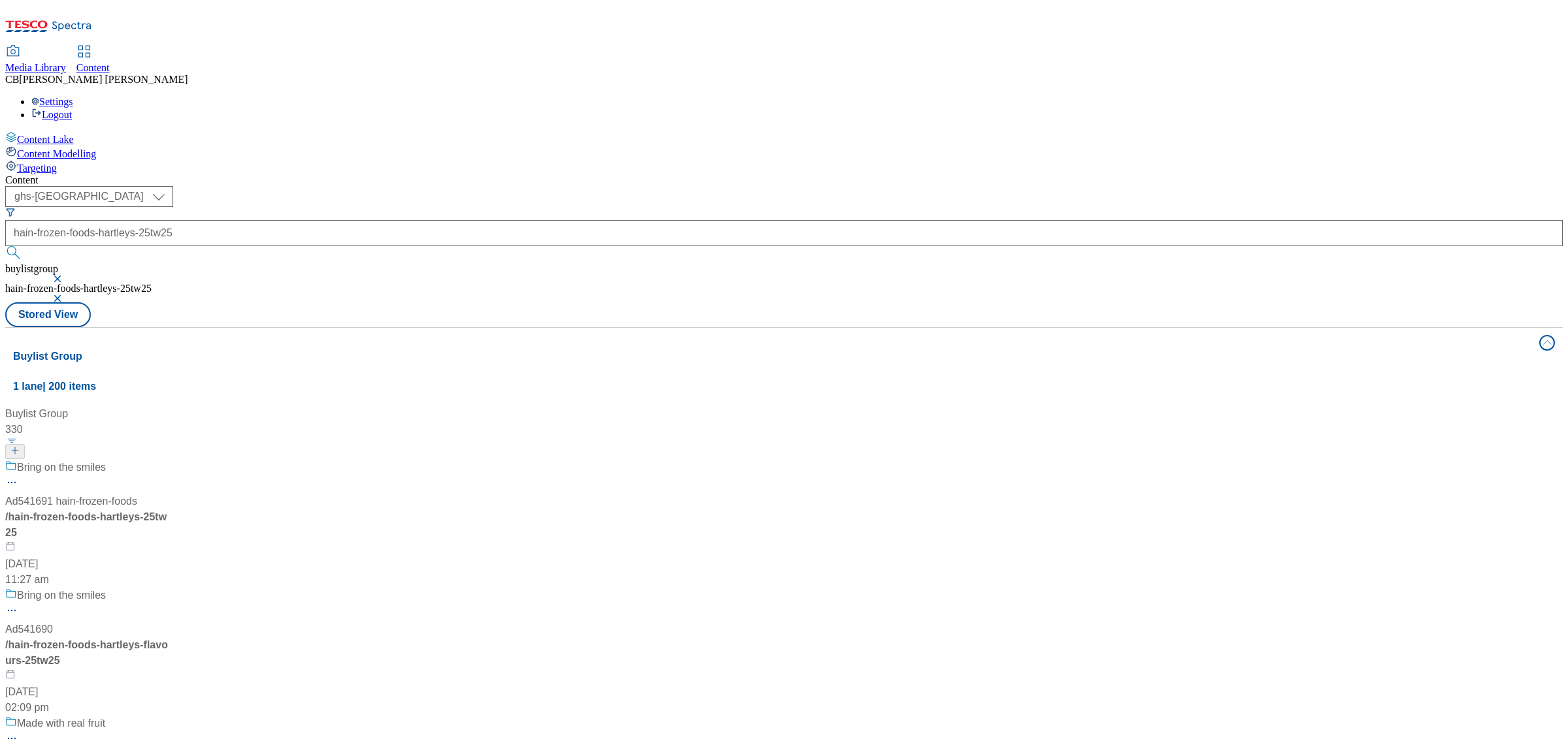
click at [264, 460] on div "Bring on the smiles Ad541691 hain-frozen-foods / hain-frozen-foods-hartleys-25t…" at bounding box center [133, 524] width 258 height 128
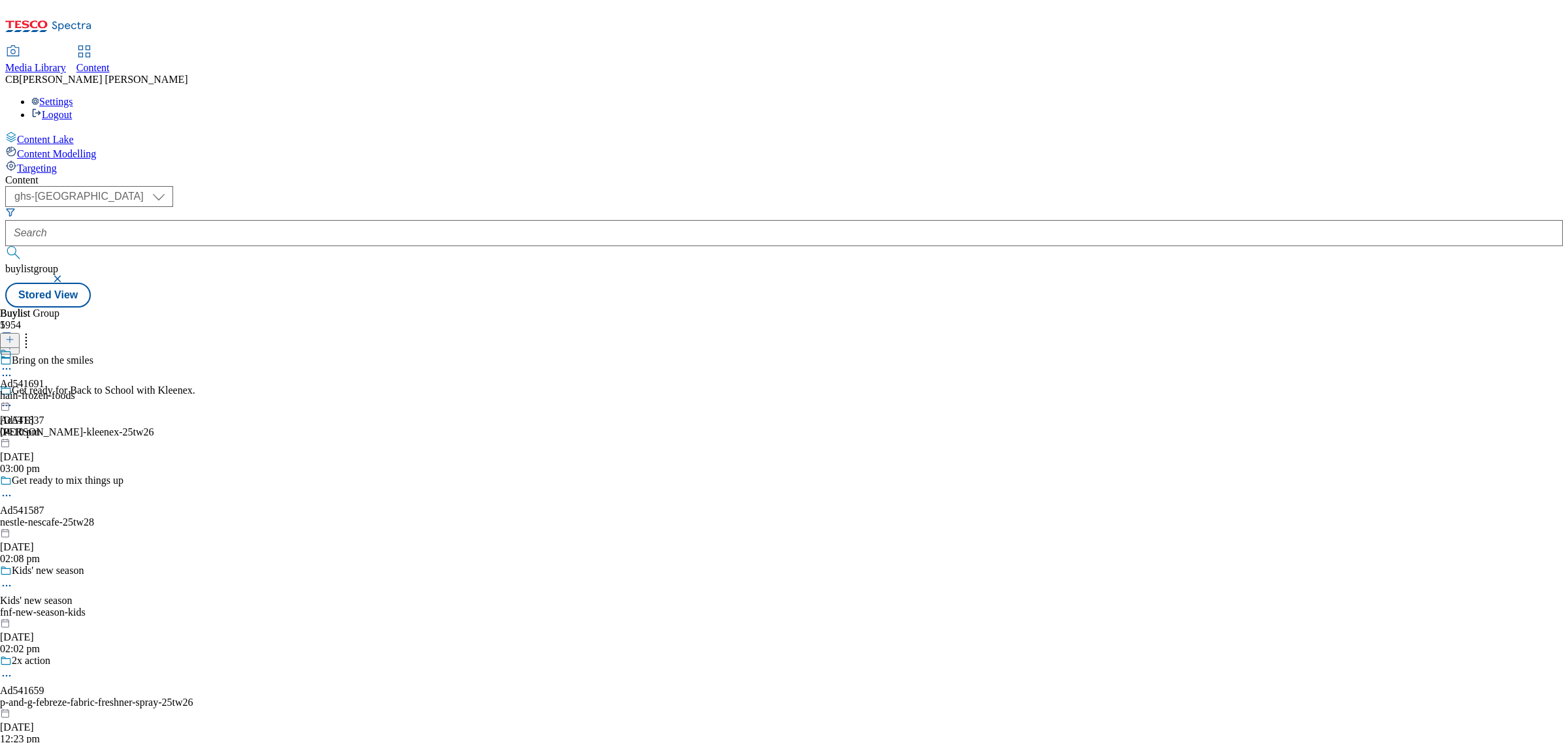
click at [13, 362] on icon at bounding box center [7, 369] width 13 height 13
click at [55, 392] on span "Edit" at bounding box center [48, 396] width 15 height 10
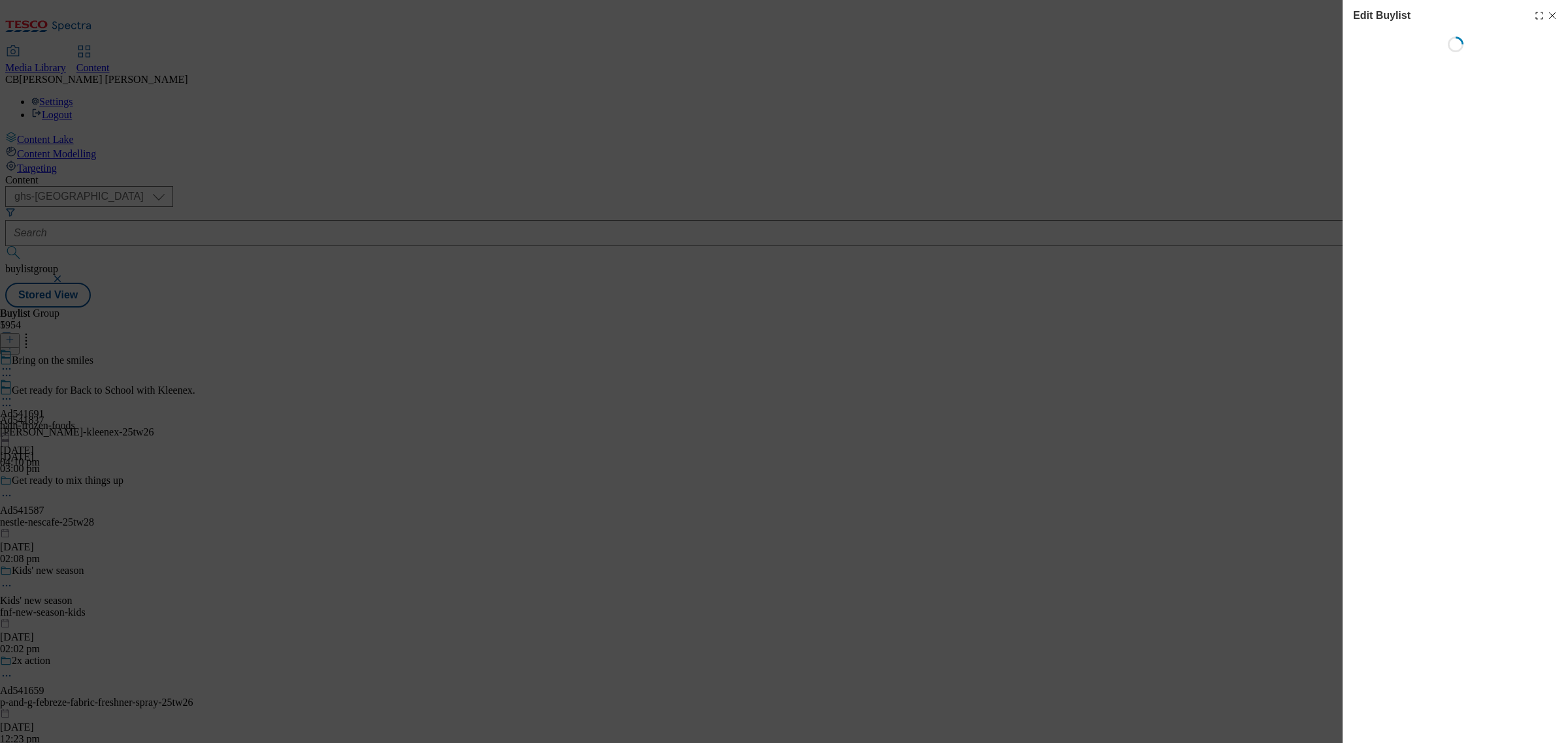
select select "tactical"
select select "supplier funded short term 1-3 weeks"
select select "dunnhumby"
select select "Banner"
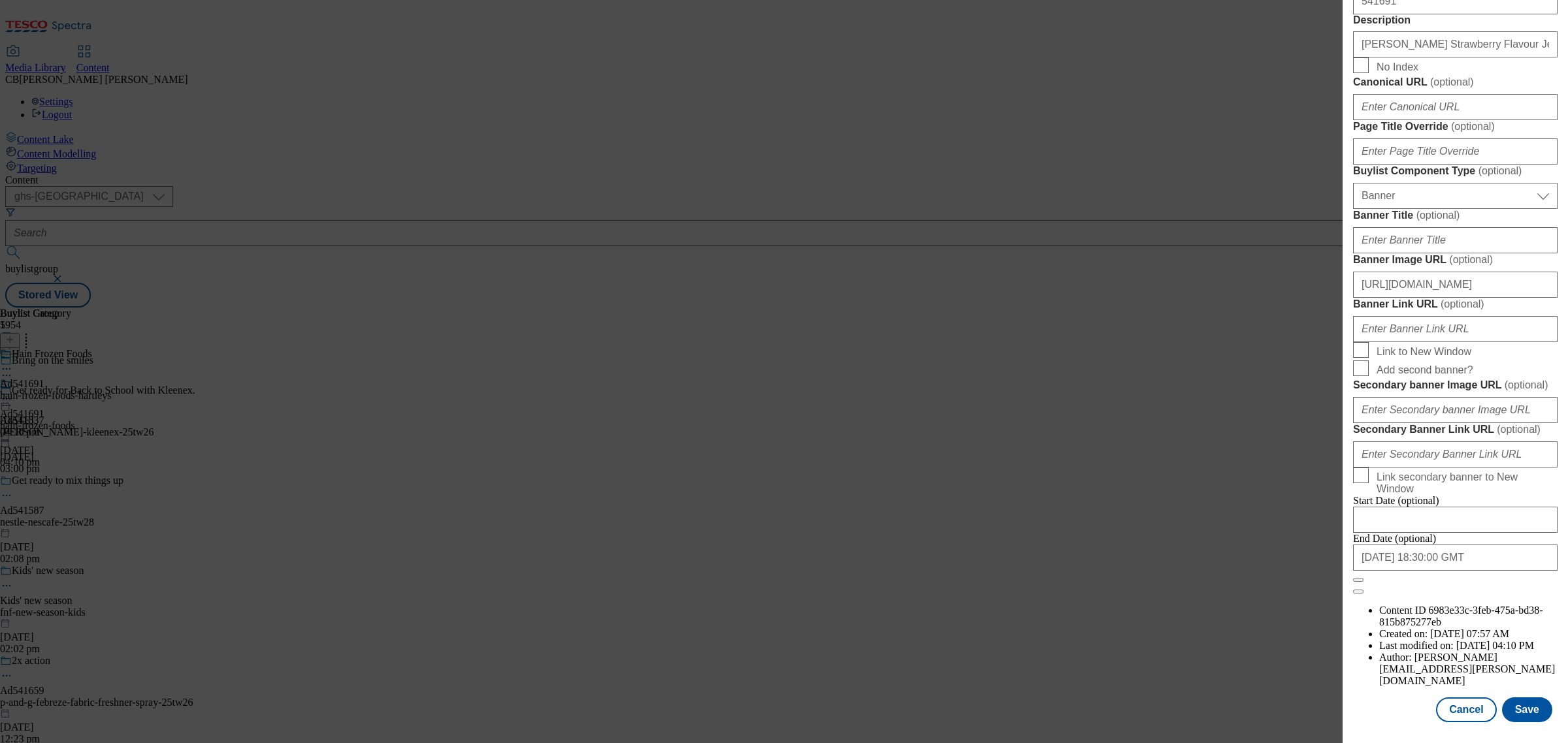
scroll to position [1224, 0]
click at [1484, 271] on input "https://digitalcontent.api.tesco.com/v2/media/ghs-mktg/a32f0554-bfde-49aa-9a17-…" at bounding box center [1455, 284] width 205 height 26
paste input "9acfc1a8-2480-4a9e-bed2-8d8fff663692/1755084331546-ad541691_Harteys_Lunch_Box_L…"
type input "https://digitalcontent.api.tesco.com/v2/media/ghs-mktg/9acfc1a8-2480-4a9e-bed2-…"
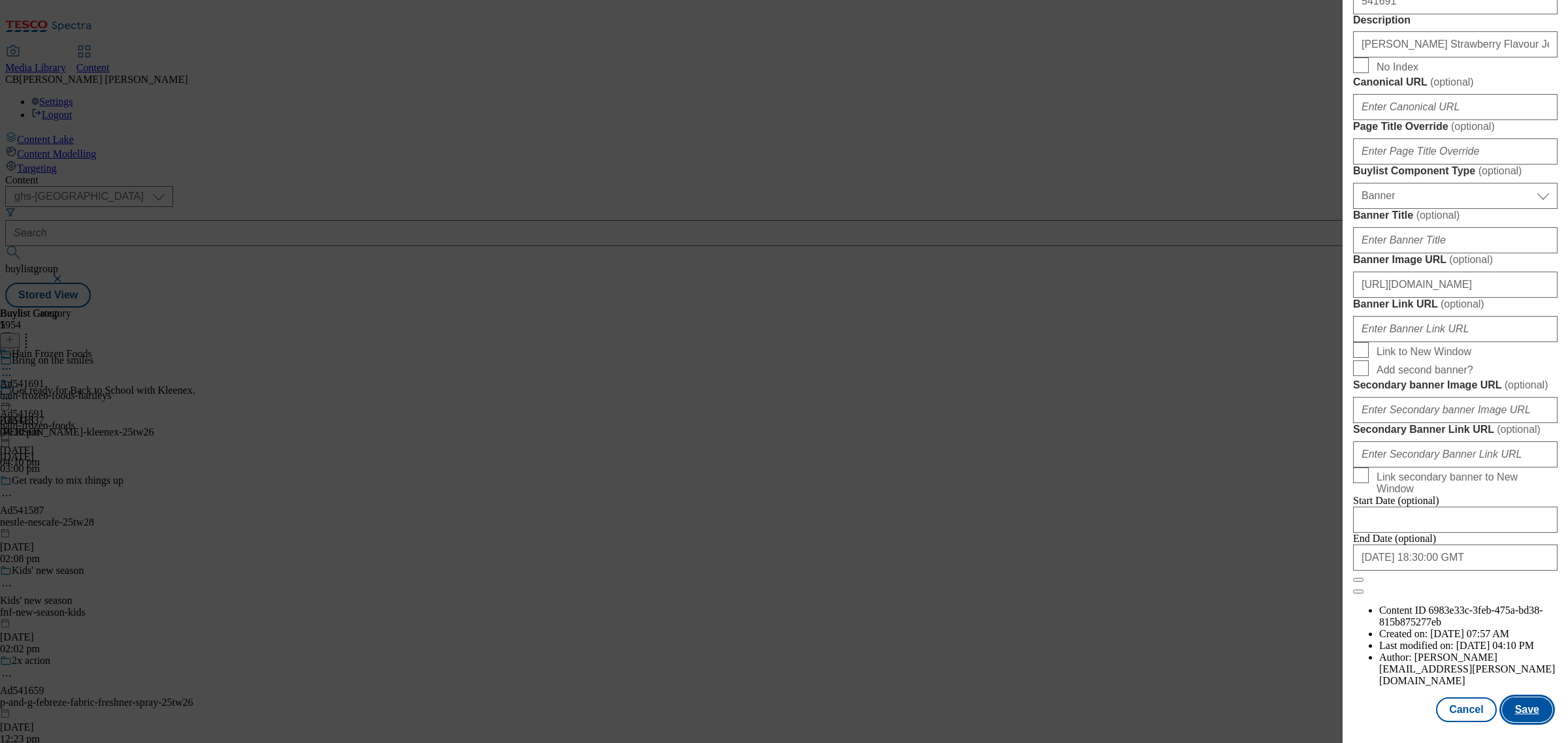
click at [1517, 702] on button "Save" at bounding box center [1527, 710] width 51 height 25
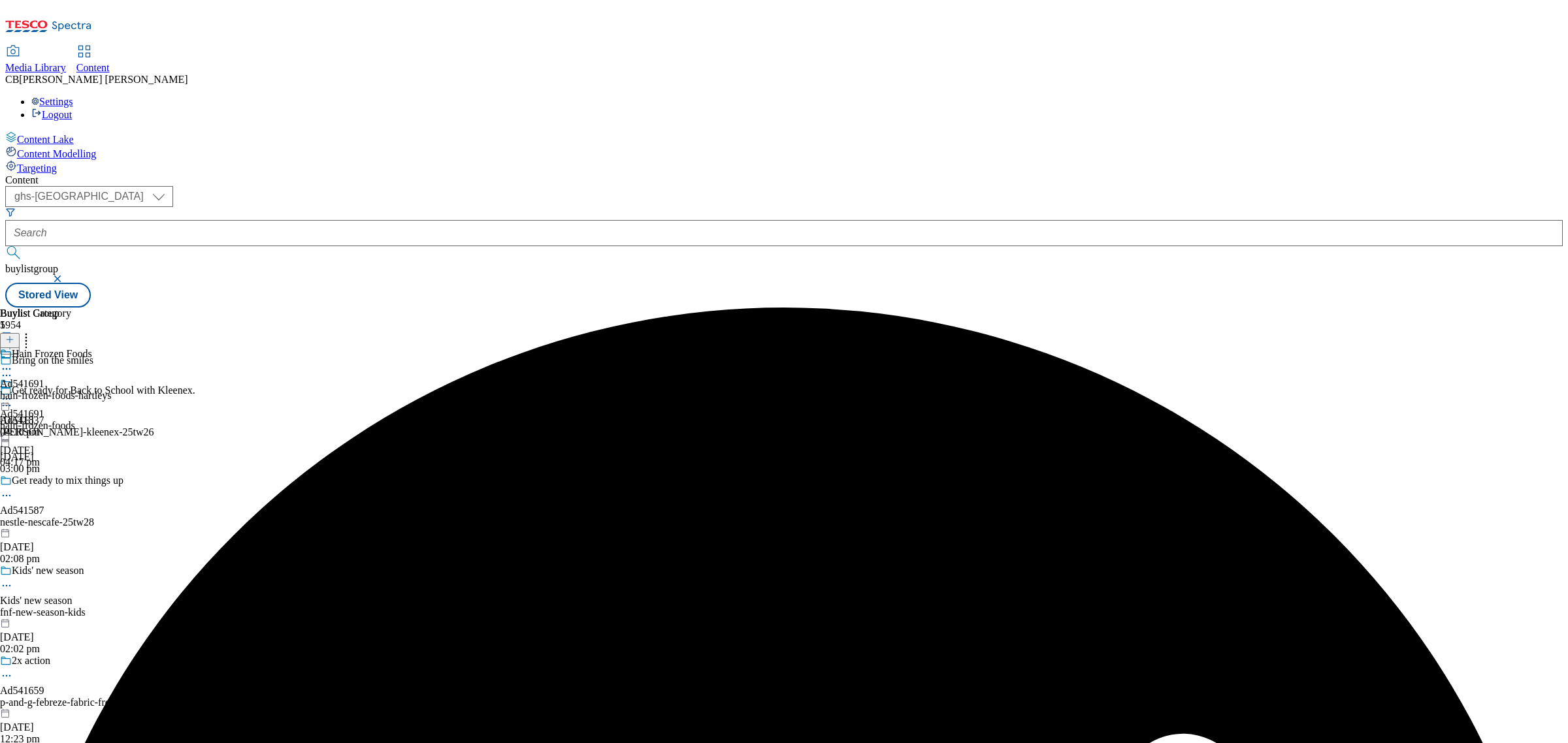
click at [13, 392] on icon at bounding box center [7, 399] width 13 height 13
click at [71, 482] on span "Preview" at bounding box center [55, 487] width 31 height 10
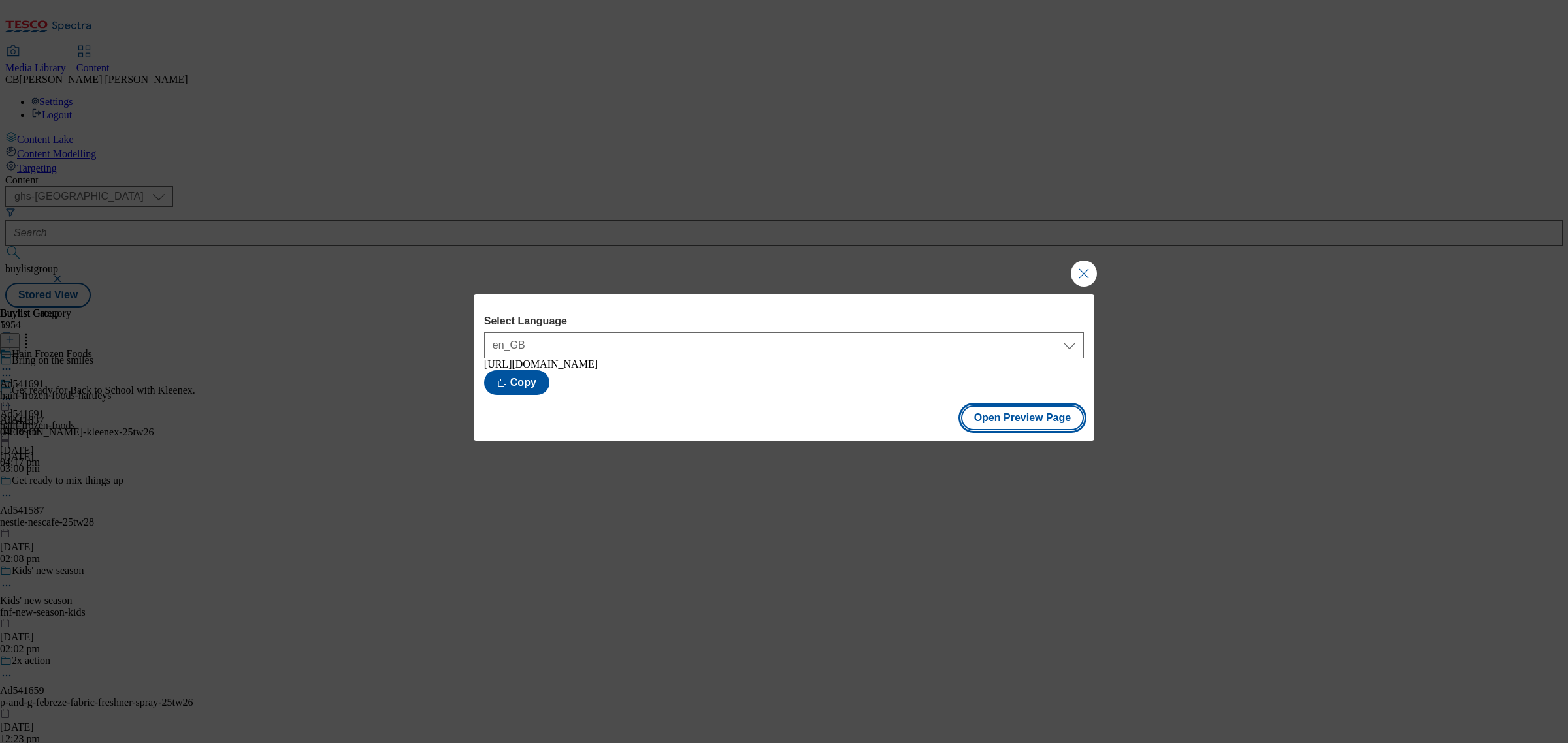
click at [1062, 429] on button "Open Preview Page" at bounding box center [1023, 418] width 124 height 25
click at [1086, 275] on button "Close Modal" at bounding box center [1083, 272] width 26 height 26
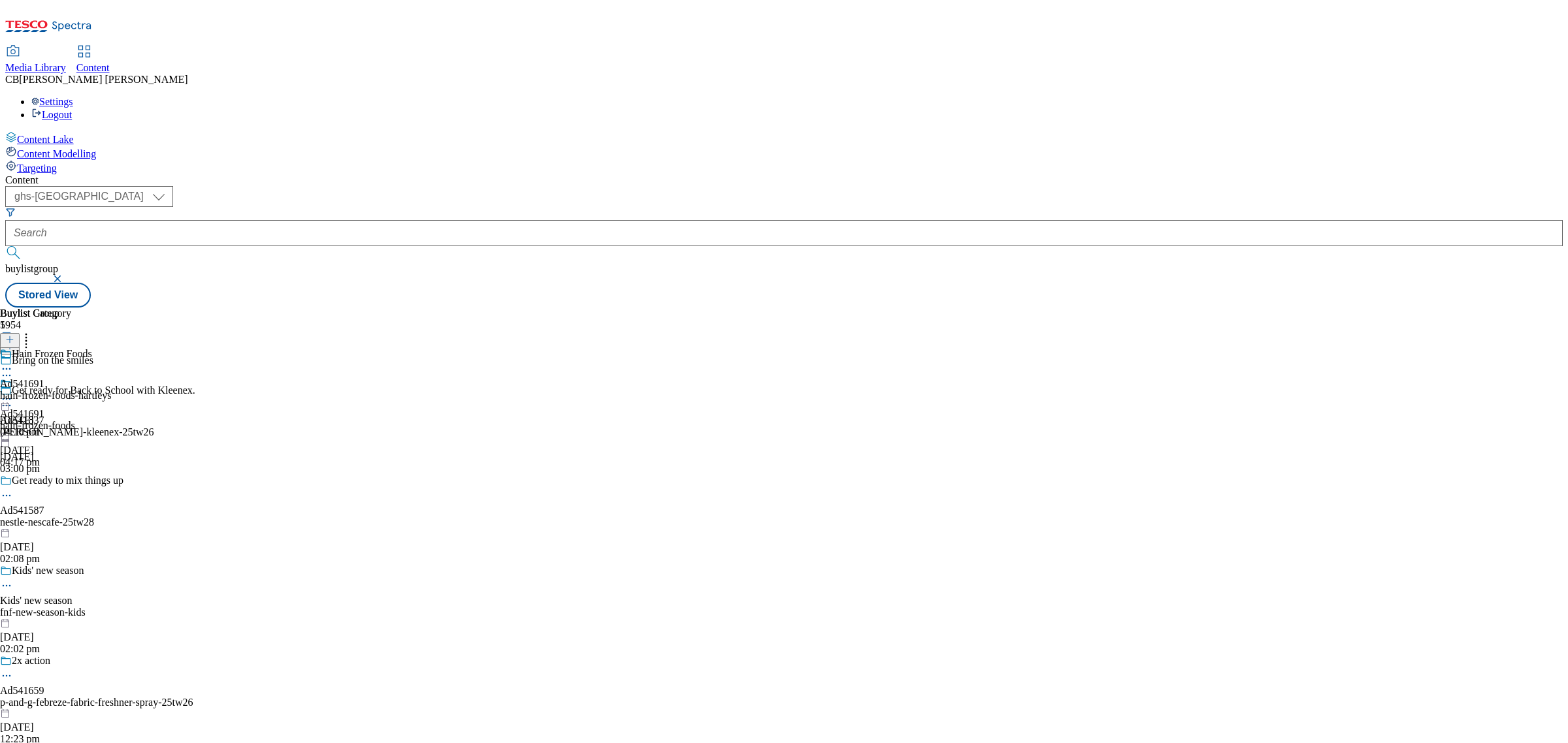
click at [13, 392] on icon at bounding box center [7, 399] width 13 height 13
click at [70, 527] on span "Publish" at bounding box center [54, 532] width 29 height 10
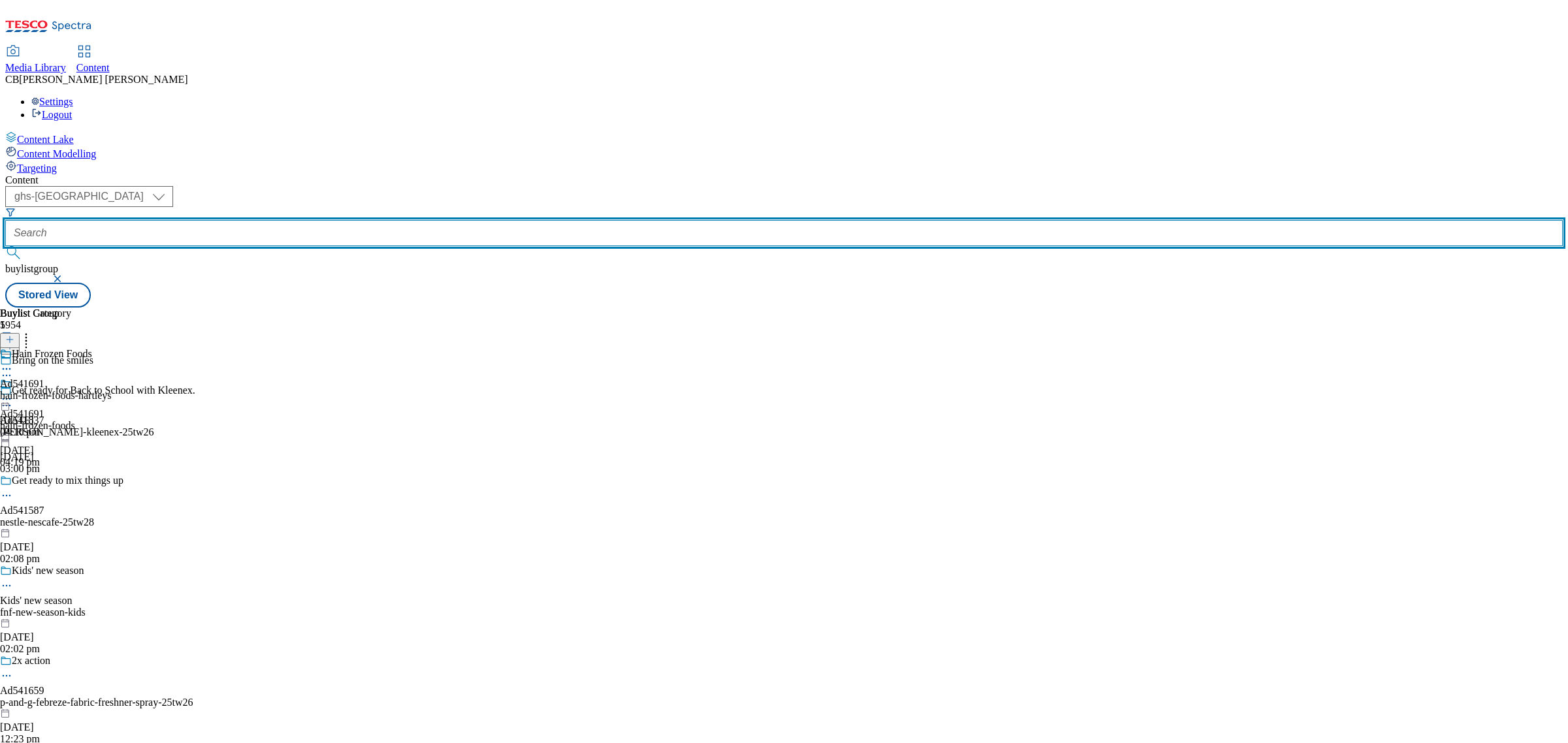
click at [334, 220] on input "text" at bounding box center [784, 232] width 1558 height 26
paste input "ul-simple"
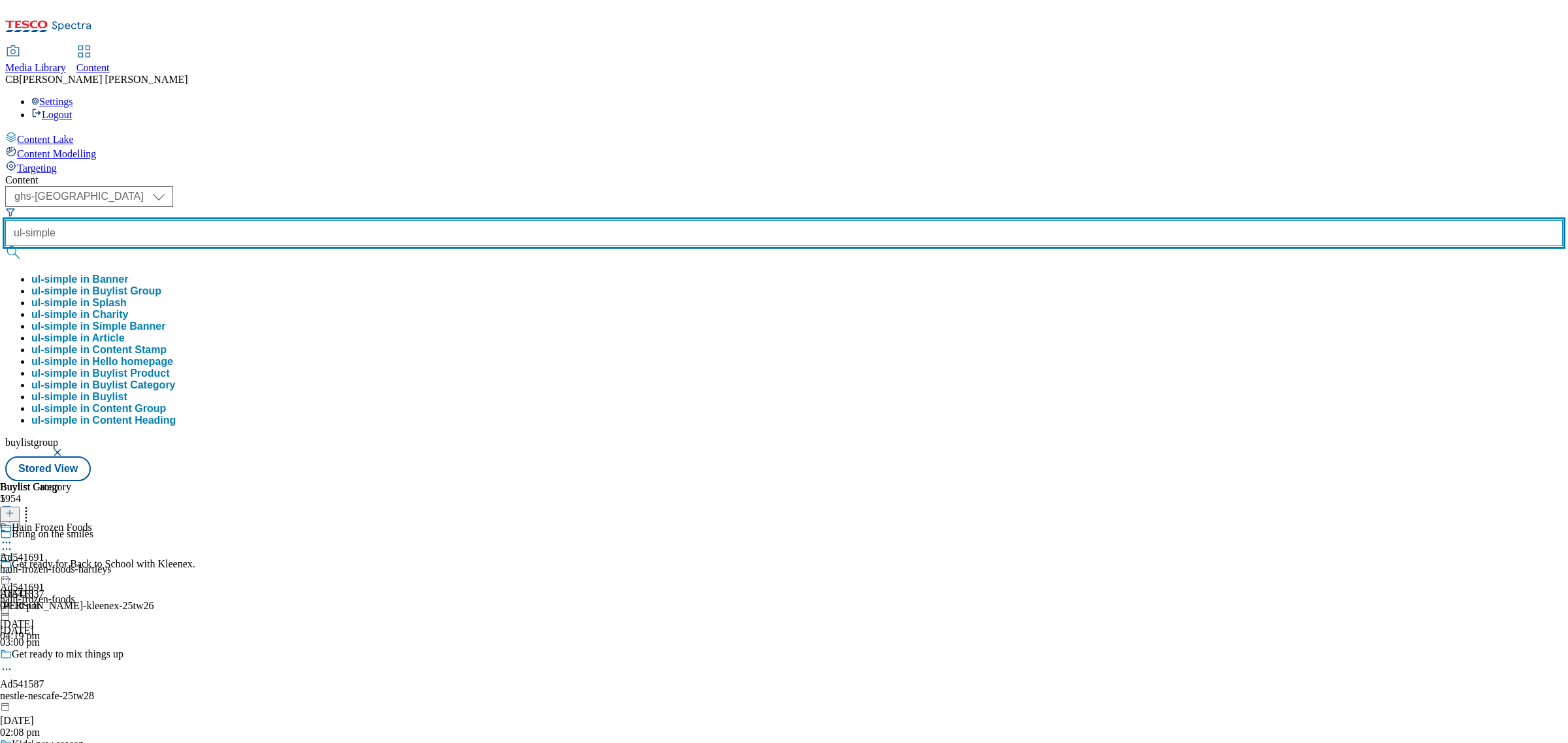
type input "ul-simple"
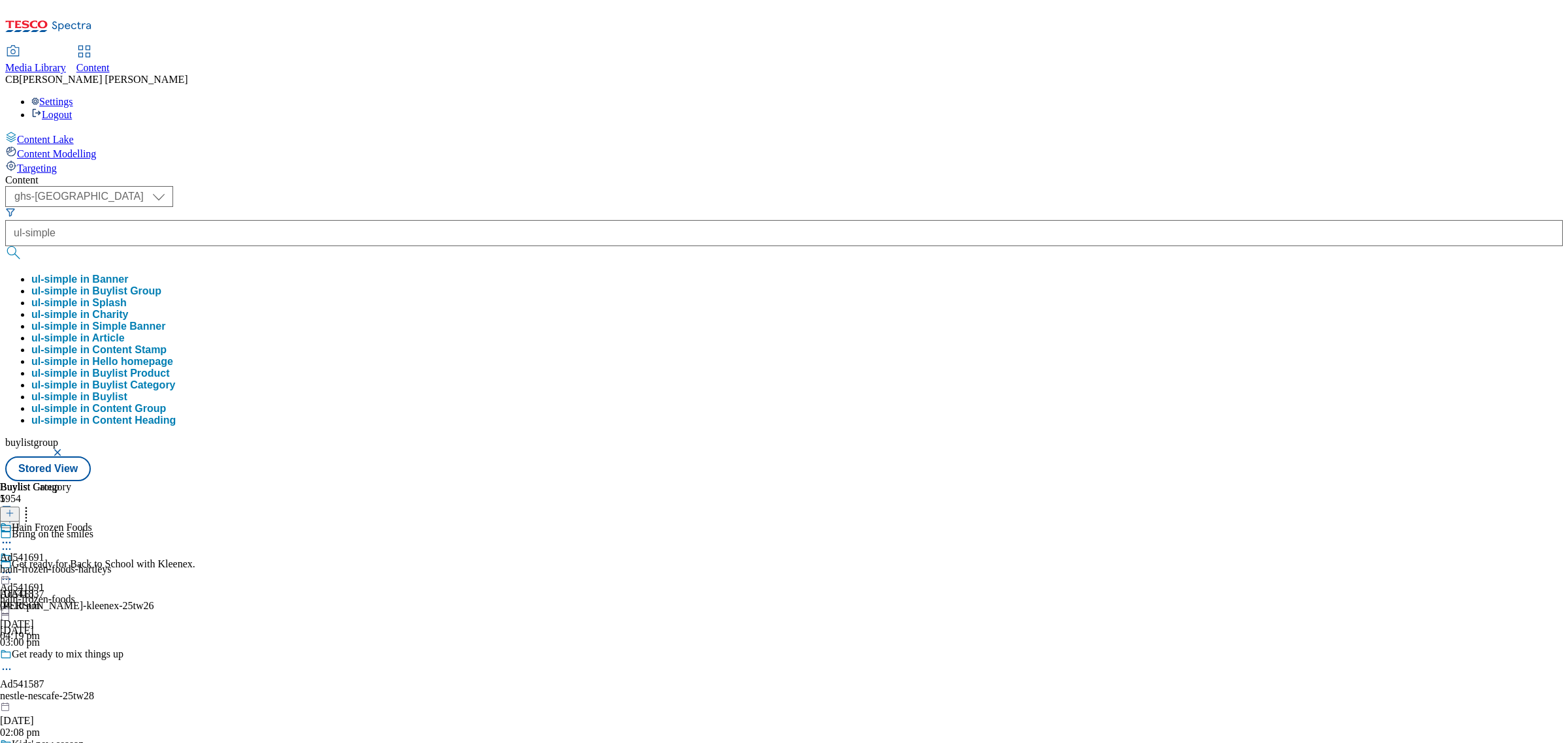
click at [161, 286] on button "ul-simple in Buylist Group" at bounding box center [96, 291] width 130 height 11
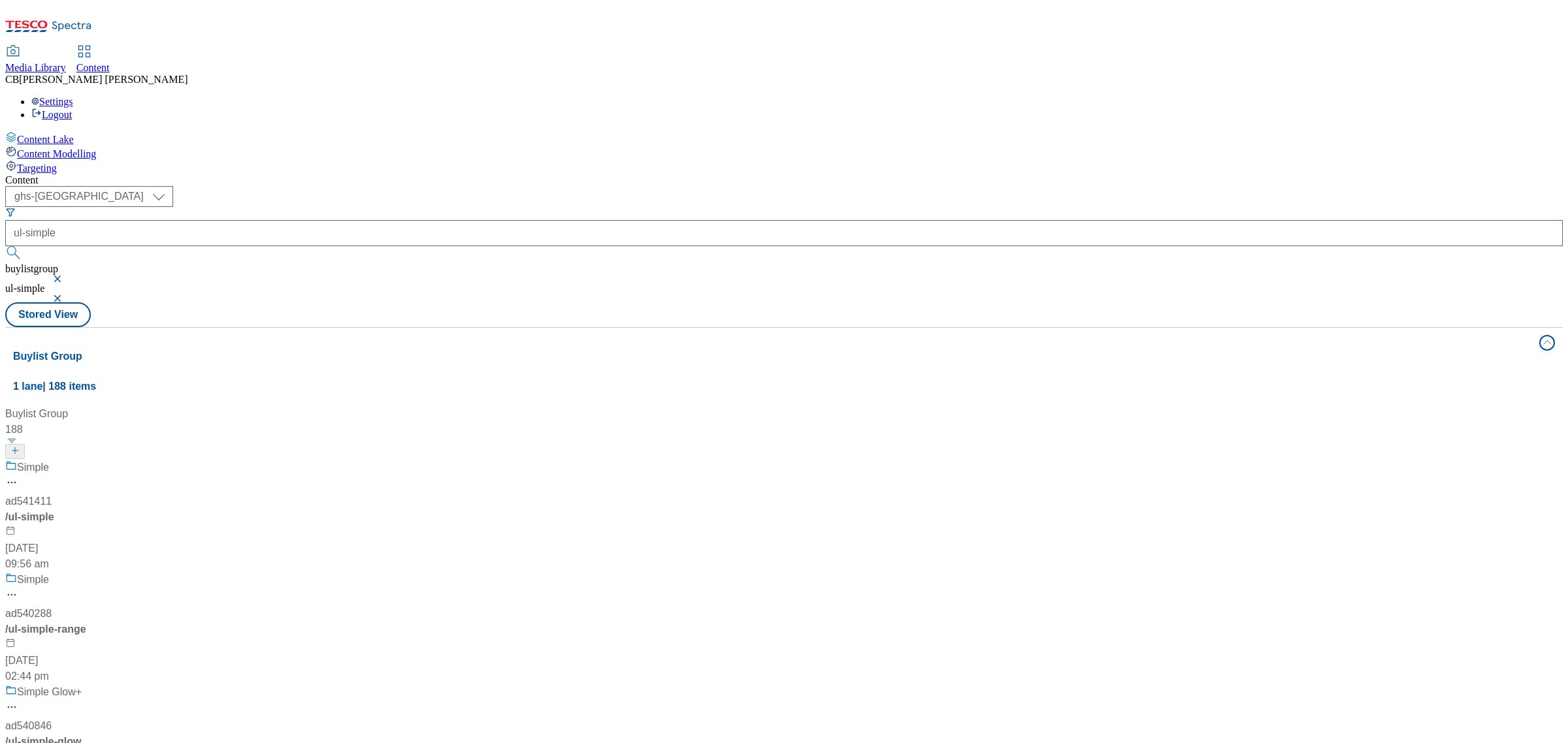
click at [218, 460] on div "Simple ad541411 / ul-simple 4 Aug 2025 09:56 am" at bounding box center [111, 516] width 213 height 112
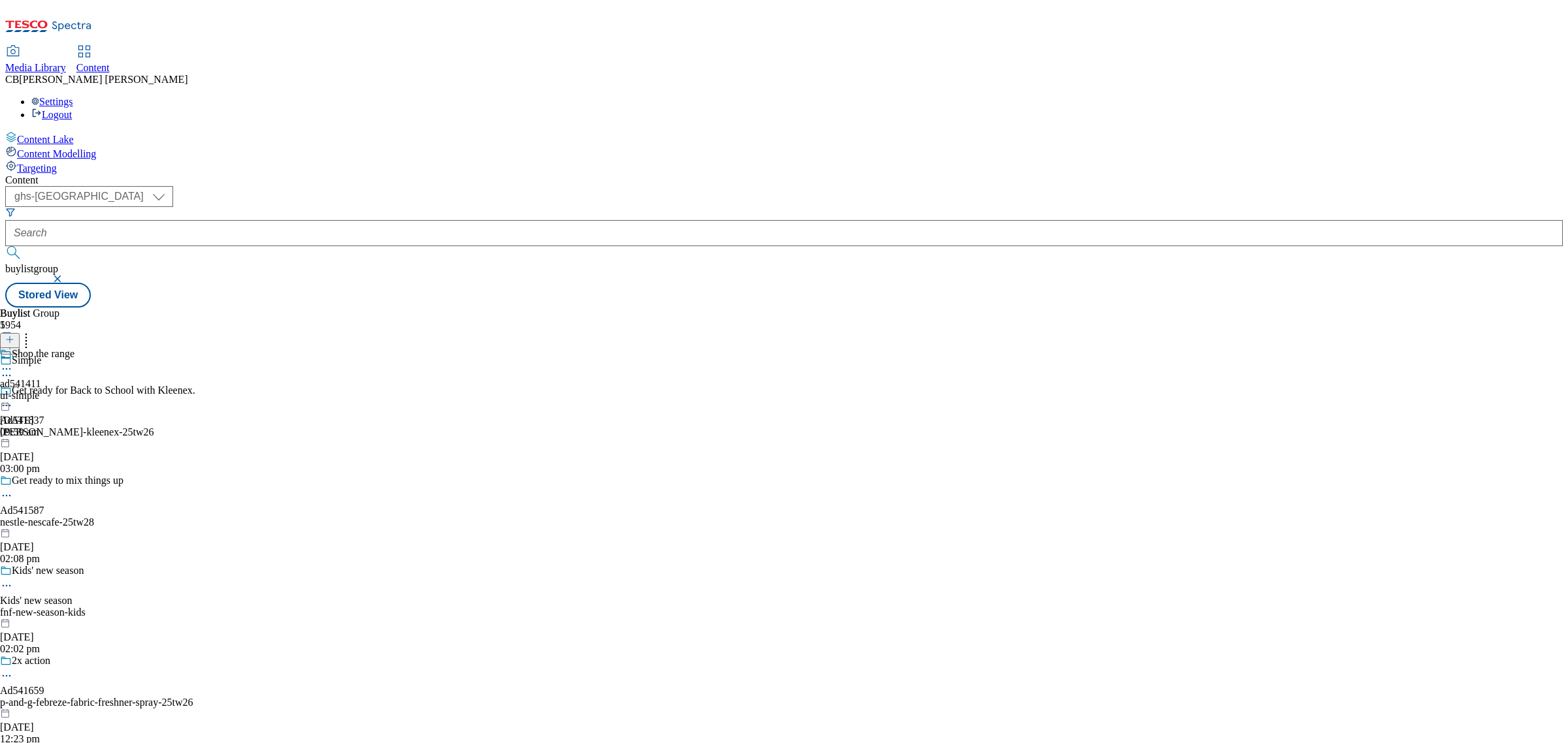
click at [13, 362] on icon at bounding box center [7, 369] width 13 height 13
click at [61, 389] on button "Edit" at bounding box center [43, 396] width 34 height 15
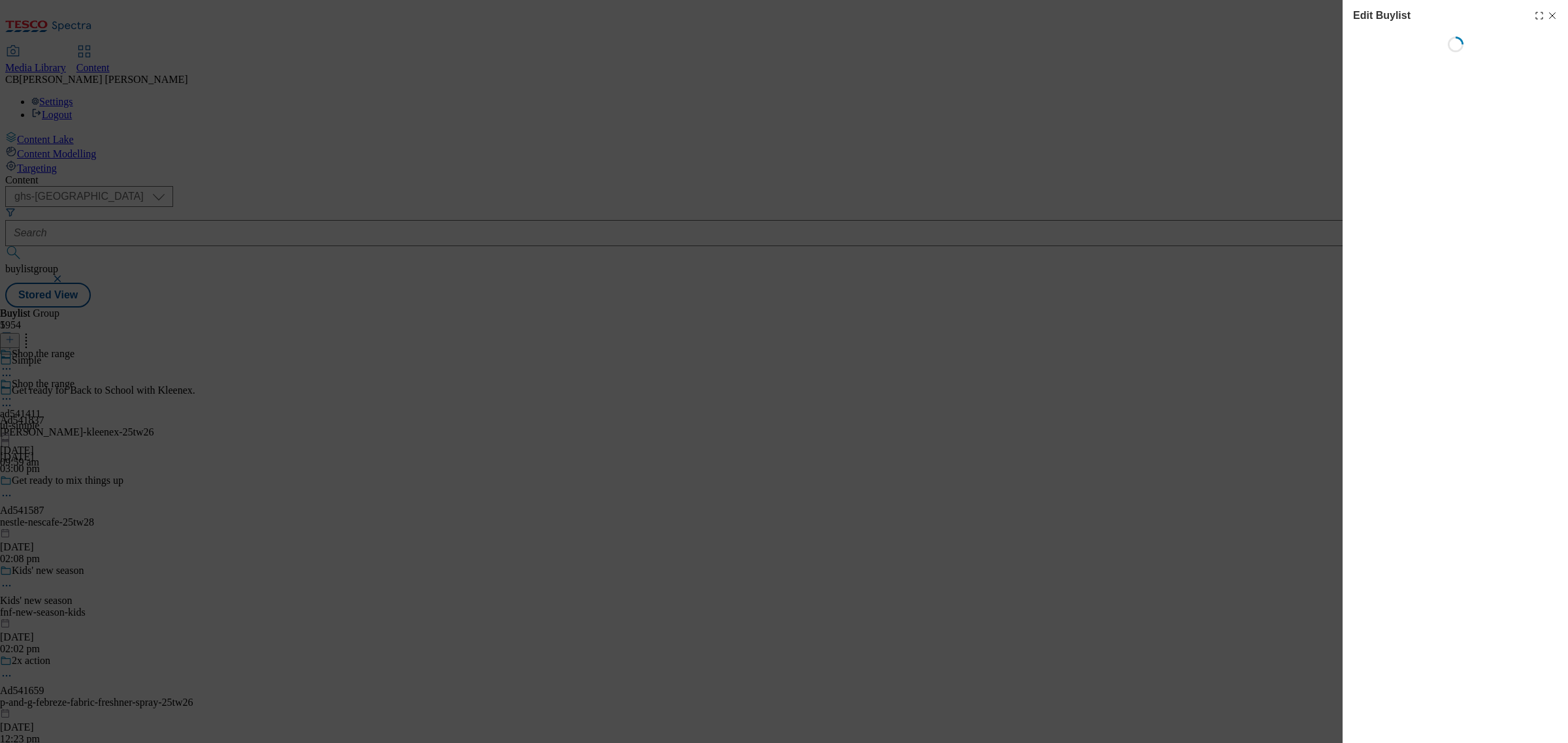
select select "tactical"
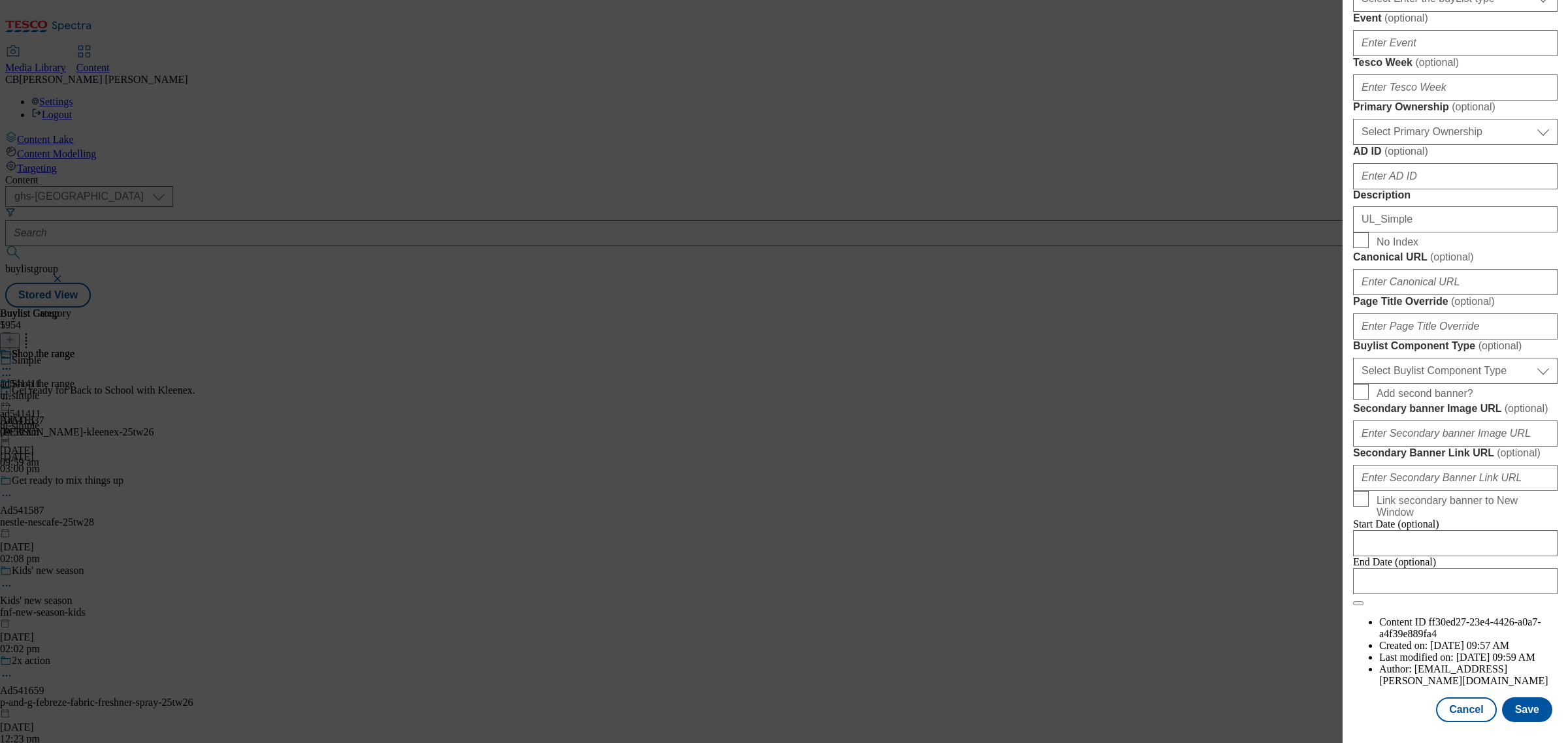
scroll to position [837, 0]
click at [1460, 384] on select "Select Buylist Component Type Banner Competition Header Meal" at bounding box center [1455, 371] width 205 height 26
select select "Banner"
click at [1353, 384] on select "Select Buylist Component Type Banner Competition Header Meal" at bounding box center [1455, 371] width 205 height 26
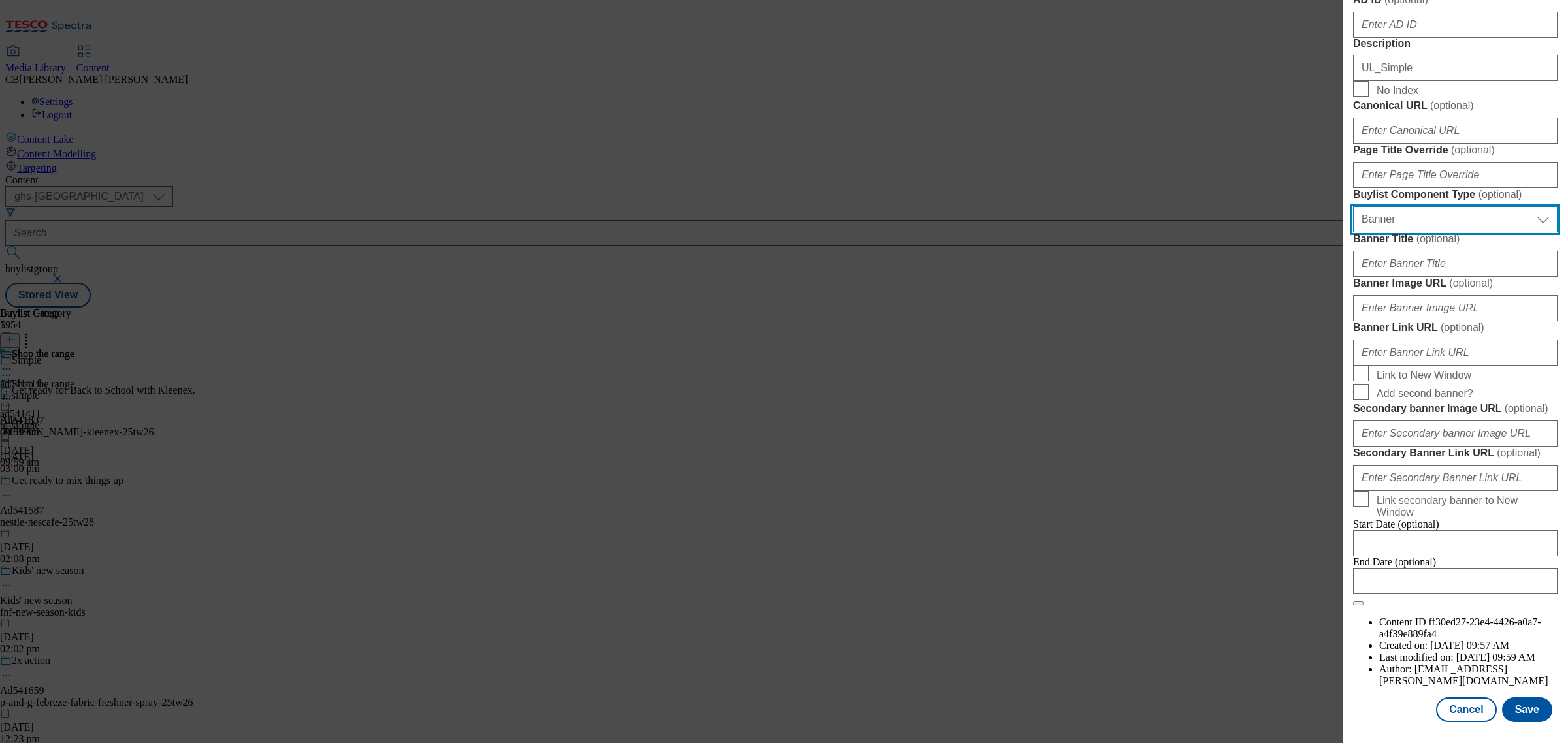
scroll to position [919, 0]
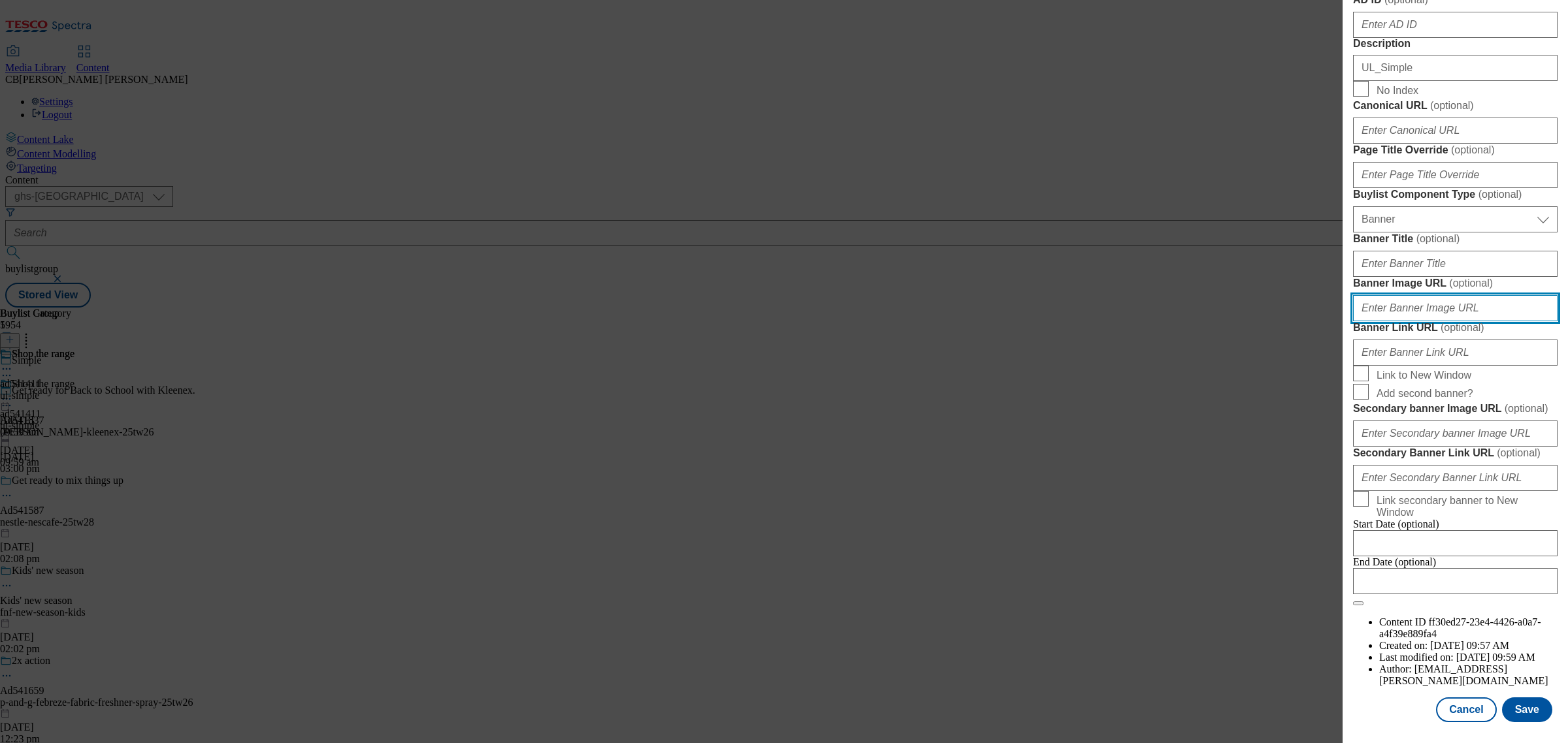
click at [1469, 321] on input "Banner Image URL ( optional )" at bounding box center [1455, 308] width 205 height 26
paste input "https://digitalcontent.api.tesco.com/v2/media/ghs-mktg/7816c243-a19e-4692-9c95-…"
type input "https://digitalcontent.api.tesco.com/v2/media/ghs-mktg/7816c243-a19e-4692-9c95-…"
click at [1525, 478] on form "Label ad541411 Tracking Name DH_ad541411 Friendly Name ul-simple Buylist Lifesp…" at bounding box center [1455, 71] width 205 height 1068
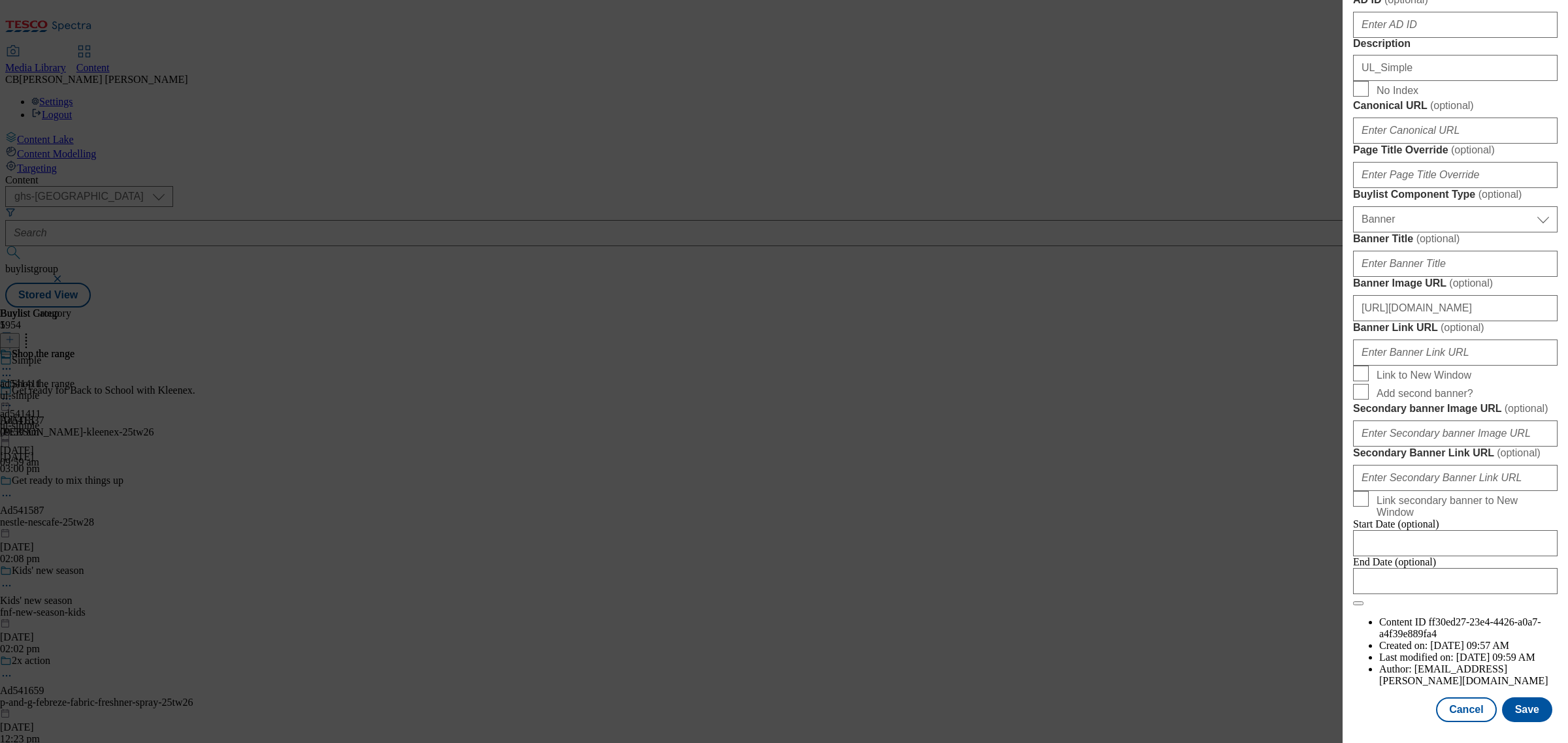
scroll to position [1235, 0]
click at [1527, 697] on button "Save" at bounding box center [1527, 710] width 51 height 25
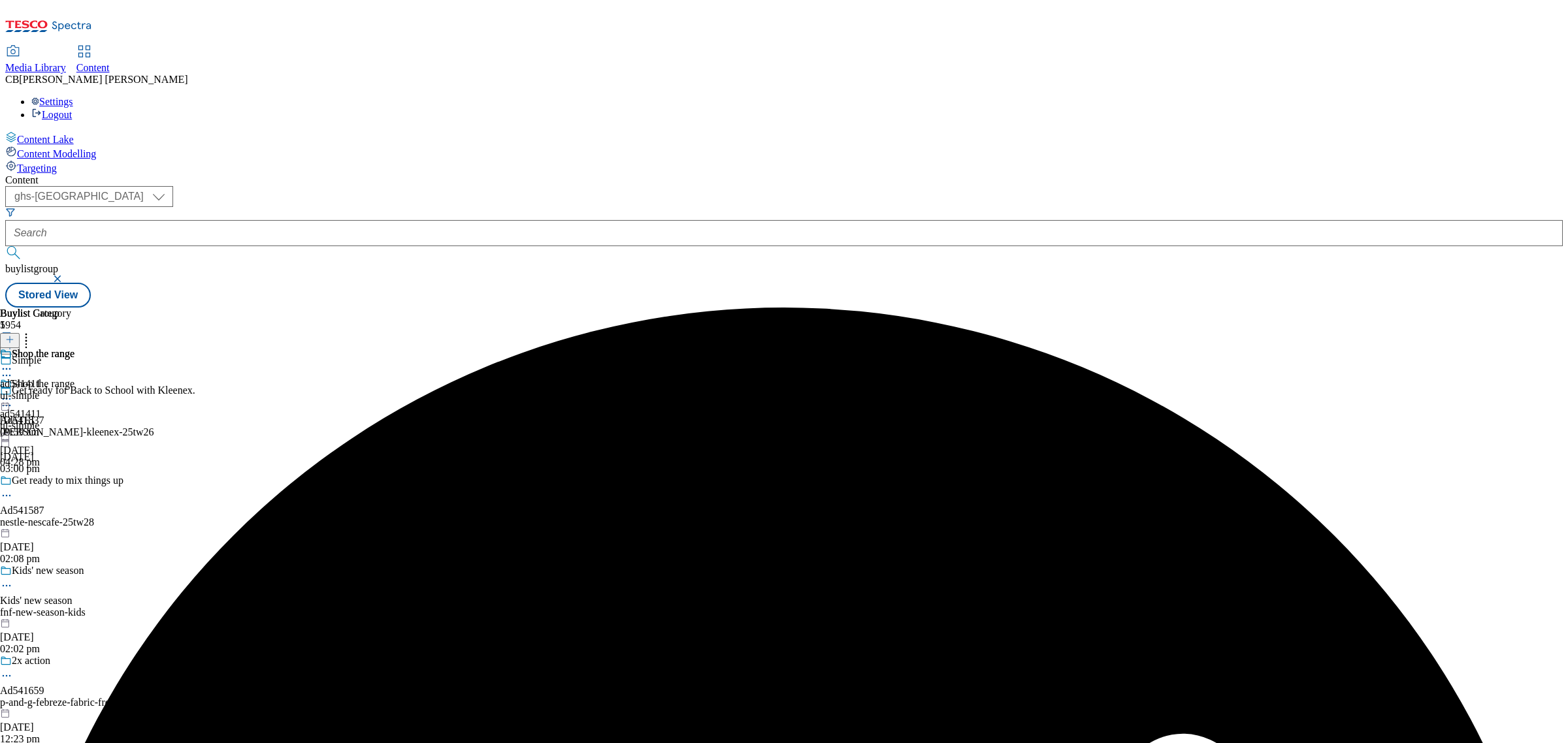
click at [13, 392] on icon at bounding box center [7, 399] width 13 height 13
click at [71, 482] on span "Preview" at bounding box center [55, 487] width 31 height 10
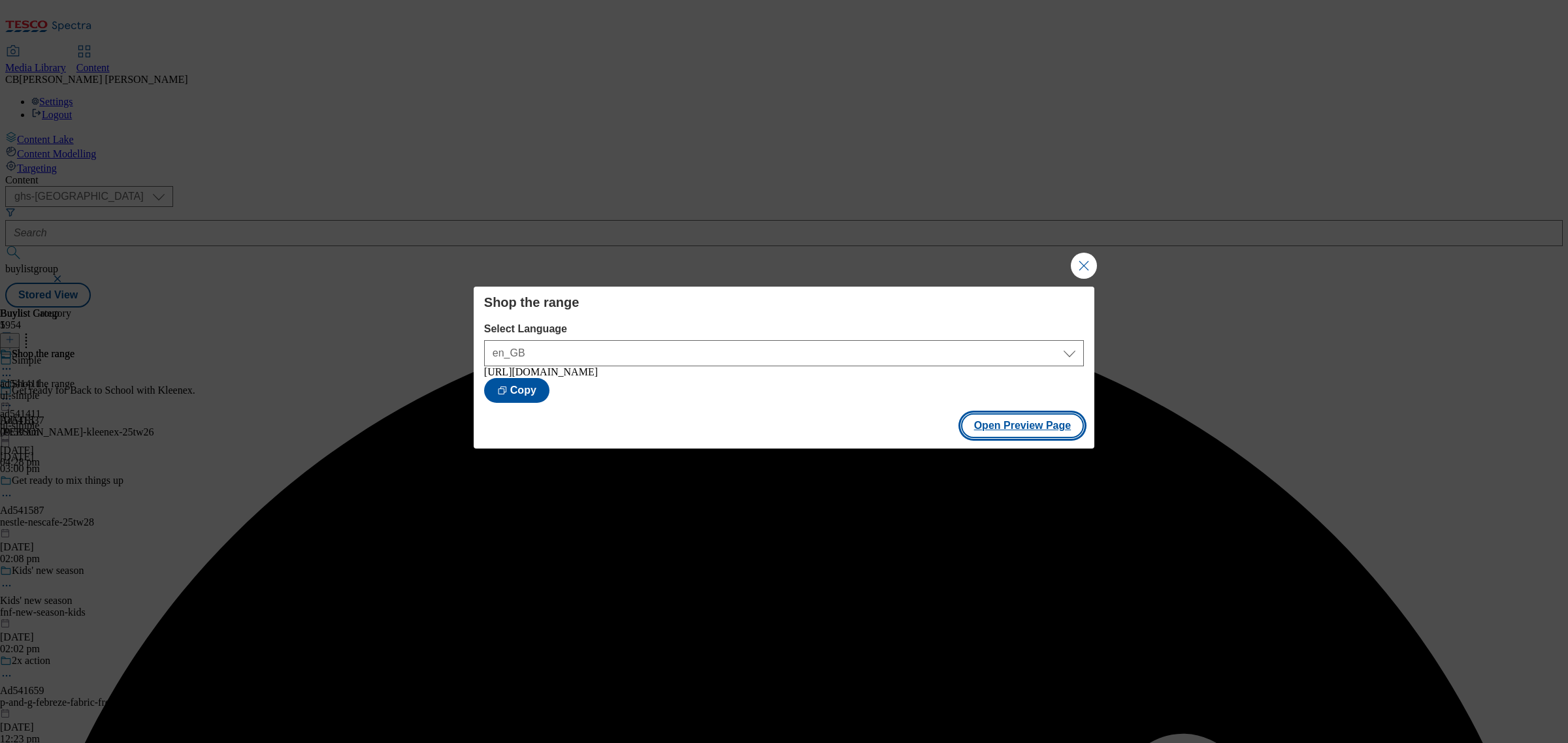
click at [1017, 423] on button "Open Preview Page" at bounding box center [1023, 426] width 124 height 25
click at [1089, 259] on button "Close Modal" at bounding box center [1083, 265] width 26 height 26
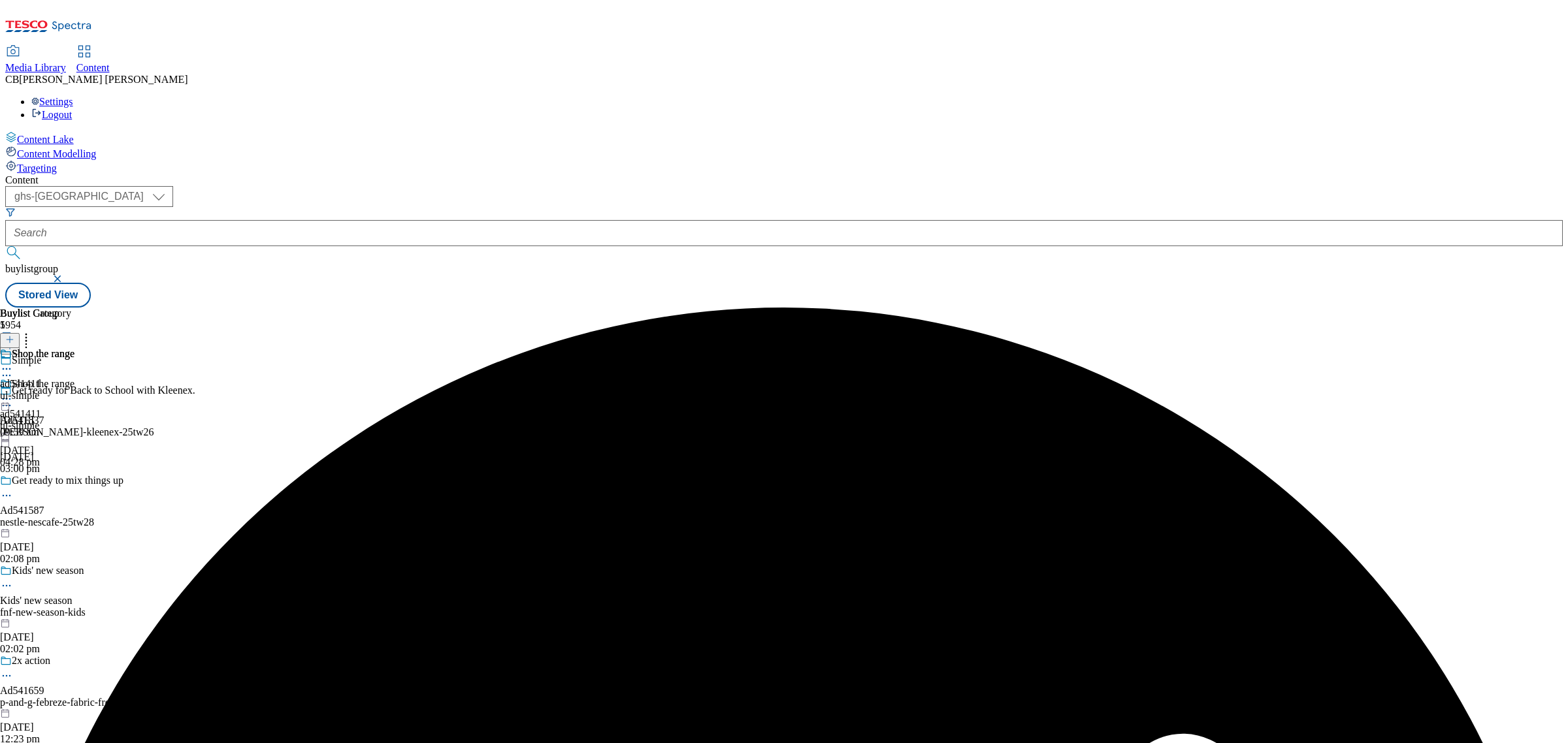
click at [11, 398] on circle at bounding box center [10, 399] width 2 height 2
click at [70, 527] on span "Publish" at bounding box center [54, 532] width 29 height 10
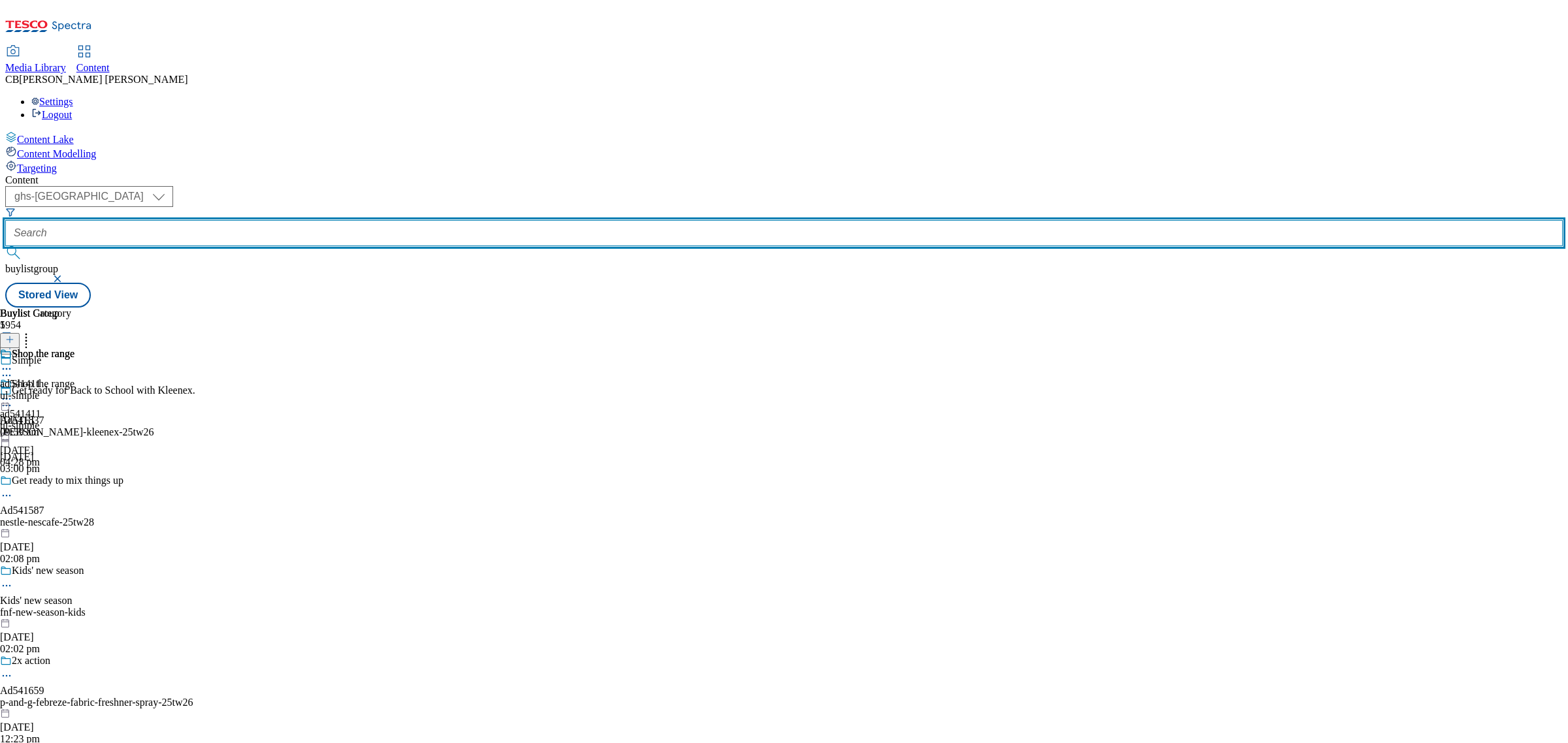
click at [312, 220] on input "text" at bounding box center [784, 232] width 1558 height 26
paste input "ul-hellmanns-ad541423"
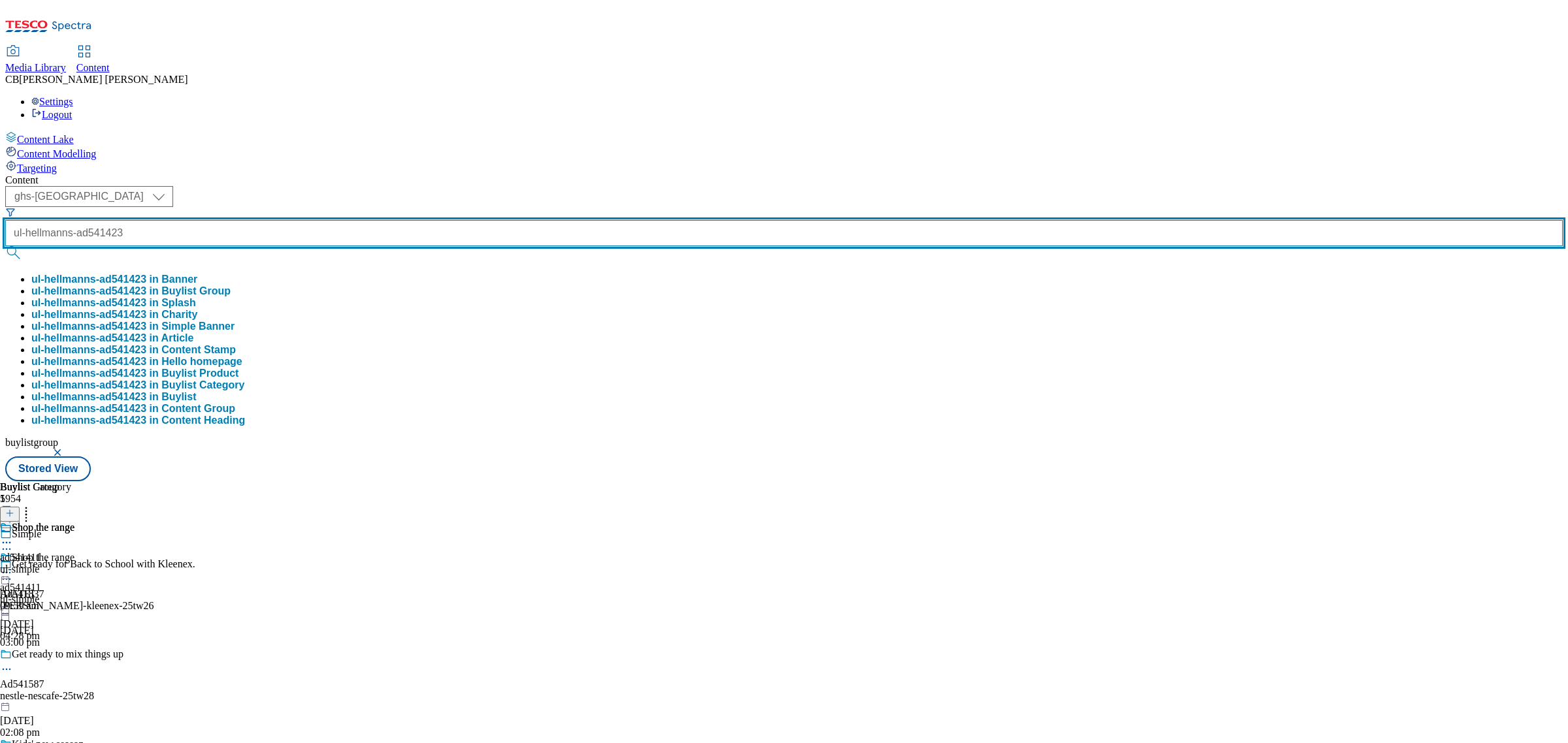
type input "ul-hellmanns-ad541423"
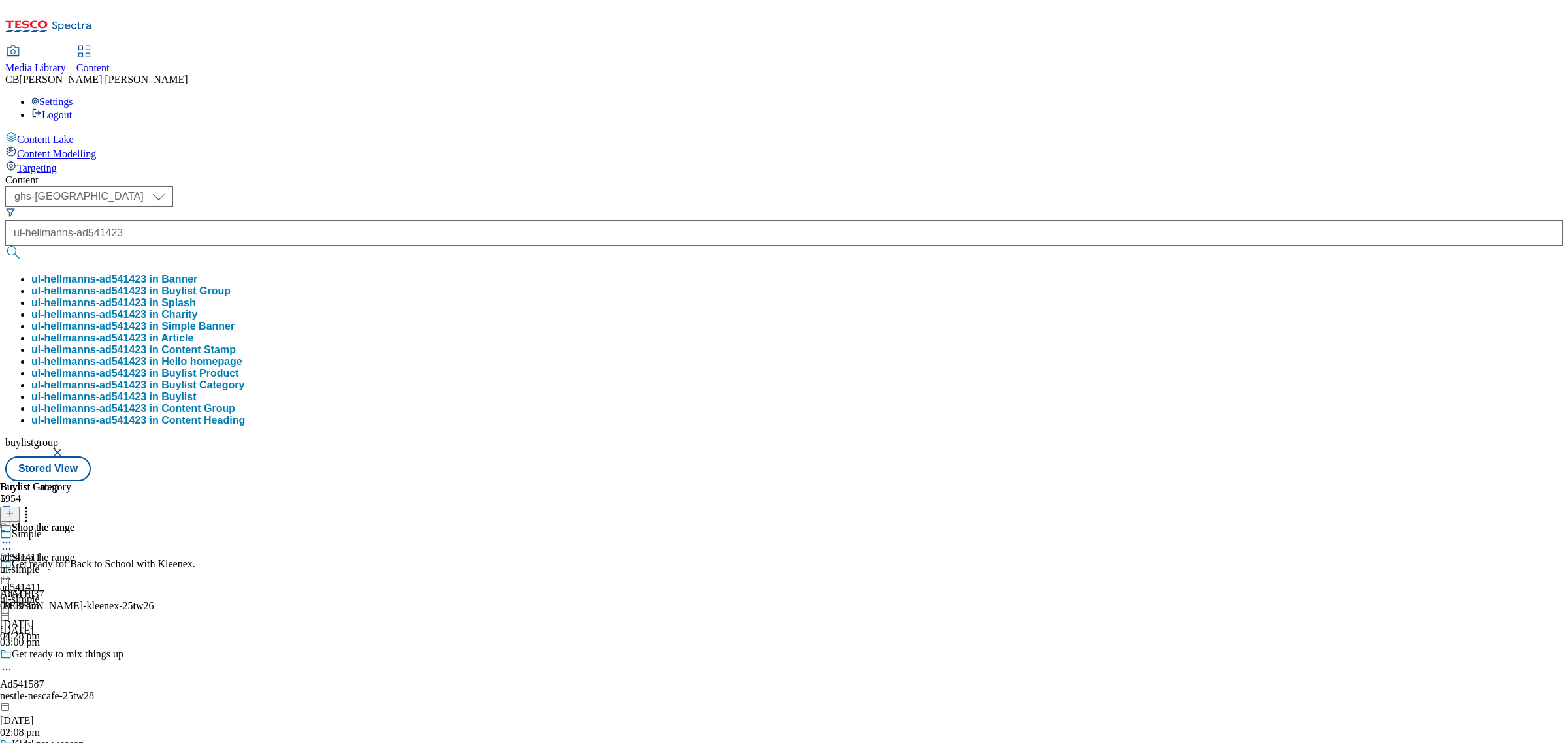
click at [231, 286] on button "ul-hellmanns-ad541423 in Buylist Group" at bounding box center [131, 291] width 199 height 11
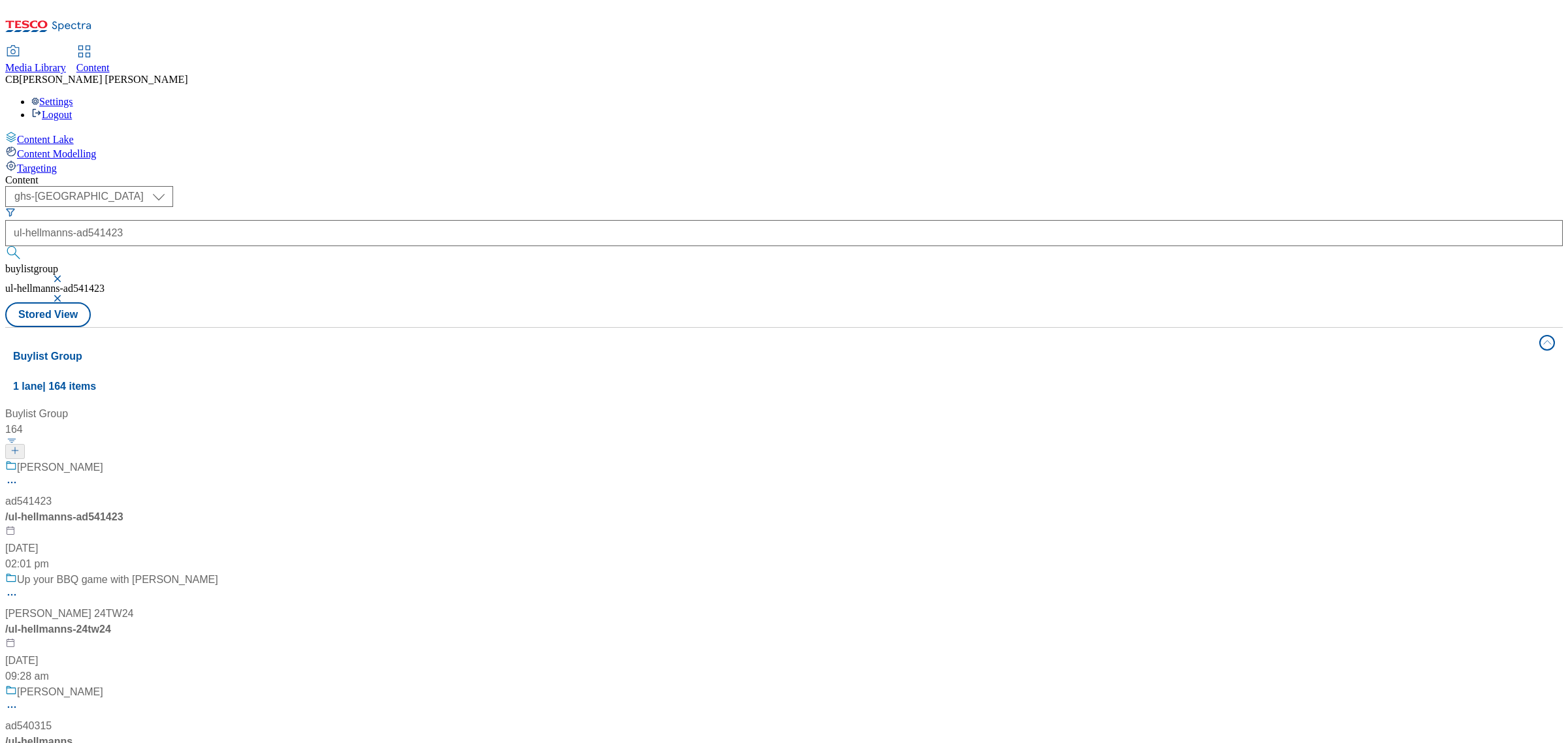
click at [169, 510] on div "/ ul-hellmanns-ad541423" at bounding box center [86, 517] width 163 height 15
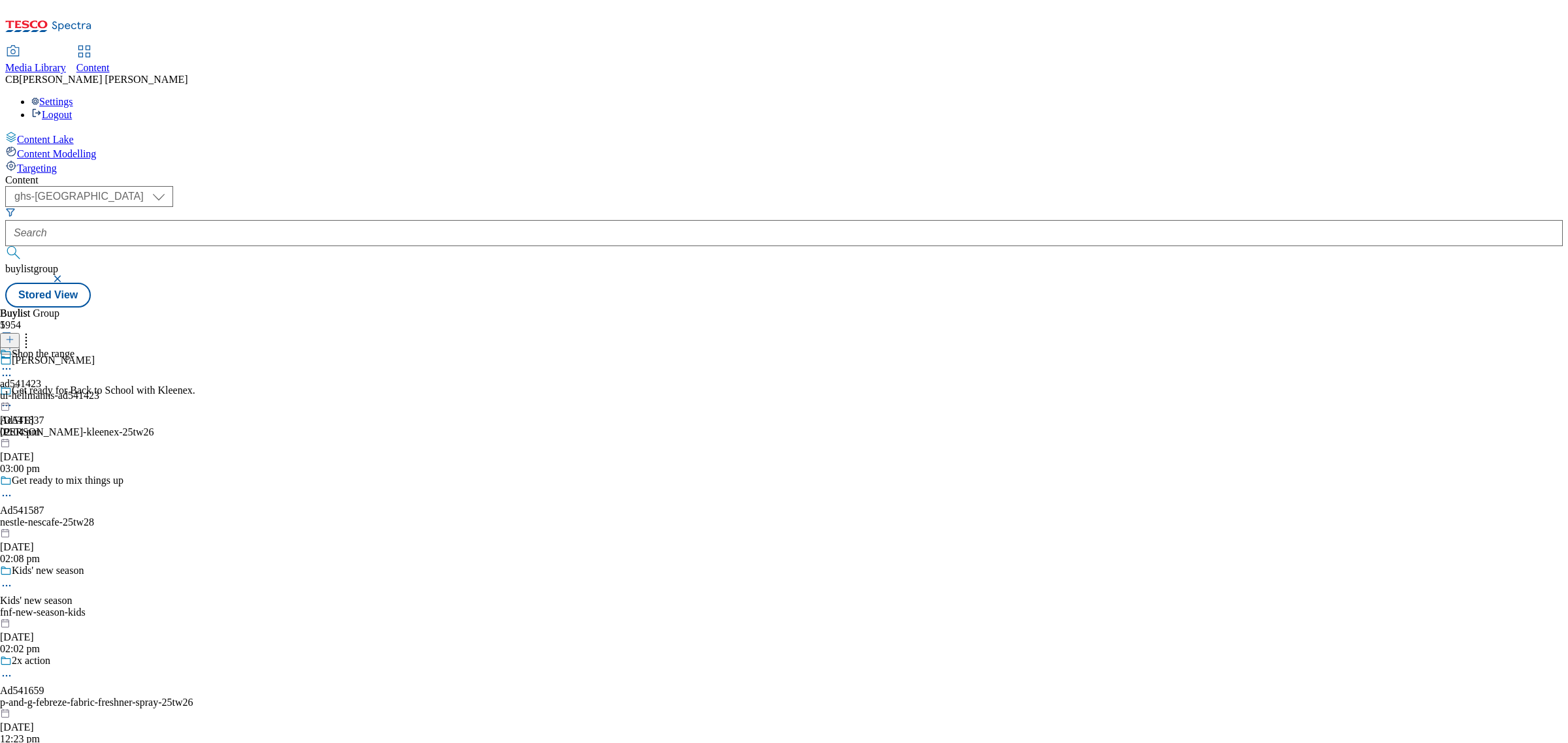
click at [13, 362] on icon at bounding box center [7, 369] width 13 height 13
click at [762, 308] on div "Buylist Group 5954 Hellmann's Get ready for Back to School with Kleenex. Ad5418…" at bounding box center [784, 308] width 1558 height 0
click at [13, 362] on icon at bounding box center [7, 369] width 13 height 13
click at [109, 482] on span "Open Preview Url" at bounding box center [73, 487] width 68 height 10
click at [13, 362] on icon at bounding box center [7, 369] width 13 height 13
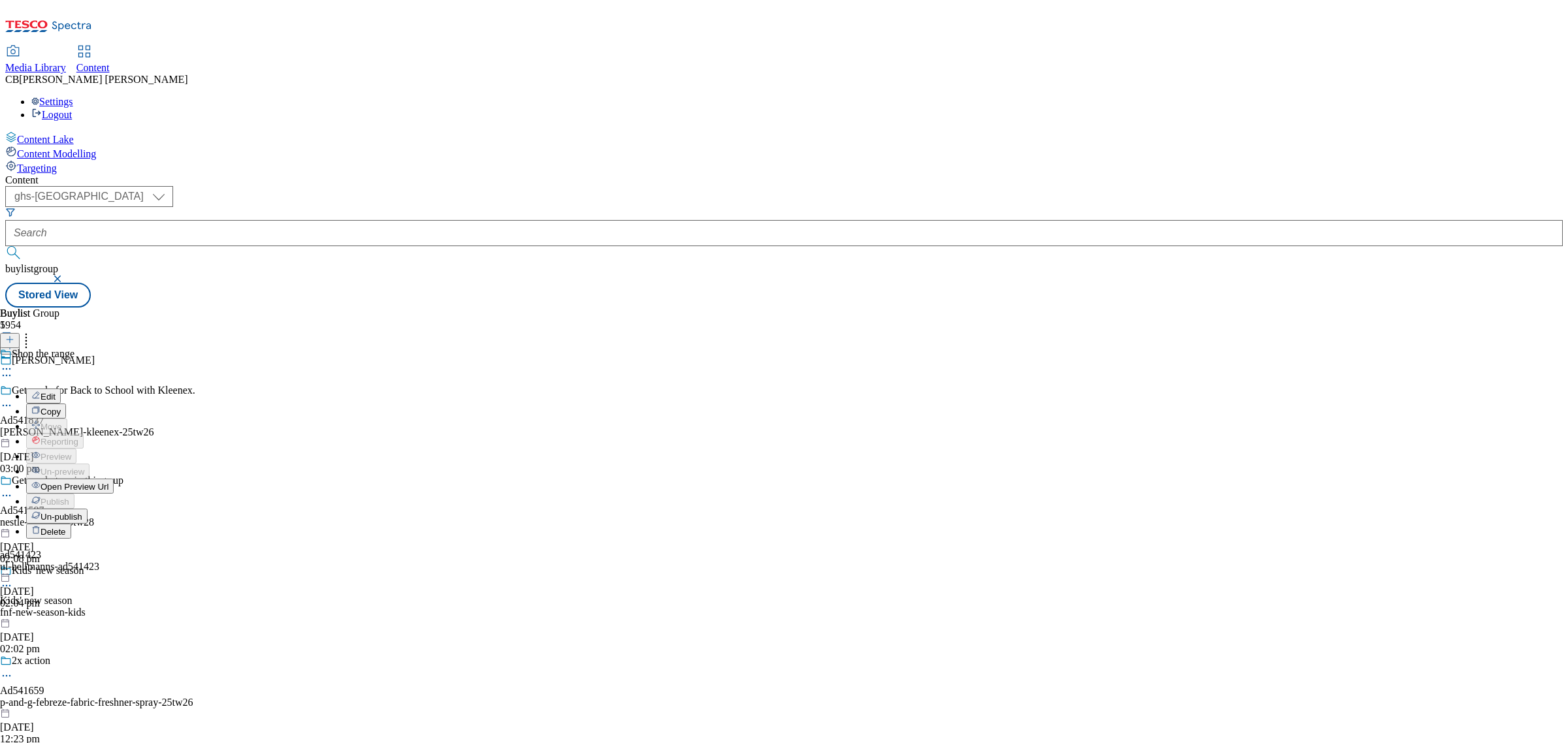
click at [61, 389] on button "Edit" at bounding box center [43, 396] width 34 height 15
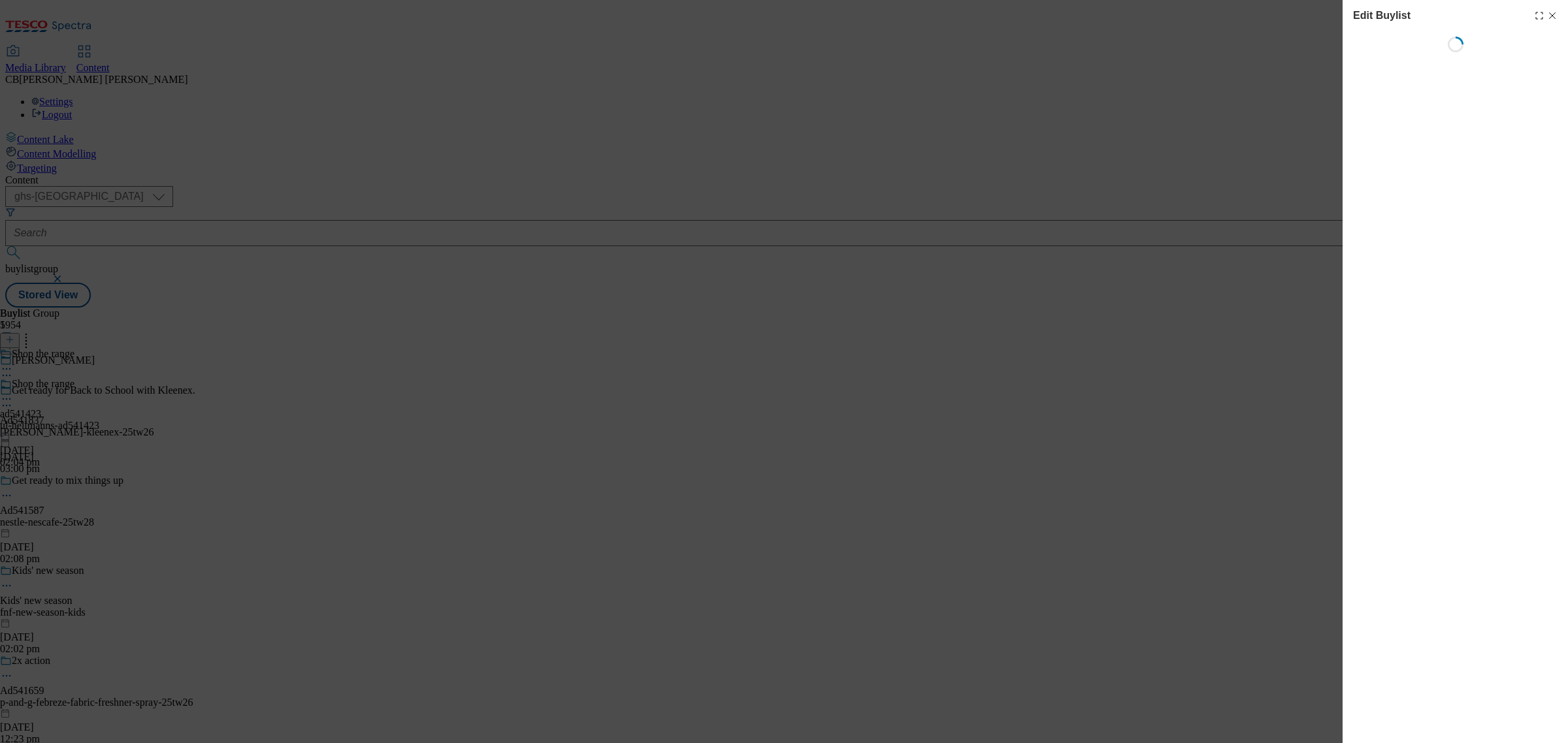
select select "tactical"
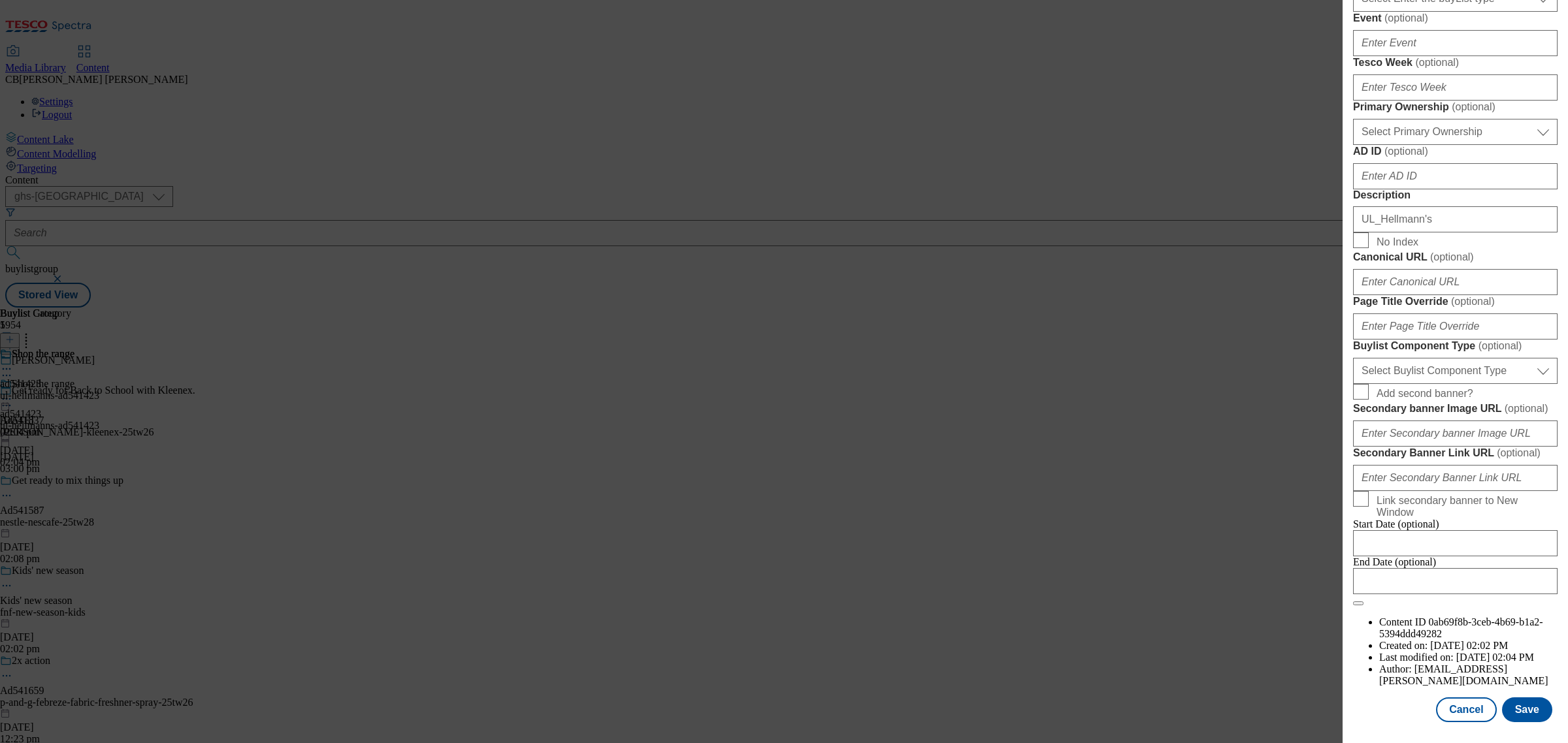
scroll to position [1001, 0]
click at [1468, 358] on select "Select Buylist Component Type Banner Competition Header Meal" at bounding box center [1455, 371] width 205 height 26
select select "Banner"
click at [1353, 358] on select "Select Buylist Component Type Banner Competition Header Meal" at bounding box center [1455, 371] width 205 height 26
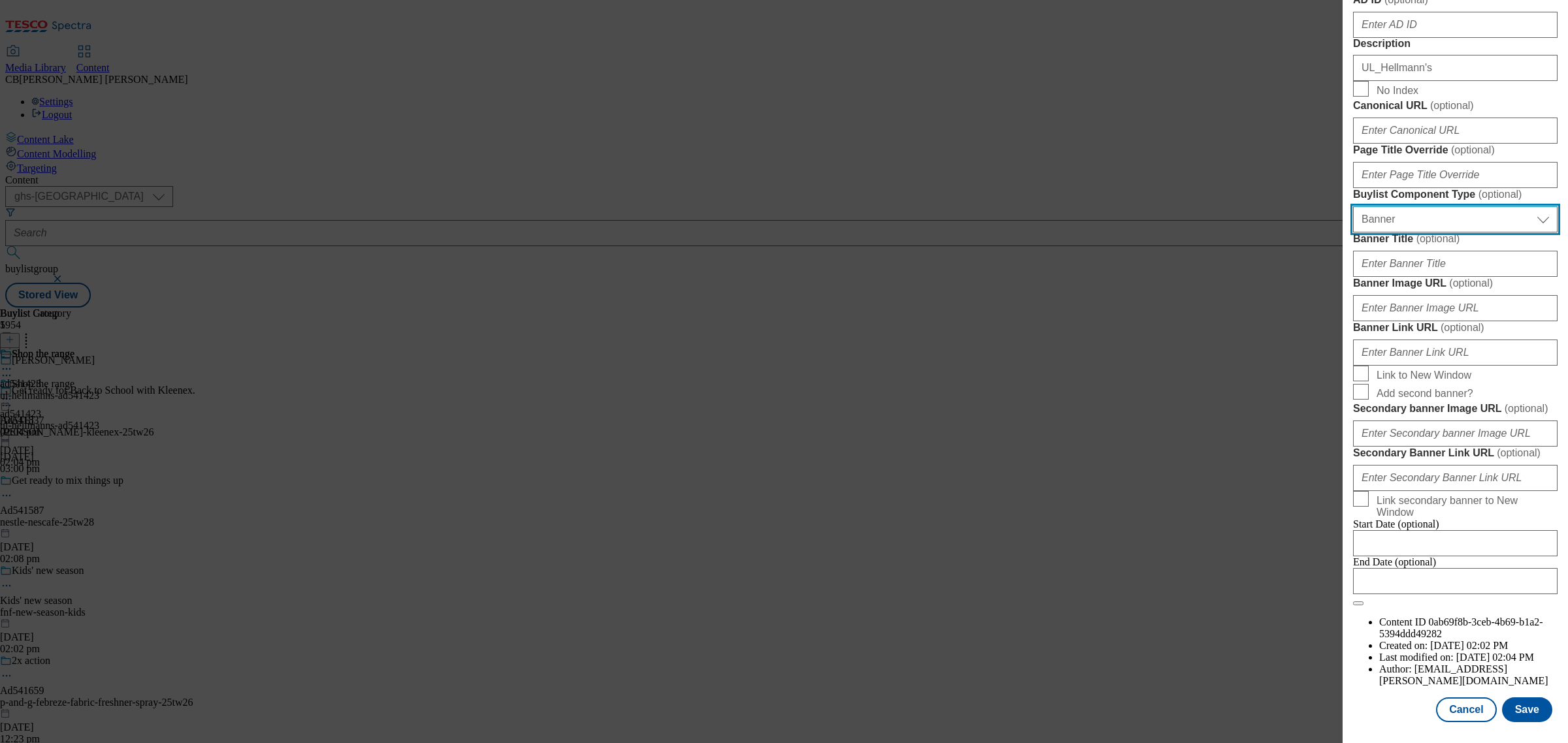
scroll to position [1164, 0]
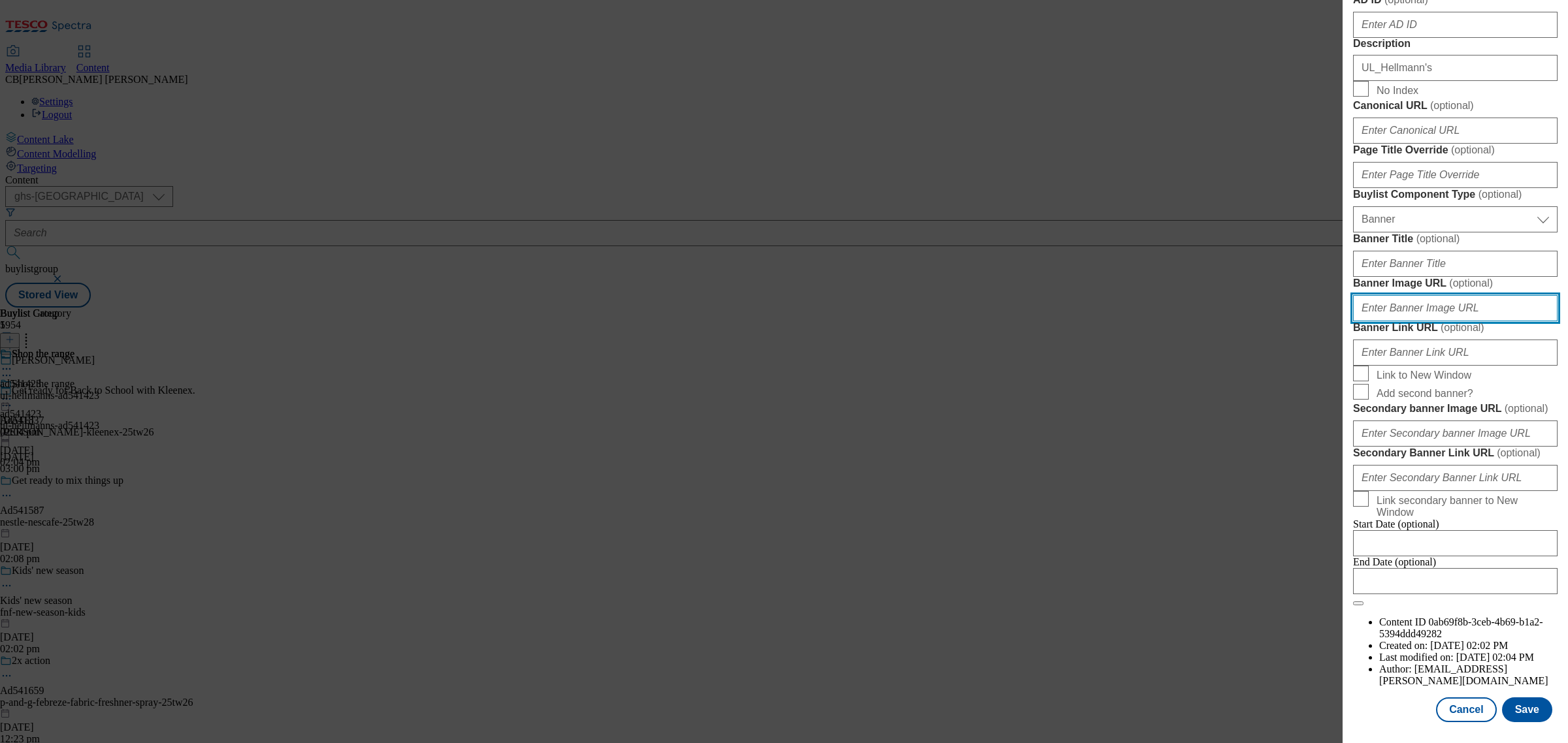
click at [1467, 295] on input "Banner Image URL ( optional )" at bounding box center [1455, 308] width 205 height 26
paste input "https://digitalcontent.api.tesco.com/v2/media/ghs-mktg/585d839d-84df-4537-bc4a-…"
type input "https://digitalcontent.api.tesco.com/v2/media/ghs-mktg/585d839d-84df-4537-bc4a-…"
click at [1483, 243] on form "Label ad541423 Tracking Name DH_ad541423 Friendly Name ul-hellmanns-ad541423 Bu…" at bounding box center [1455, 71] width 205 height 1068
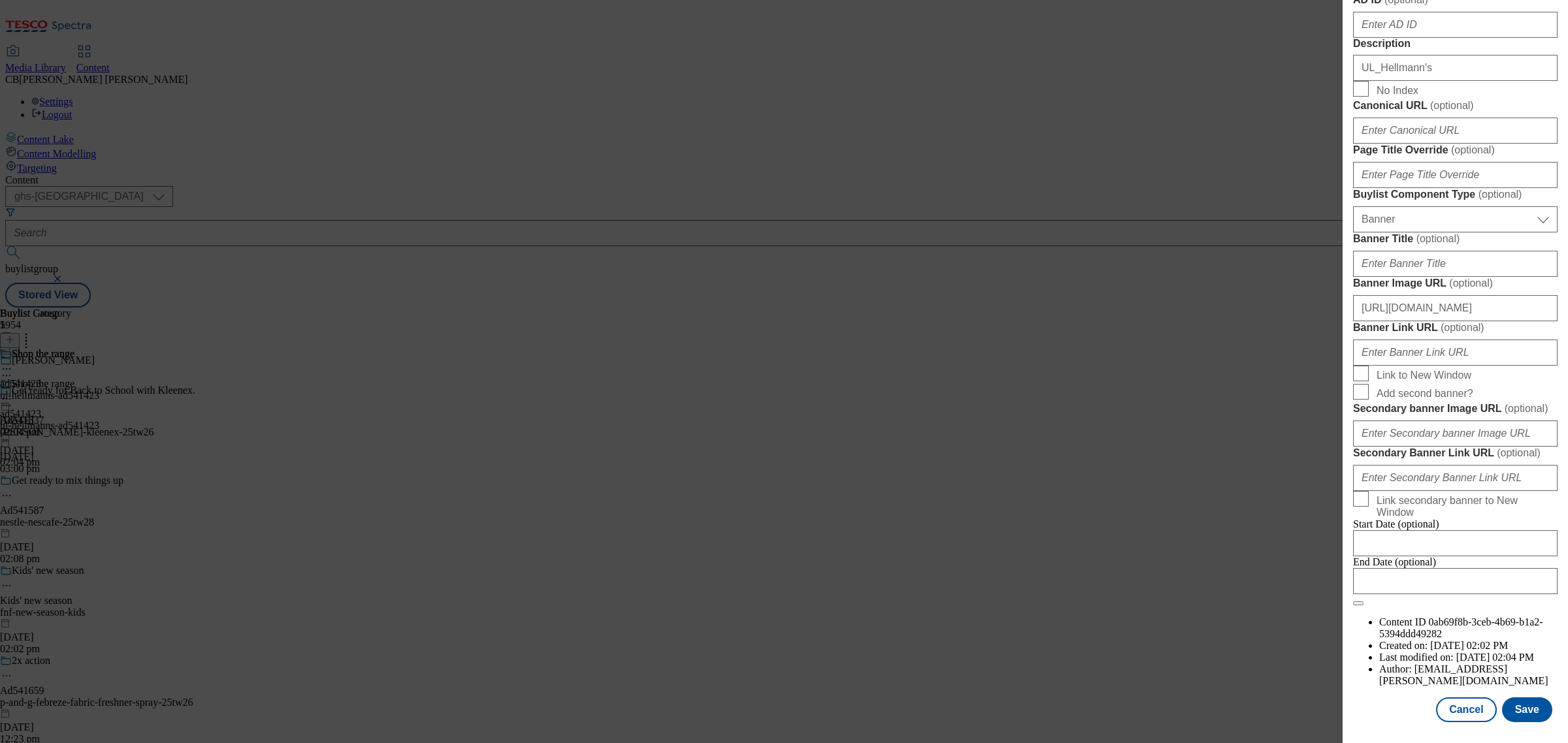
scroll to position [1235, 0]
click at [1507, 697] on button "Save" at bounding box center [1527, 710] width 51 height 25
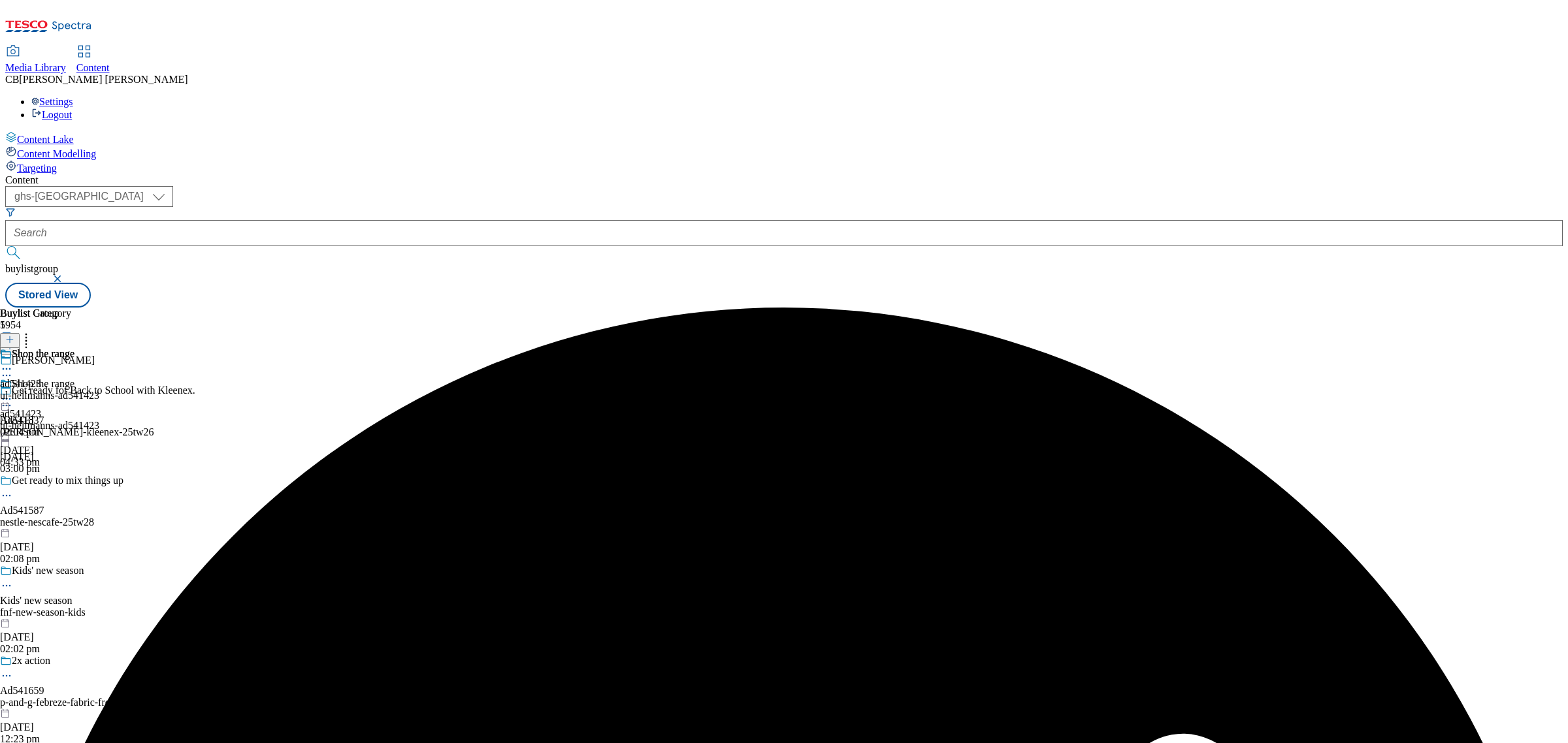
click at [13, 392] on icon at bounding box center [7, 399] width 13 height 13
click at [76, 478] on button "Preview" at bounding box center [51, 486] width 51 height 15
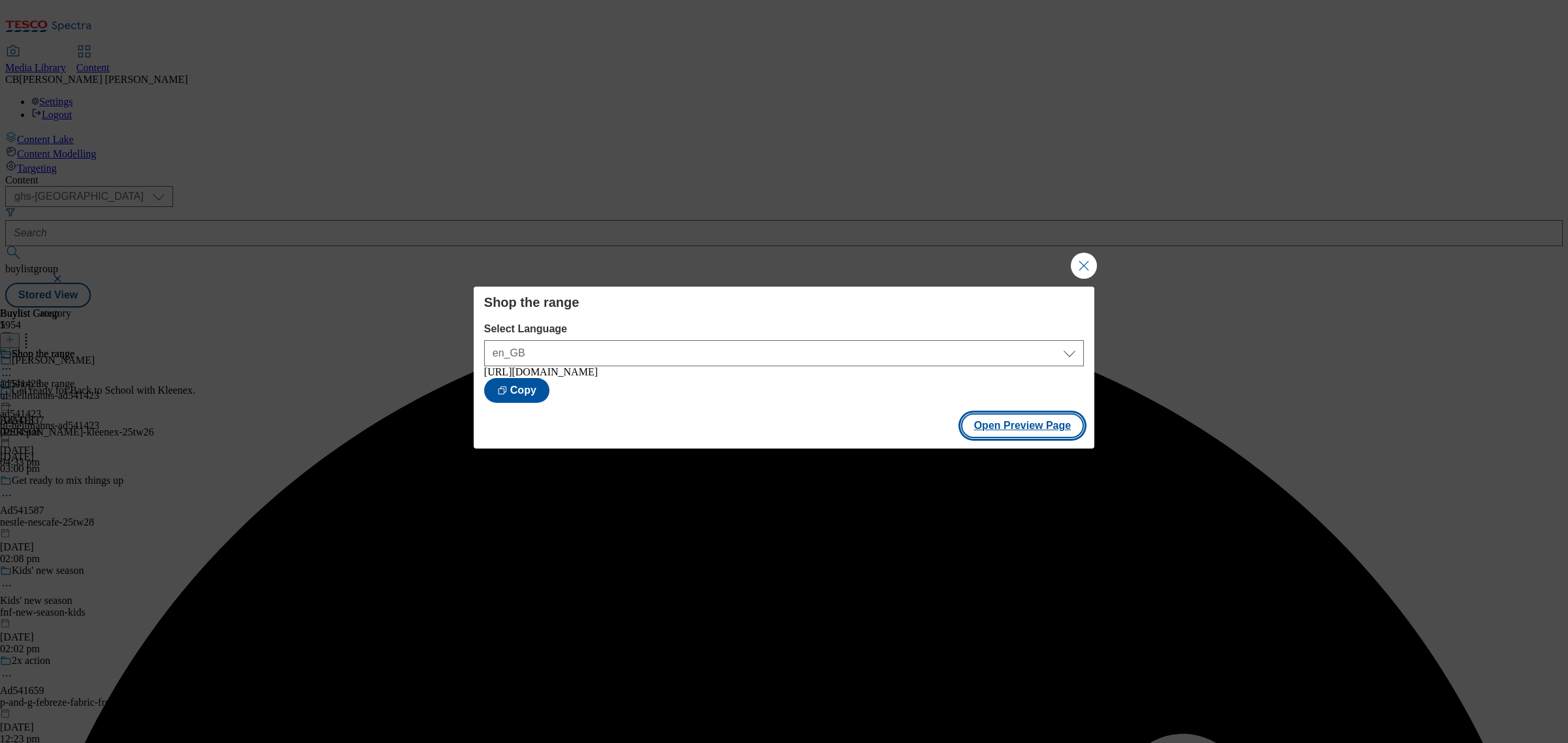
click at [1027, 427] on button "Open Preview Page" at bounding box center [1023, 426] width 124 height 25
click at [1078, 261] on button "Close Modal" at bounding box center [1083, 265] width 26 height 26
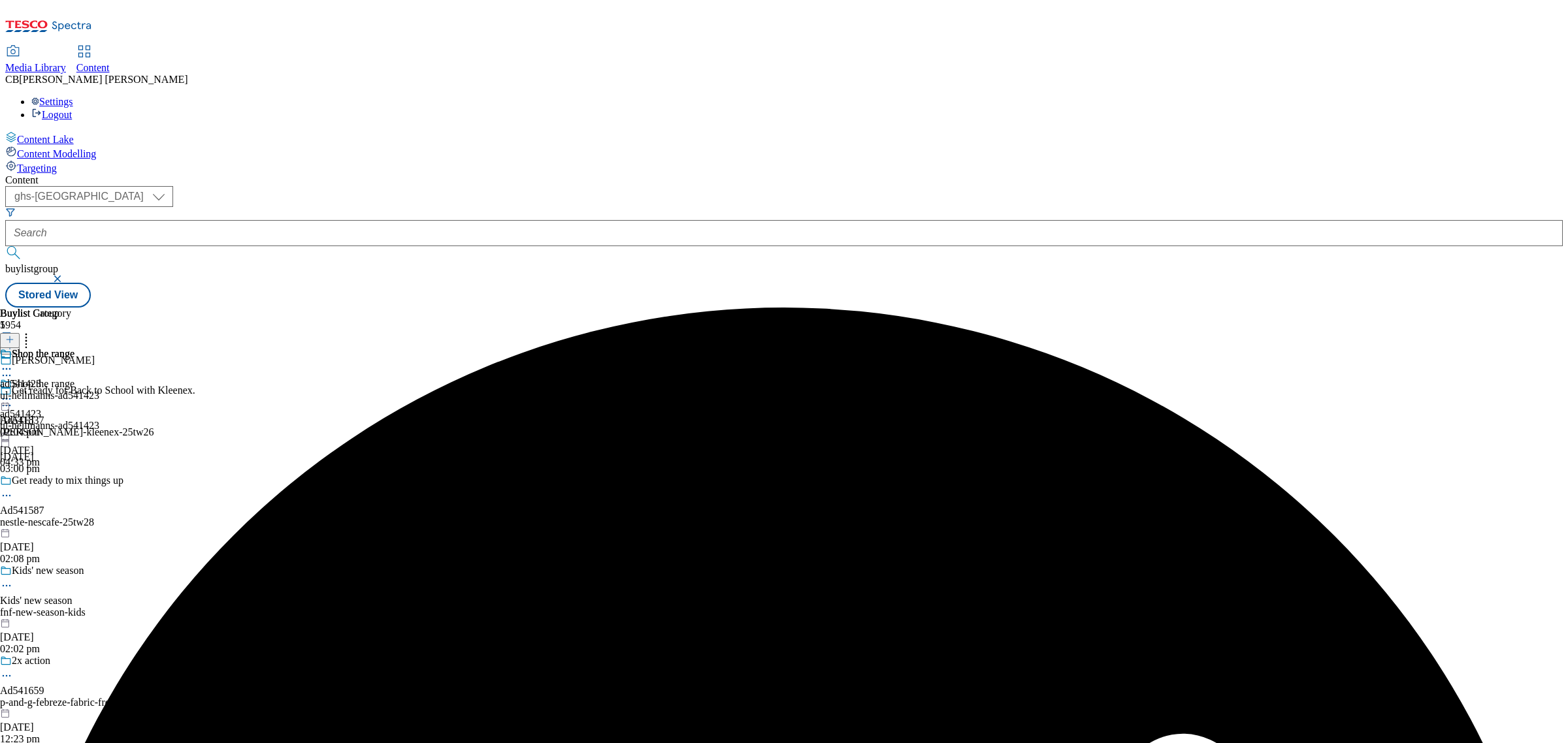
click at [13, 392] on icon at bounding box center [7, 399] width 13 height 13
click at [70, 527] on span "Publish" at bounding box center [54, 532] width 29 height 10
